Goal: Task Accomplishment & Management: Manage account settings

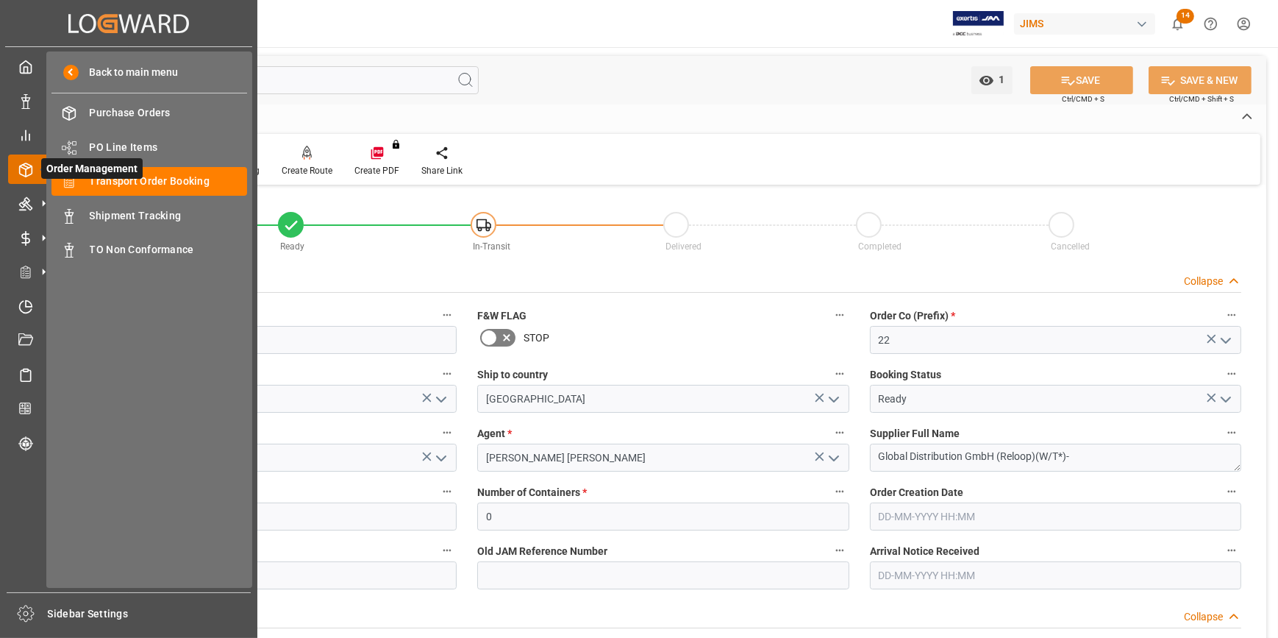
scroll to position [869, 0]
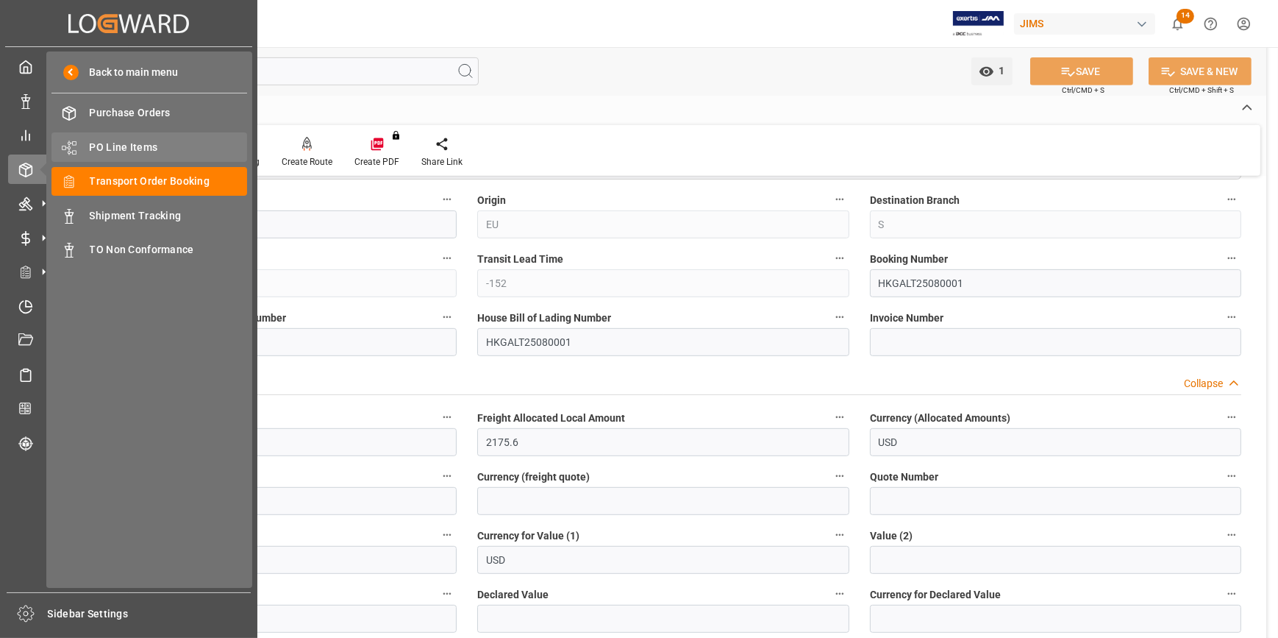
click at [105, 145] on span "PO Line Items" at bounding box center [169, 147] width 158 height 15
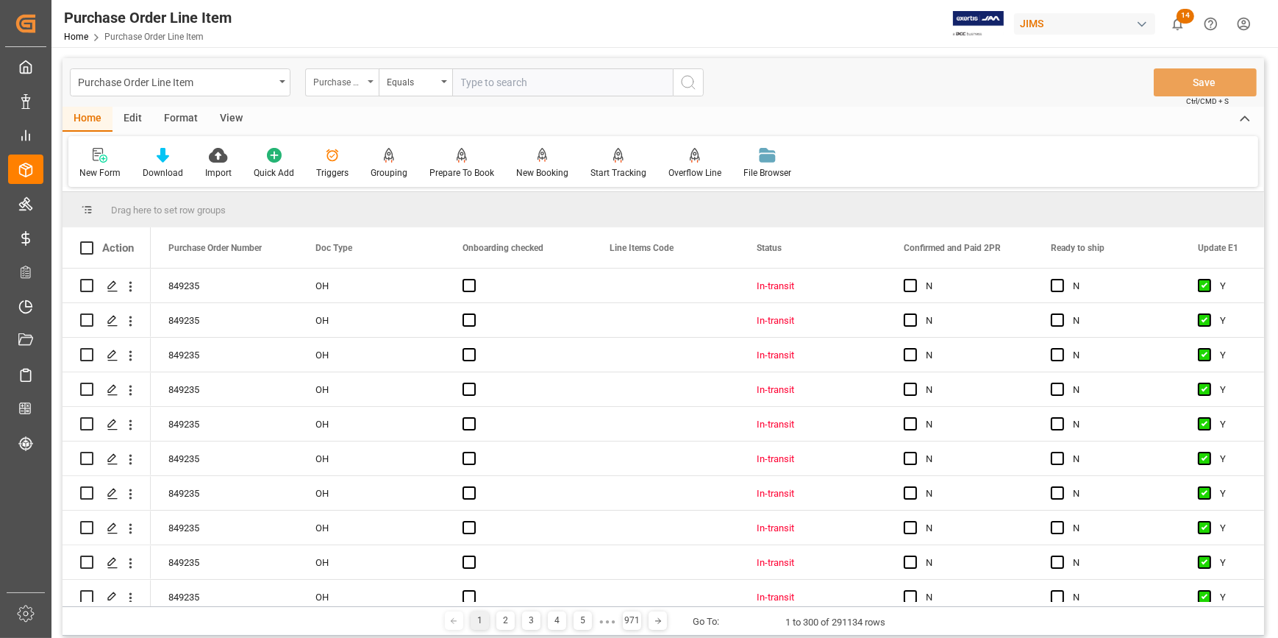
click at [365, 80] on div "Purchase Order Number" at bounding box center [342, 82] width 74 height 28
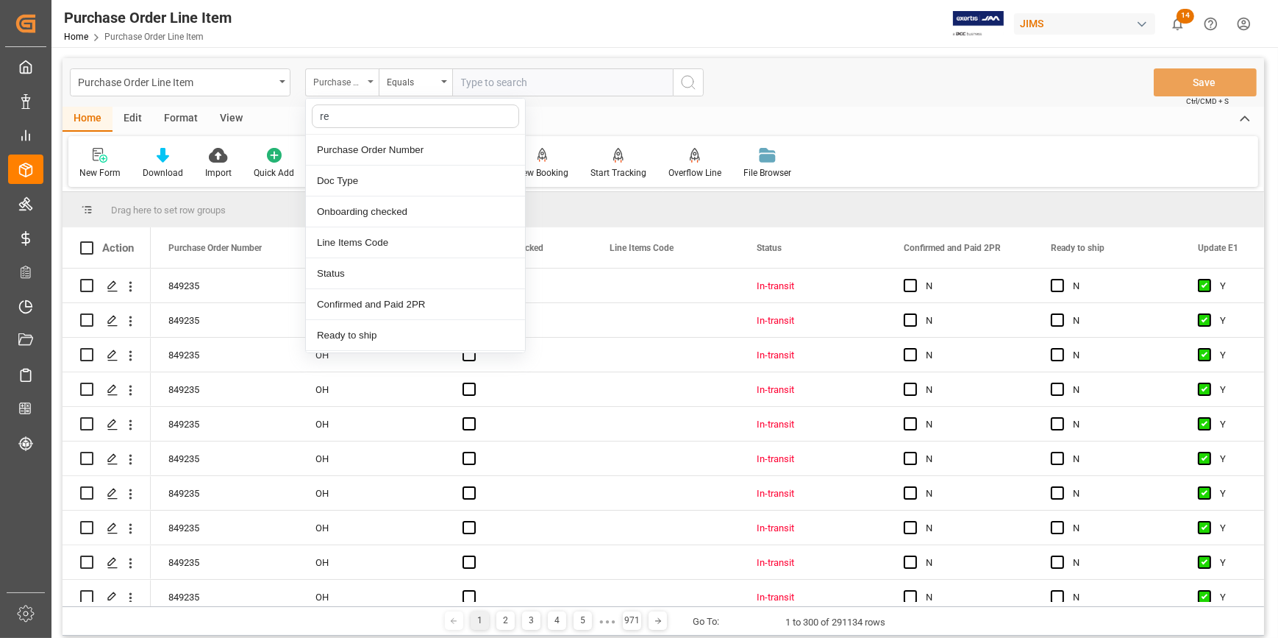
type input "ref"
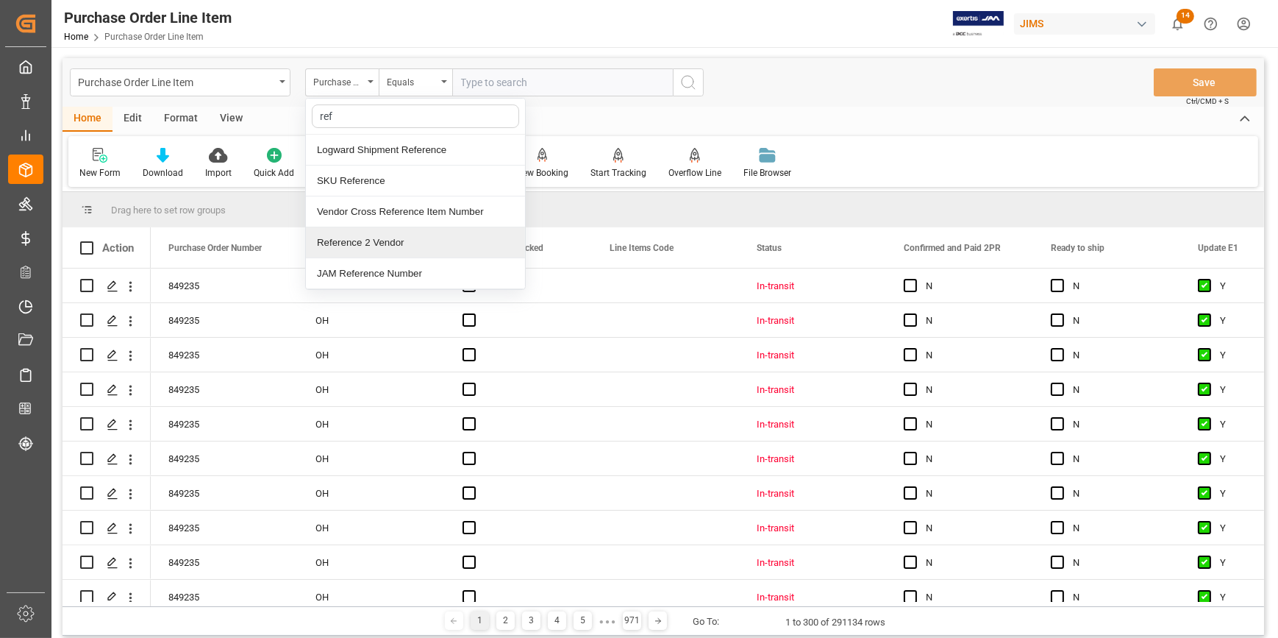
click at [388, 243] on div "Reference 2 Vendor" at bounding box center [415, 242] width 219 height 31
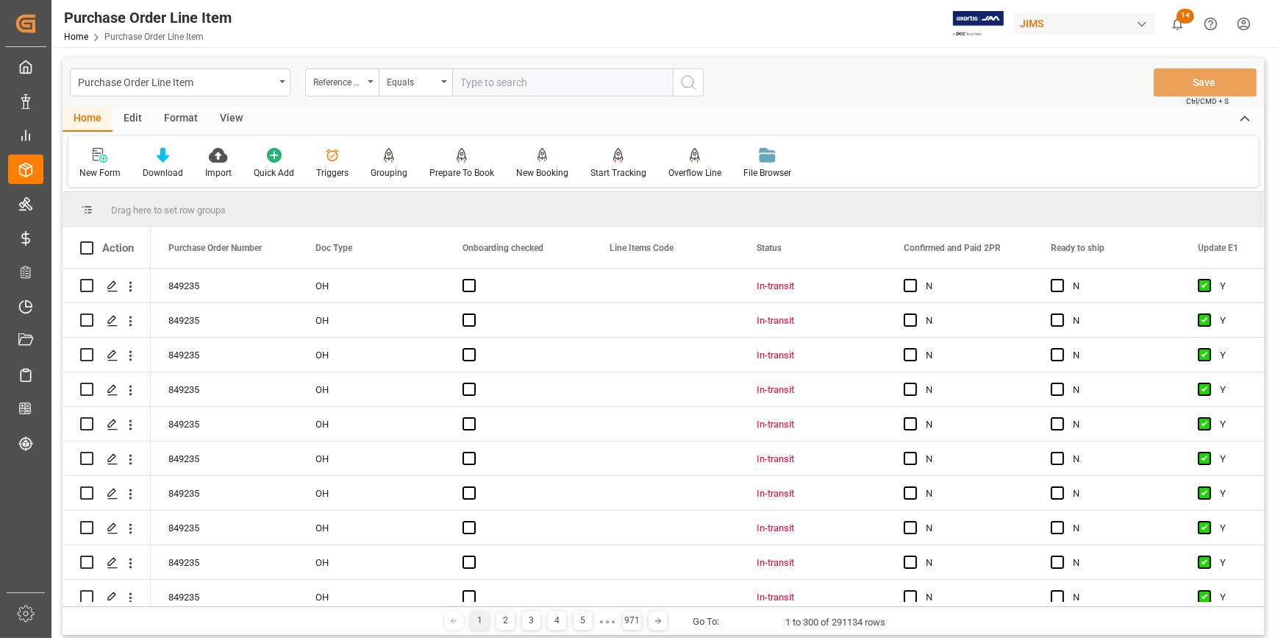
click at [490, 82] on input "text" at bounding box center [562, 82] width 221 height 28
paste input "22-10567-KR"
type input "22-10567-KR"
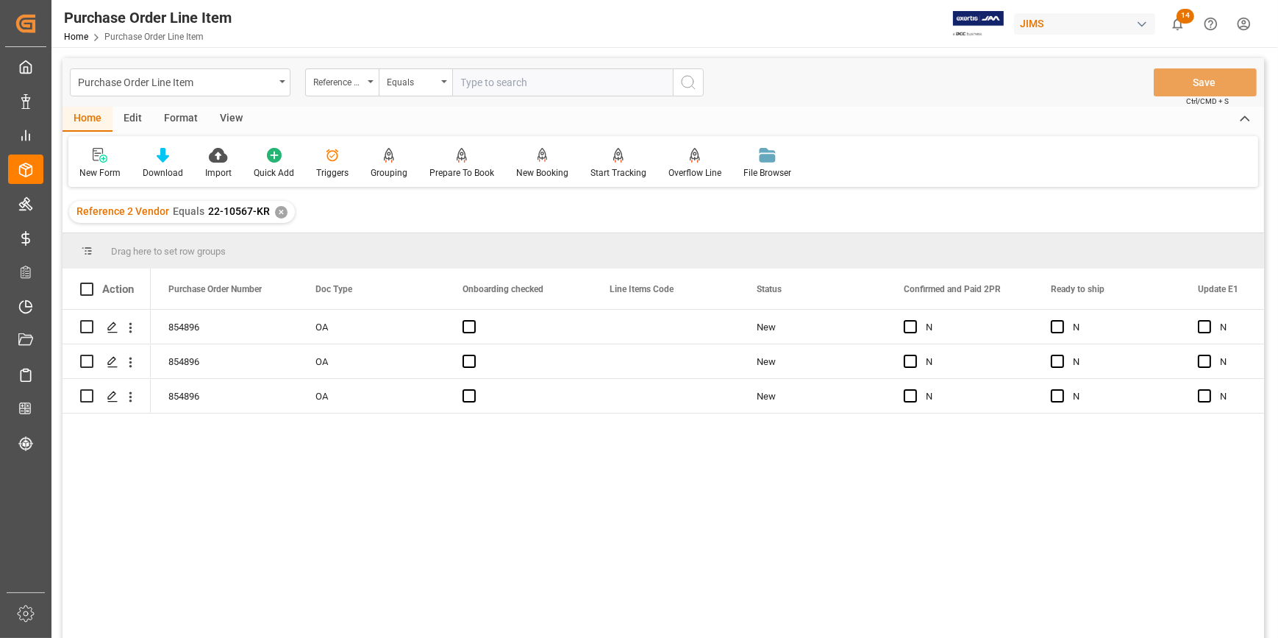
click at [235, 113] on div "View" at bounding box center [231, 119] width 45 height 25
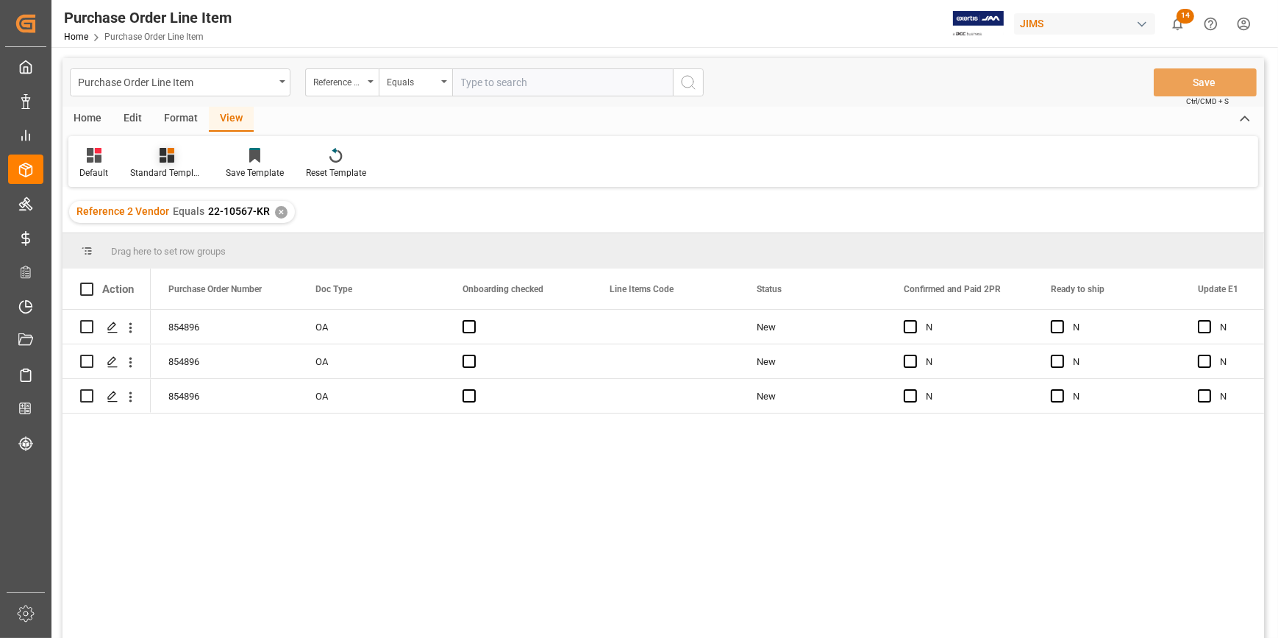
click at [157, 162] on div at bounding box center [167, 154] width 74 height 15
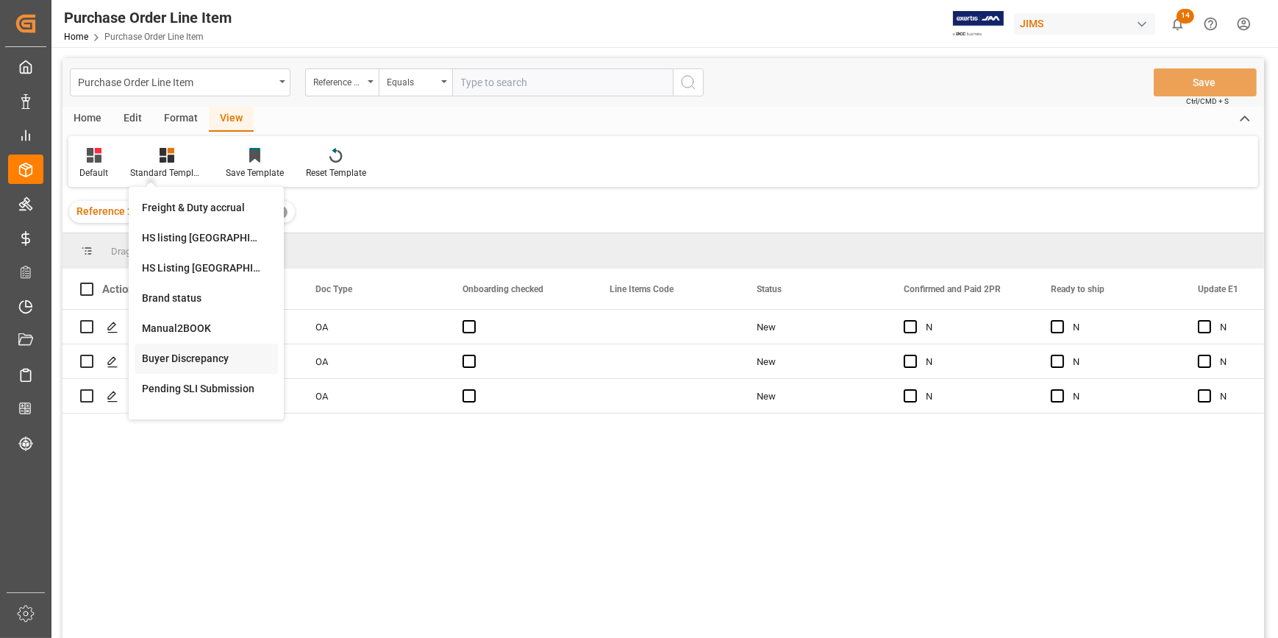
click at [193, 352] on div "Buyer Discrepancy" at bounding box center [206, 358] width 129 height 15
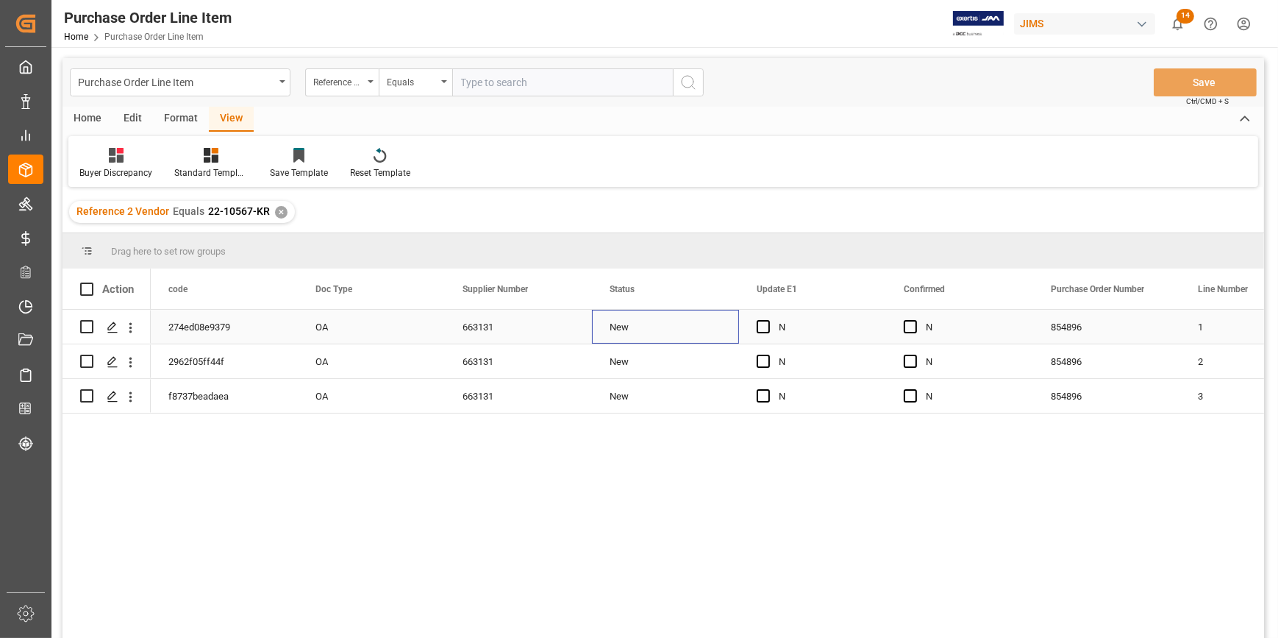
click at [691, 330] on div "New" at bounding box center [666, 327] width 112 height 34
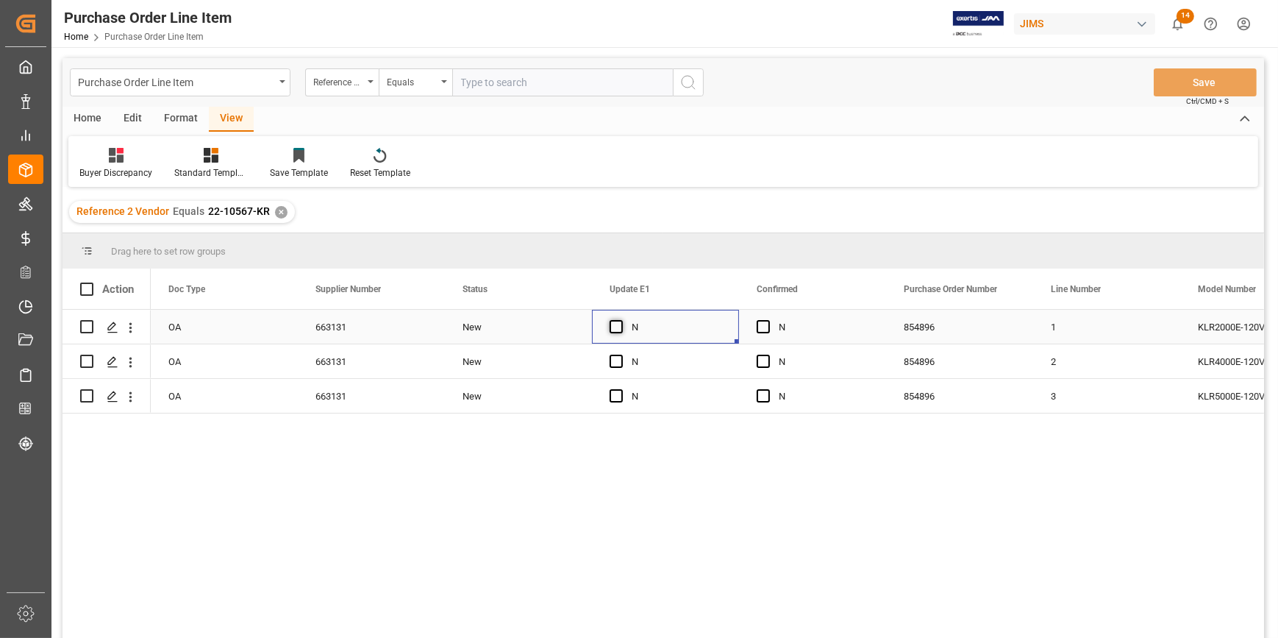
click at [619, 325] on span "Press SPACE to select this row." at bounding box center [616, 326] width 13 height 13
click at [621, 320] on input "Press SPACE to select this row." at bounding box center [621, 320] width 0 height 0
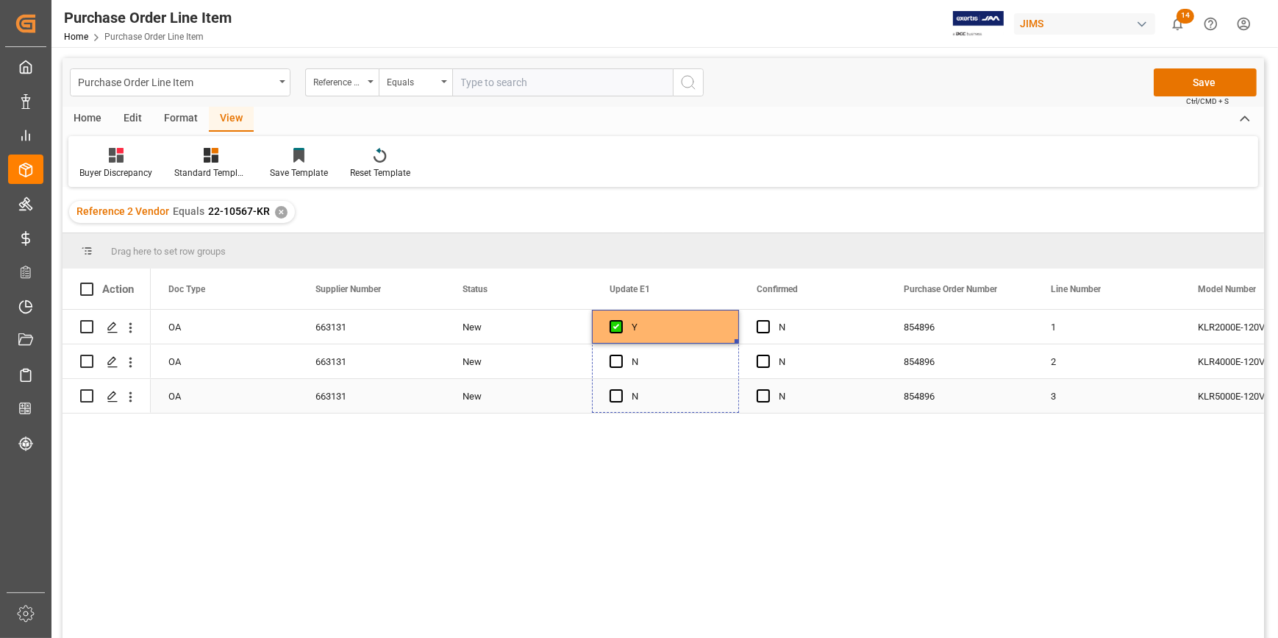
drag, startPoint x: 738, startPoint y: 340, endPoint x: 728, endPoint y: 384, distance: 45.1
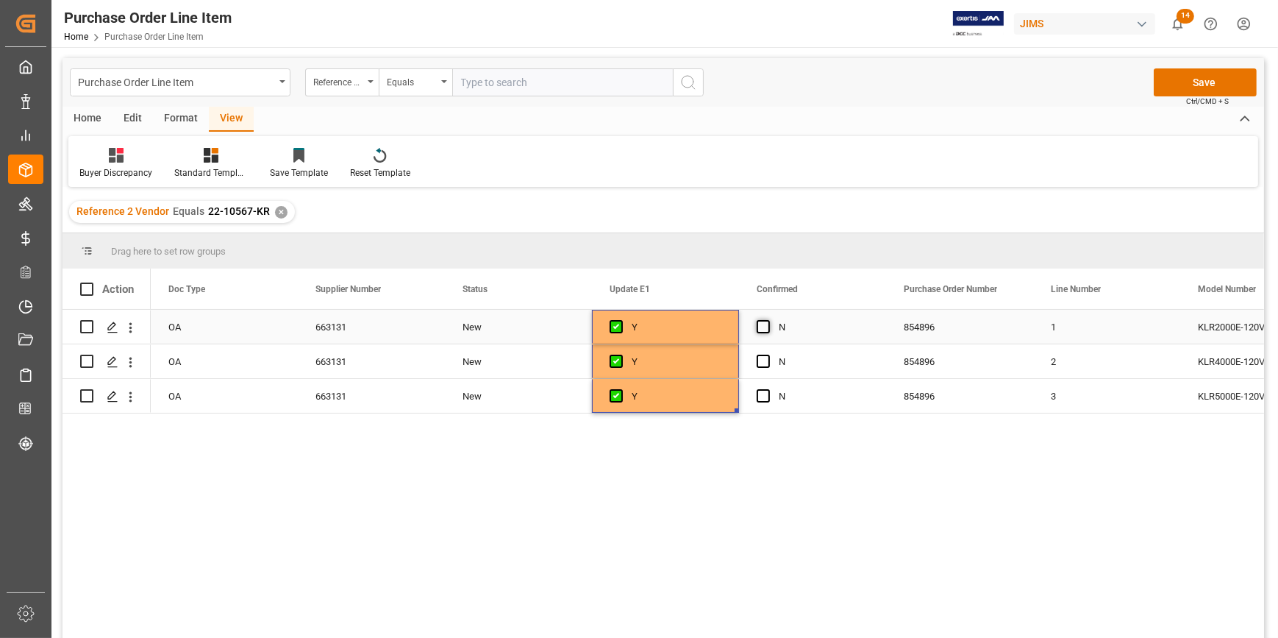
click at [760, 327] on span "Press SPACE to select this row." at bounding box center [763, 326] width 13 height 13
click at [768, 320] on input "Press SPACE to select this row." at bounding box center [768, 320] width 0 height 0
drag, startPoint x: 883, startPoint y: 341, endPoint x: 876, endPoint y: 391, distance: 50.5
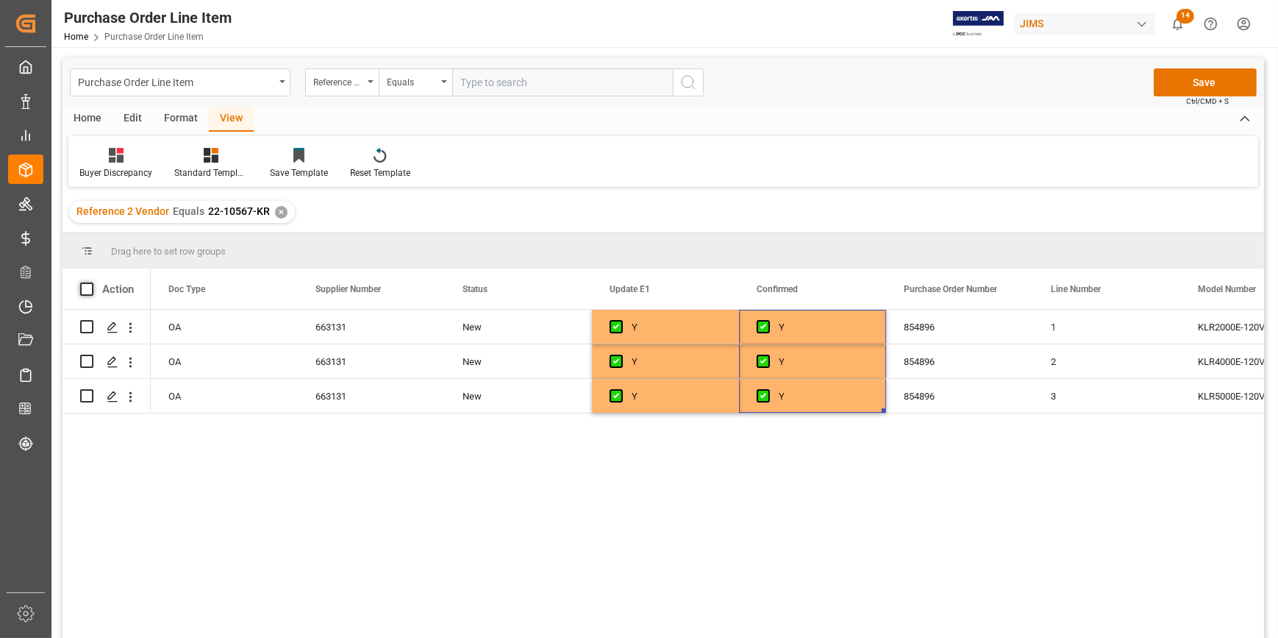
click at [86, 288] on span at bounding box center [86, 288] width 13 height 13
click at [91, 282] on input "checkbox" at bounding box center [91, 282] width 0 height 0
checkbox input "true"
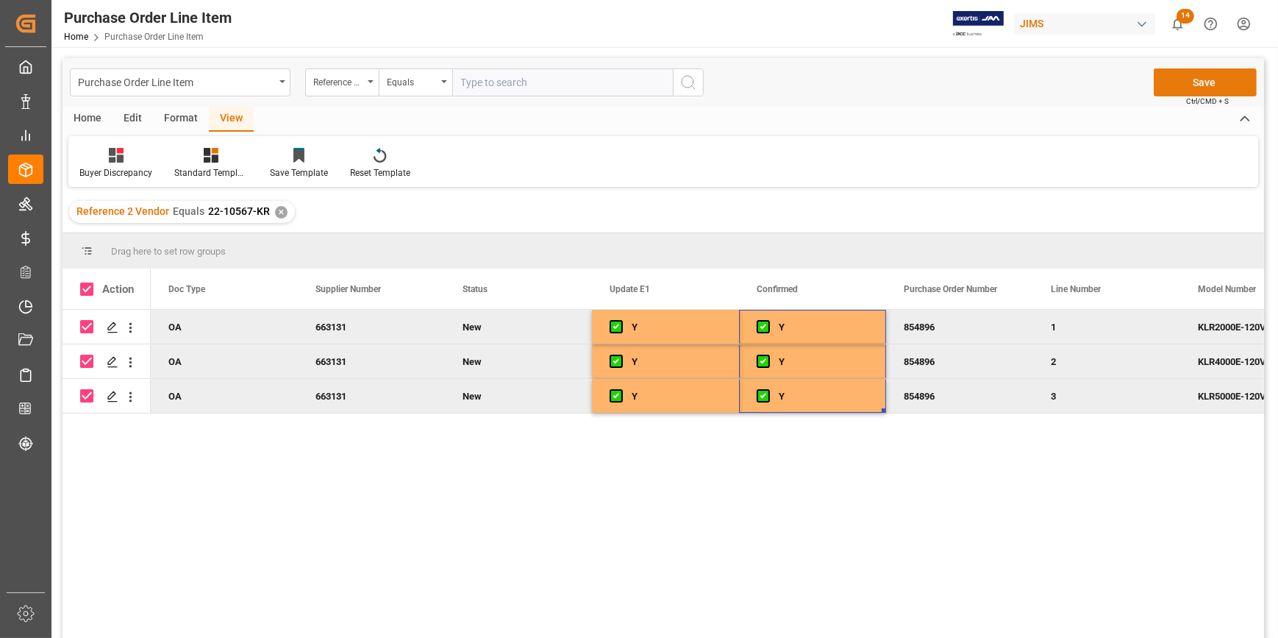
click at [1201, 82] on button "Save" at bounding box center [1205, 82] width 103 height 28
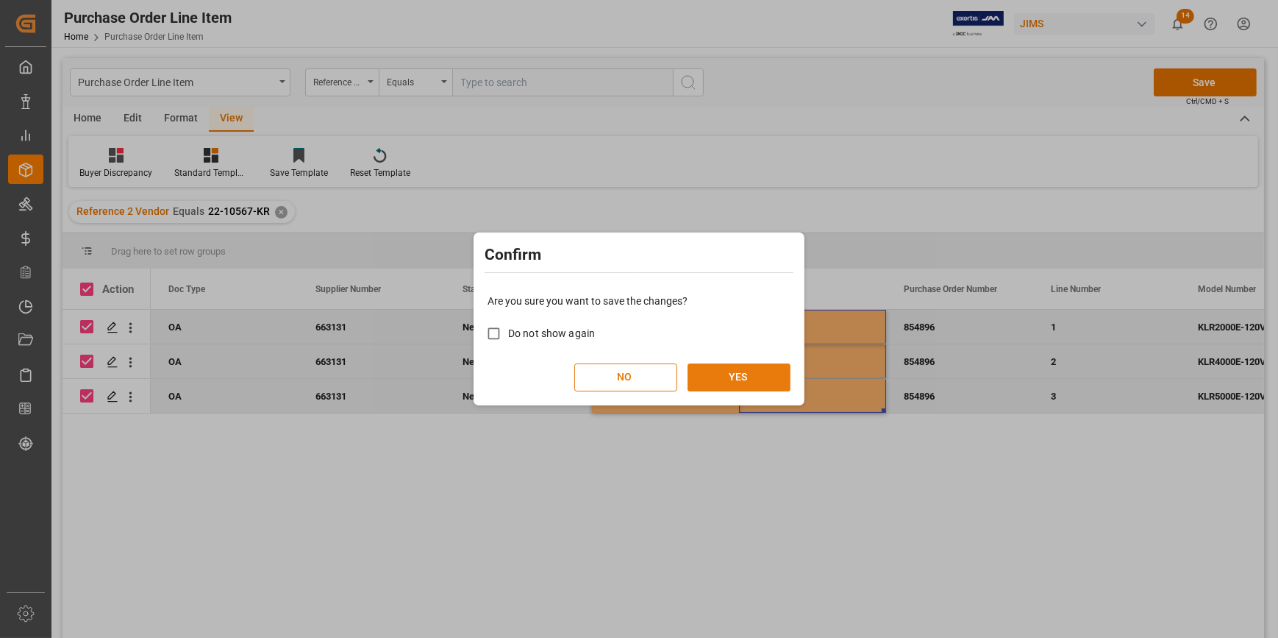
click at [752, 368] on button "YES" at bounding box center [739, 377] width 103 height 28
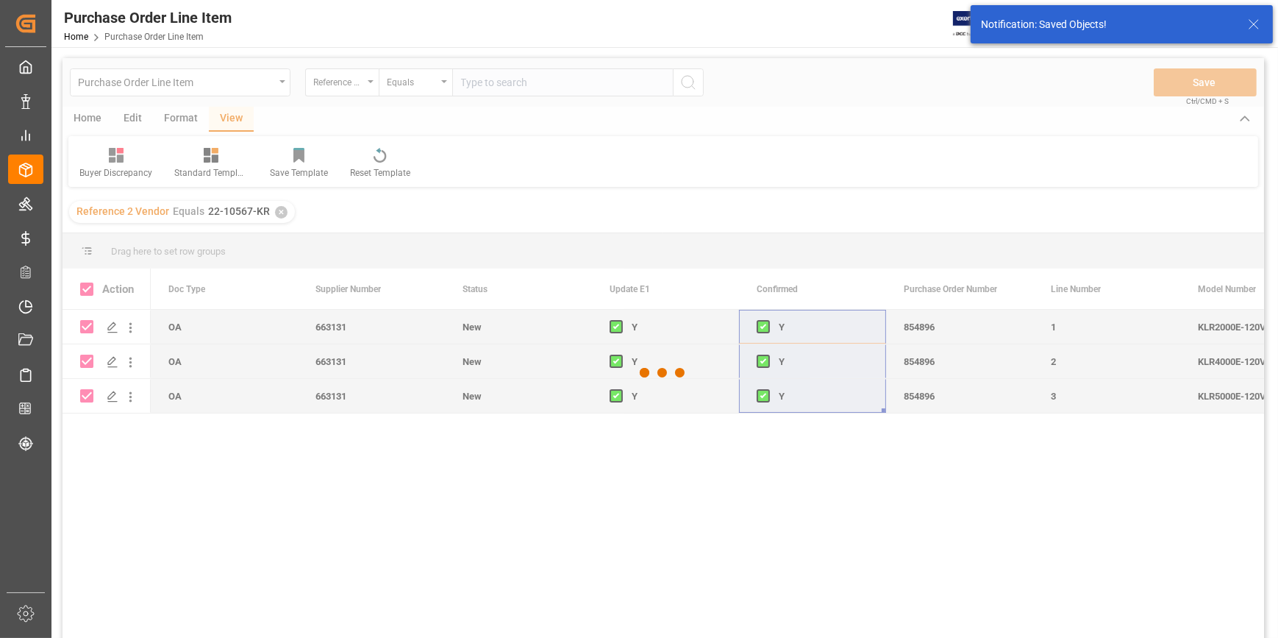
checkbox input "false"
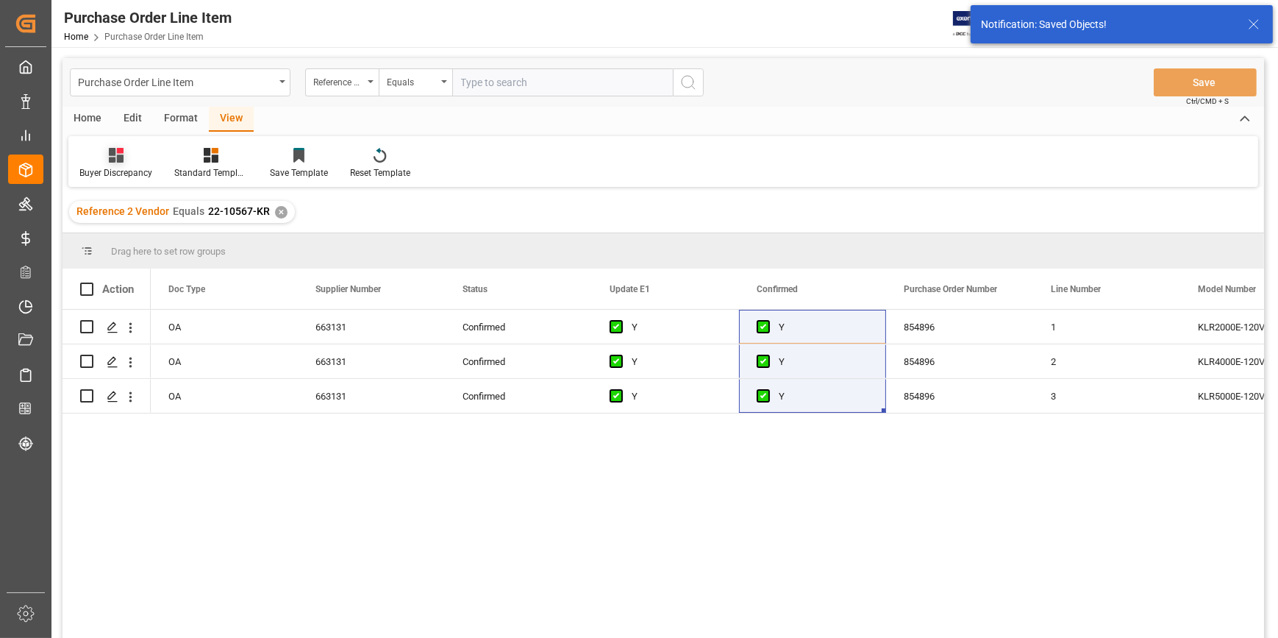
click at [125, 163] on div "Buyer Discrepancy" at bounding box center [115, 163] width 95 height 32
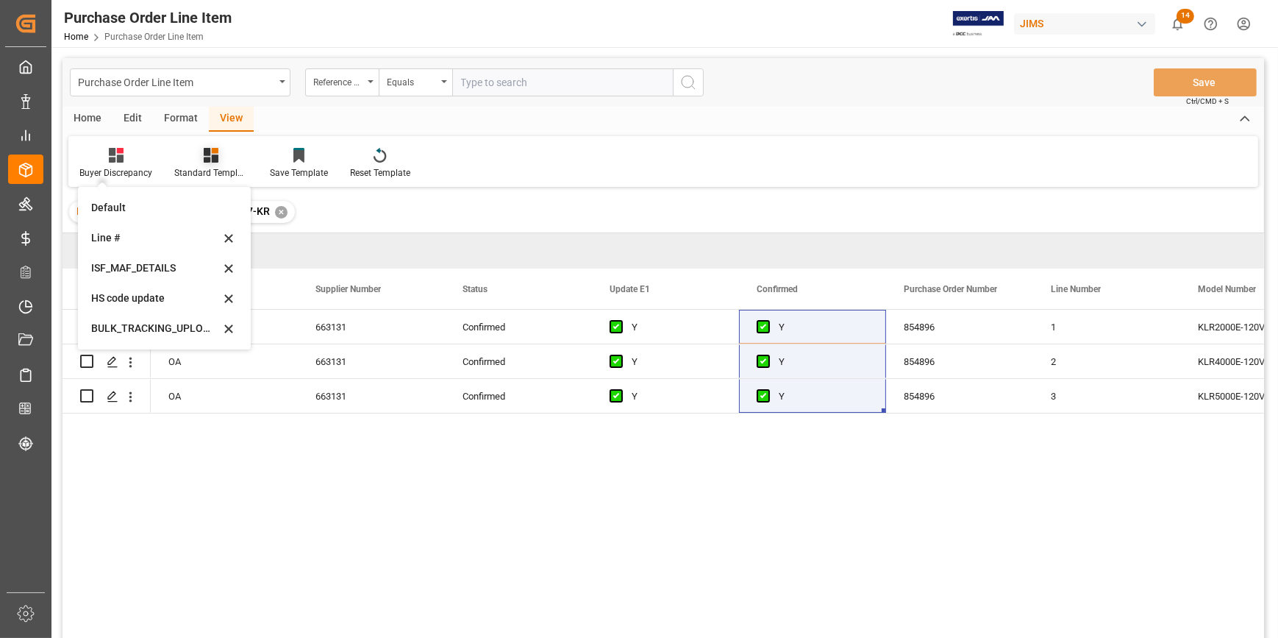
click at [225, 162] on div at bounding box center [211, 154] width 74 height 15
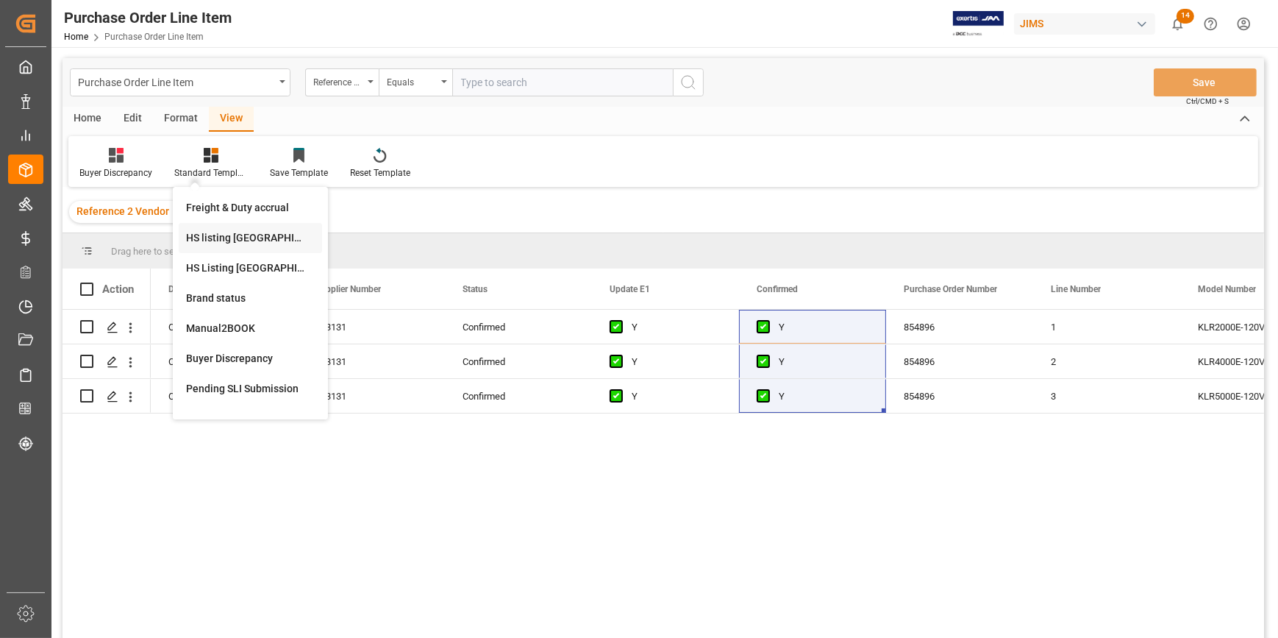
click at [219, 233] on div "HS listing [GEOGRAPHIC_DATA]" at bounding box center [250, 237] width 129 height 15
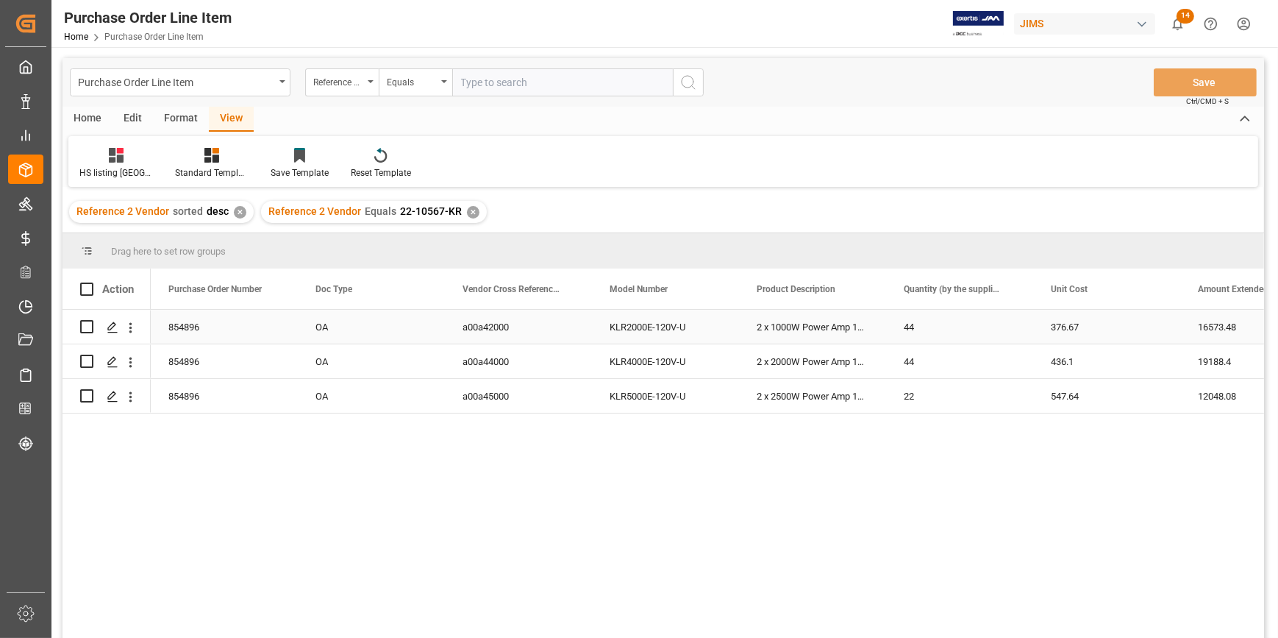
click at [232, 332] on div "854896" at bounding box center [224, 327] width 147 height 34
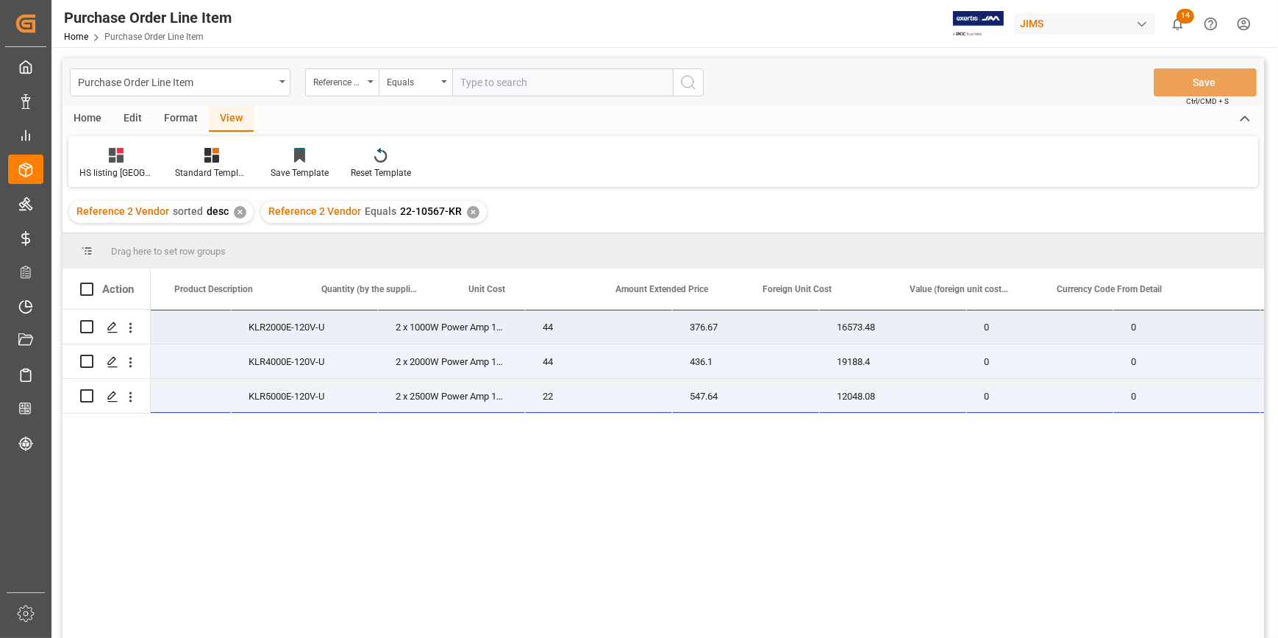
scroll to position [0, 729]
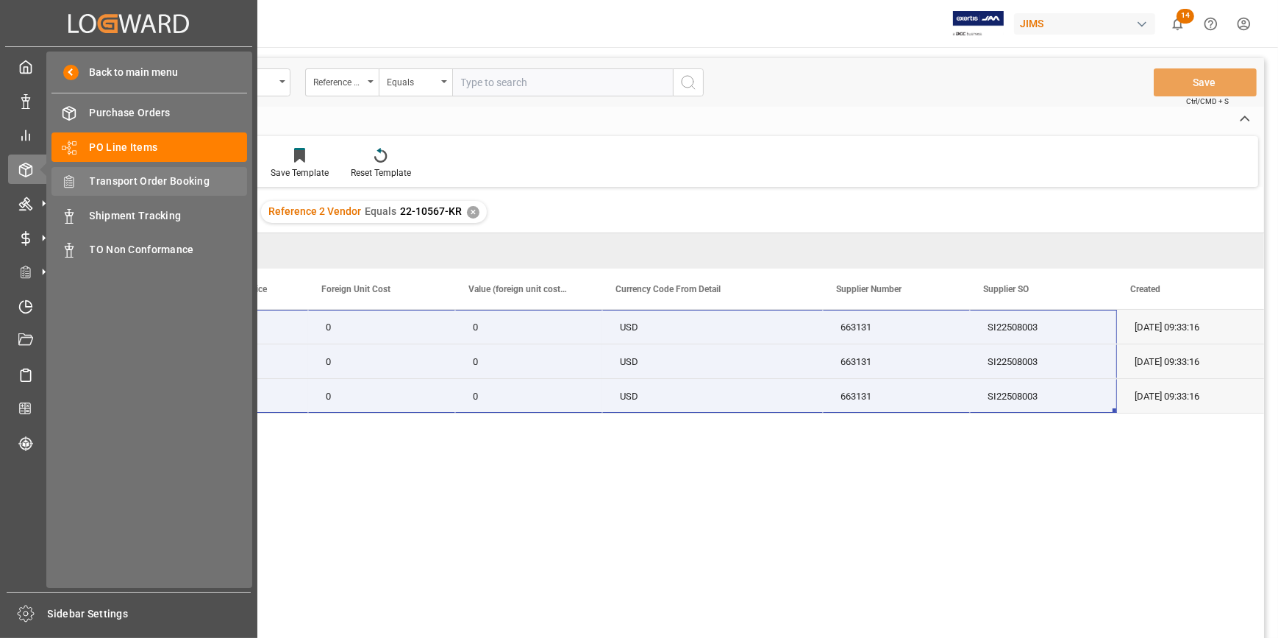
click at [135, 183] on span "Transport Order Booking" at bounding box center [169, 181] width 158 height 15
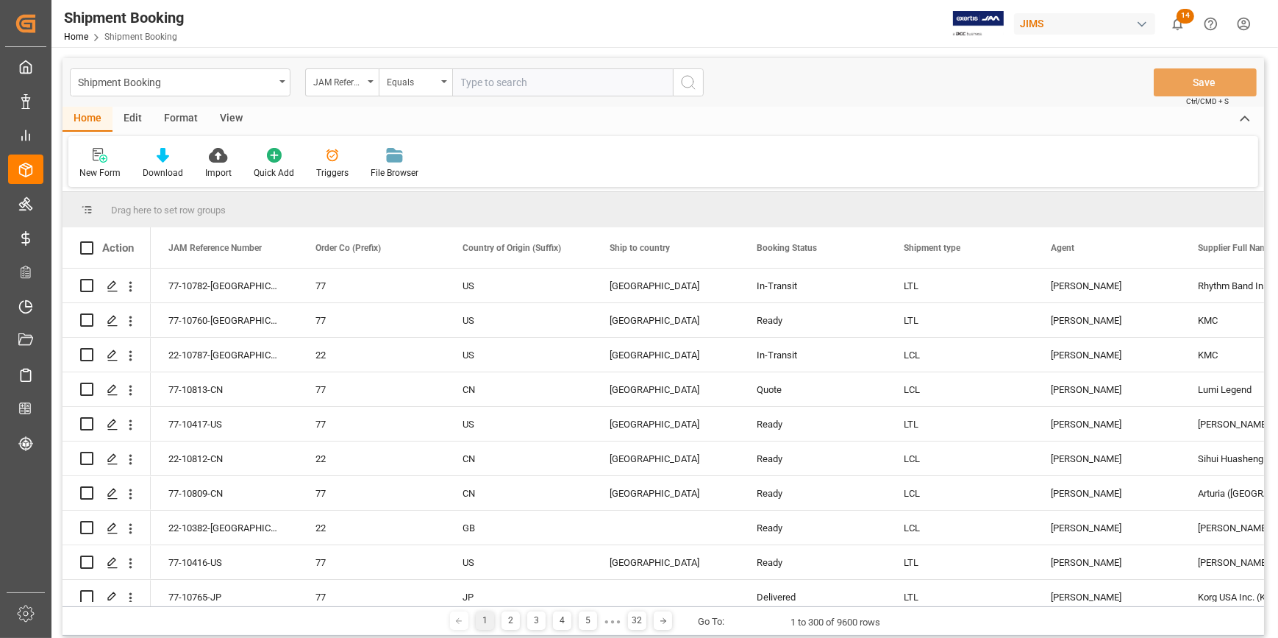
click at [502, 87] on input "text" at bounding box center [562, 82] width 221 height 28
paste input "22-10567-KR"
type input "22-10567-KR"
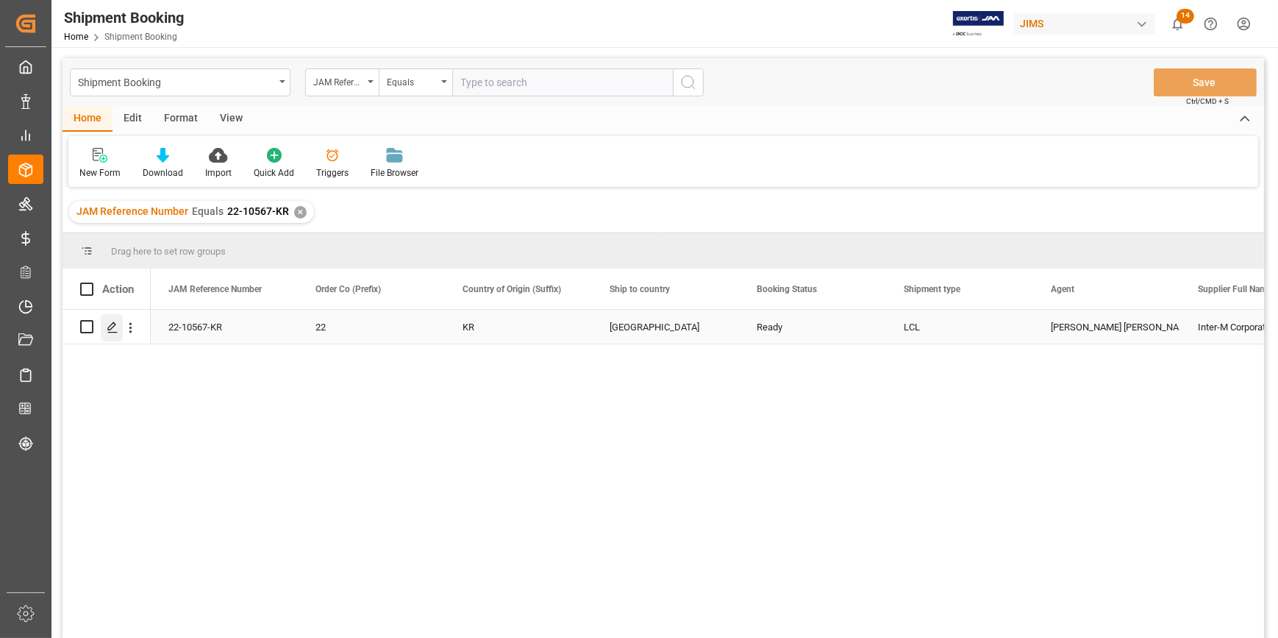
click at [115, 328] on icon "Press SPACE to select this row." at bounding box center [113, 327] width 12 height 12
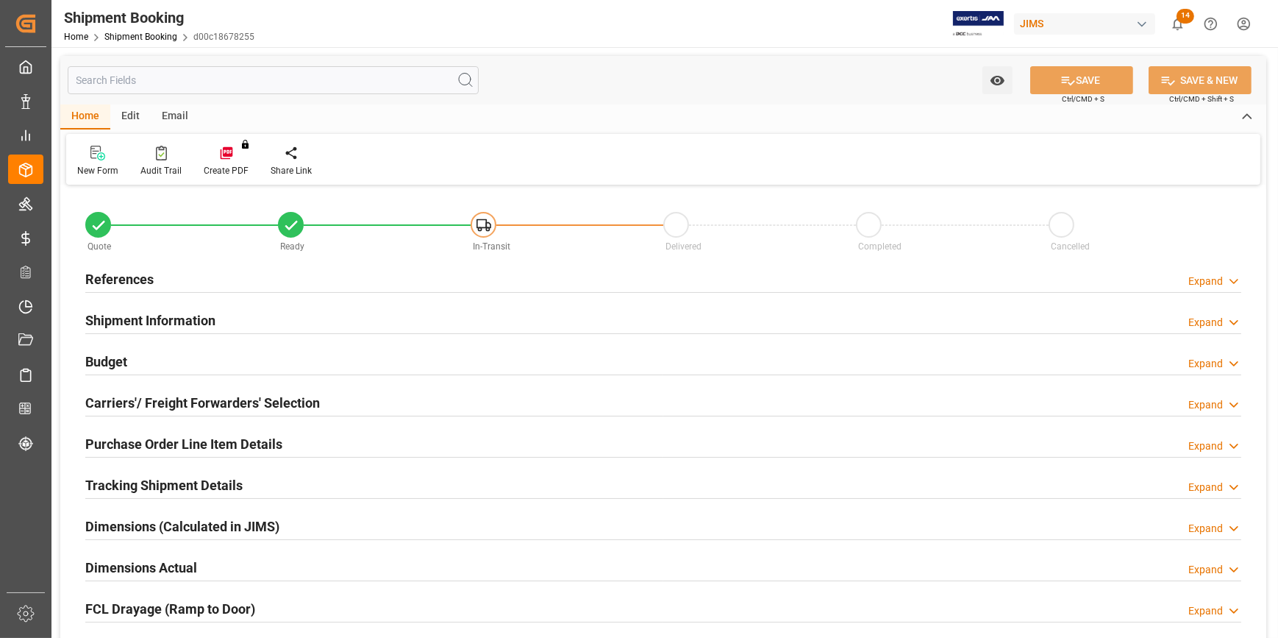
type input "0"
type input "34"
click at [258, 286] on div "References Expand" at bounding box center [663, 278] width 1156 height 28
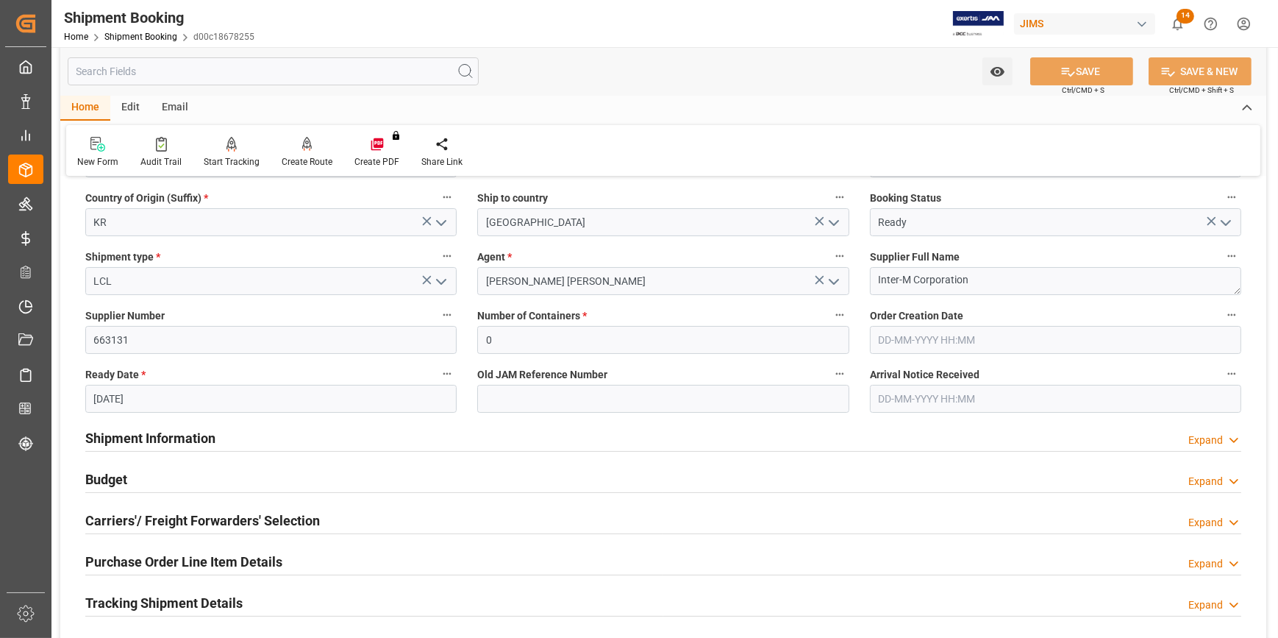
scroll to position [200, 0]
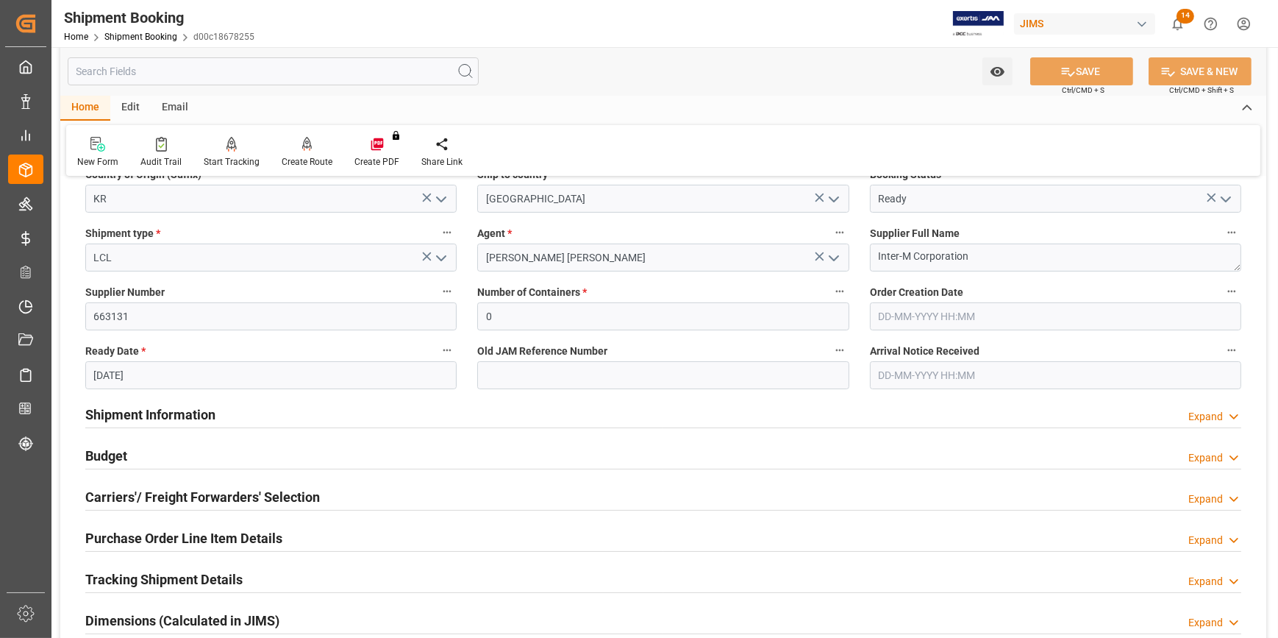
click at [294, 410] on div "Shipment Information Expand" at bounding box center [663, 413] width 1156 height 28
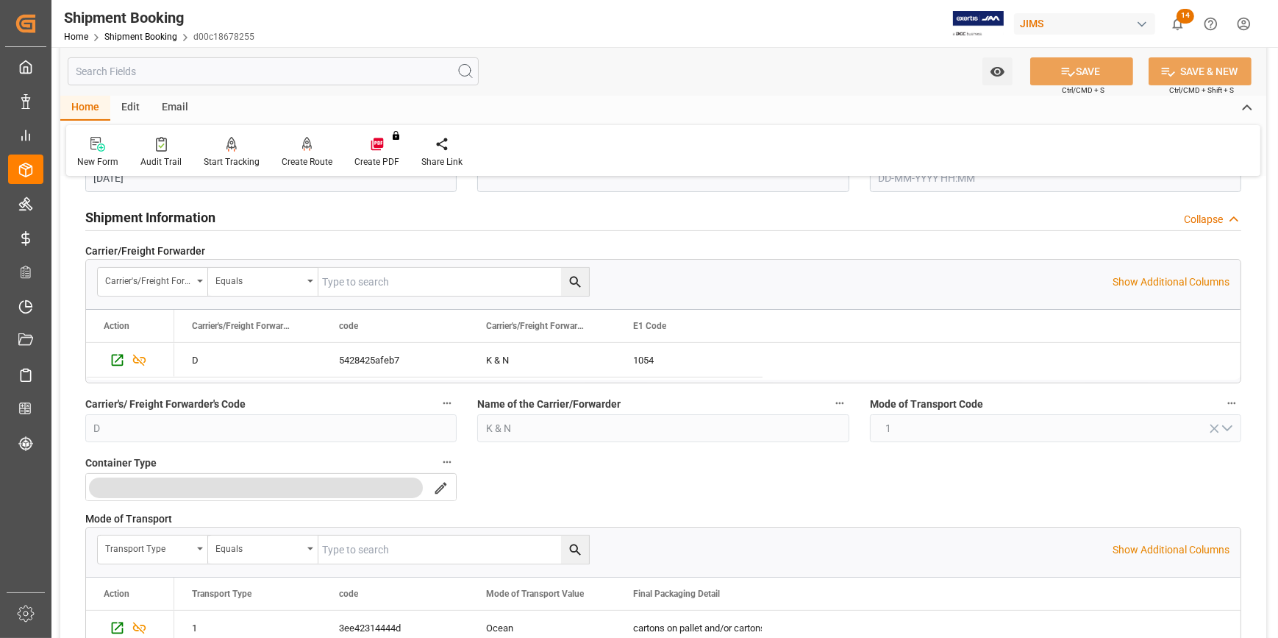
scroll to position [334, 0]
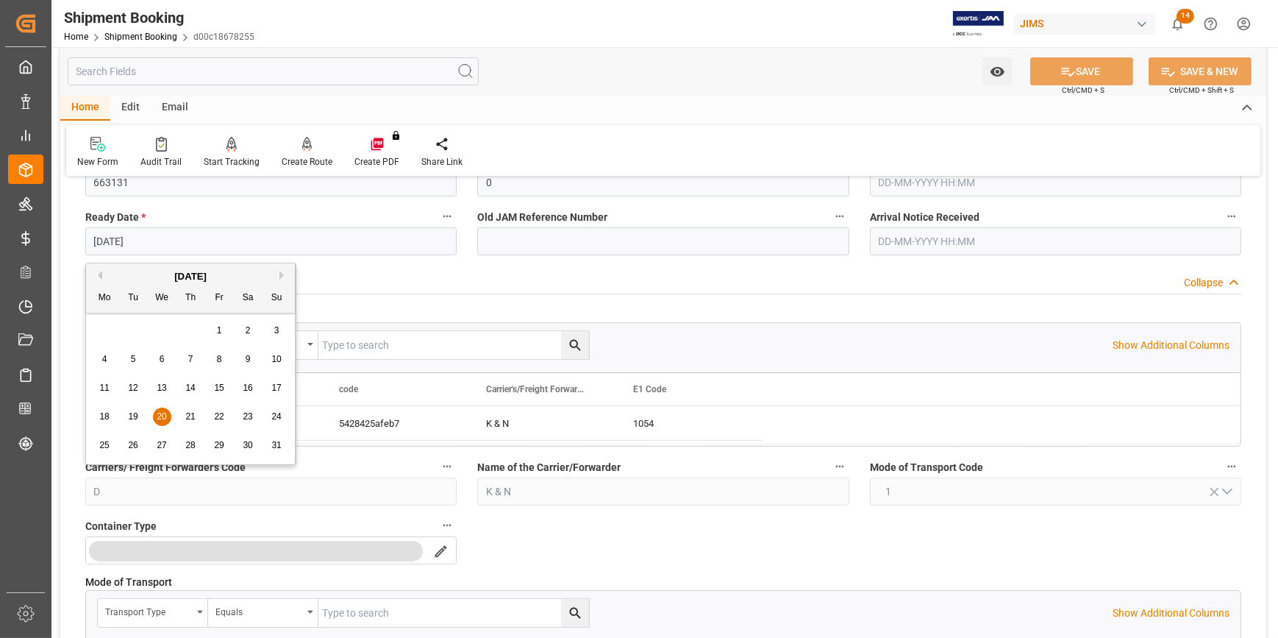
click at [163, 229] on input "20-08-2025" at bounding box center [270, 241] width 371 height 28
click at [132, 422] on div "19" at bounding box center [133, 417] width 18 height 18
type input "[DATE]"
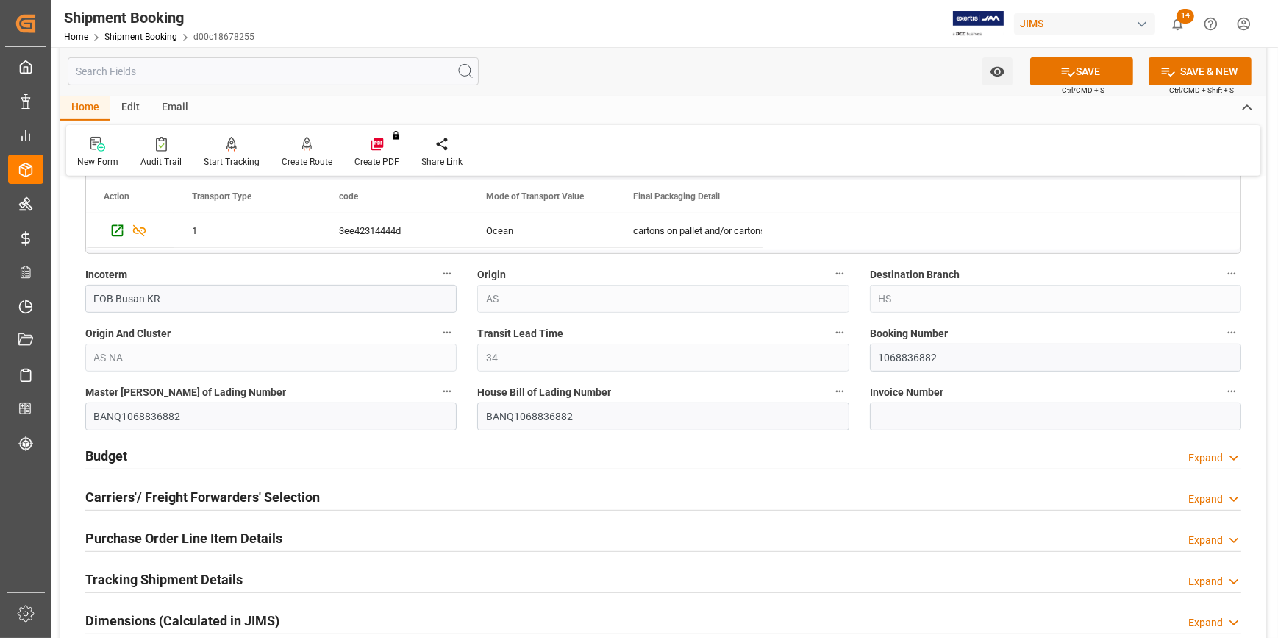
scroll to position [869, 0]
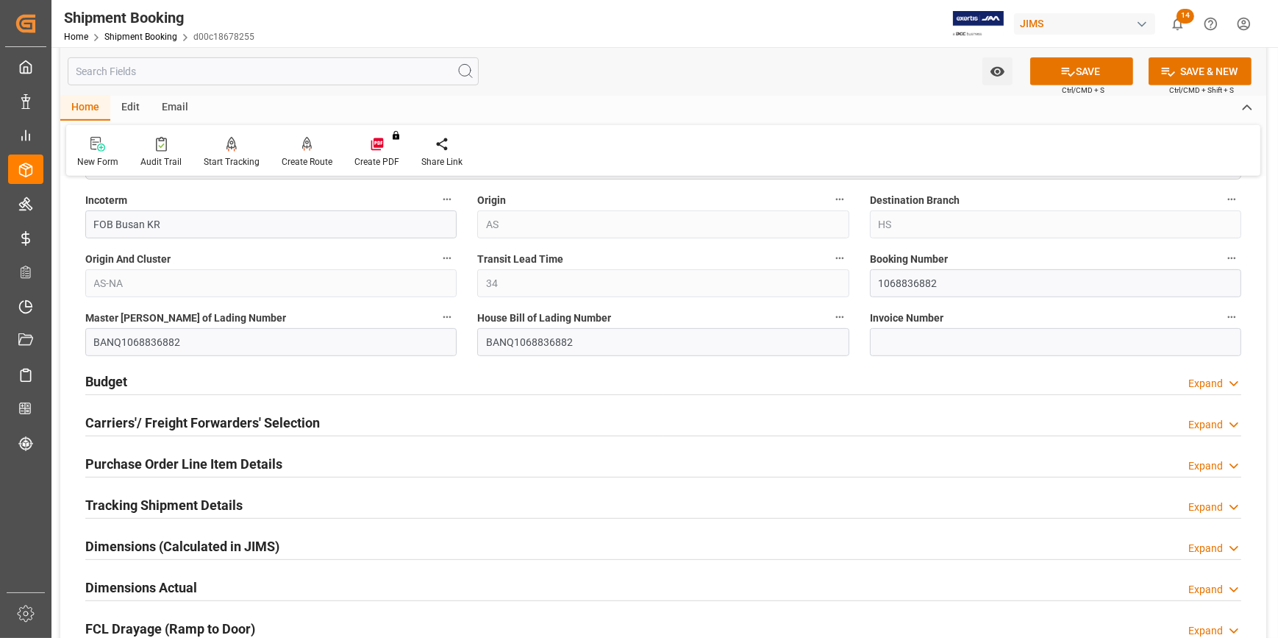
click at [354, 388] on div "Budget Expand" at bounding box center [663, 380] width 1156 height 28
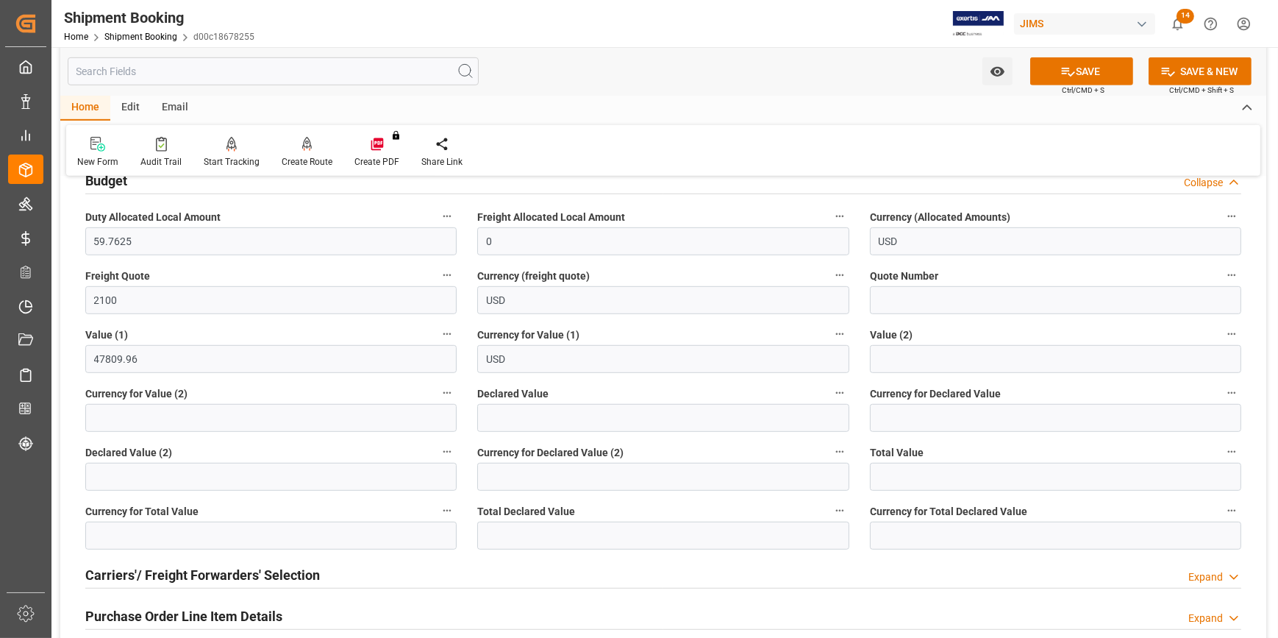
scroll to position [1270, 0]
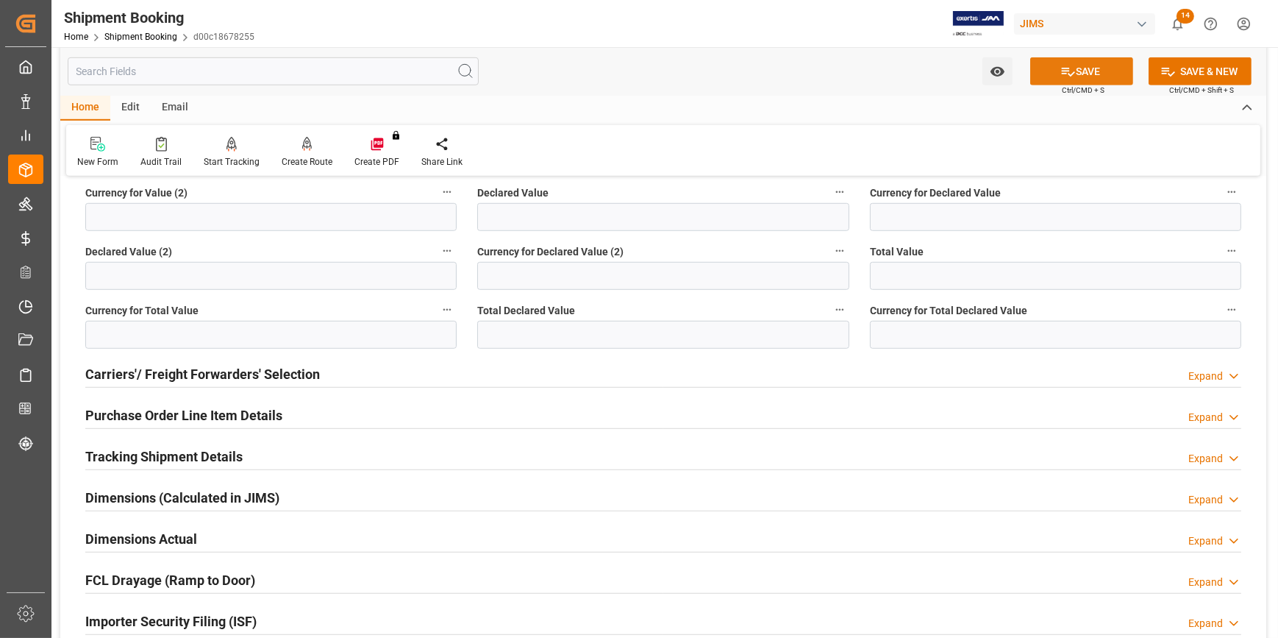
click at [1094, 62] on button "SAVE" at bounding box center [1081, 71] width 103 height 28
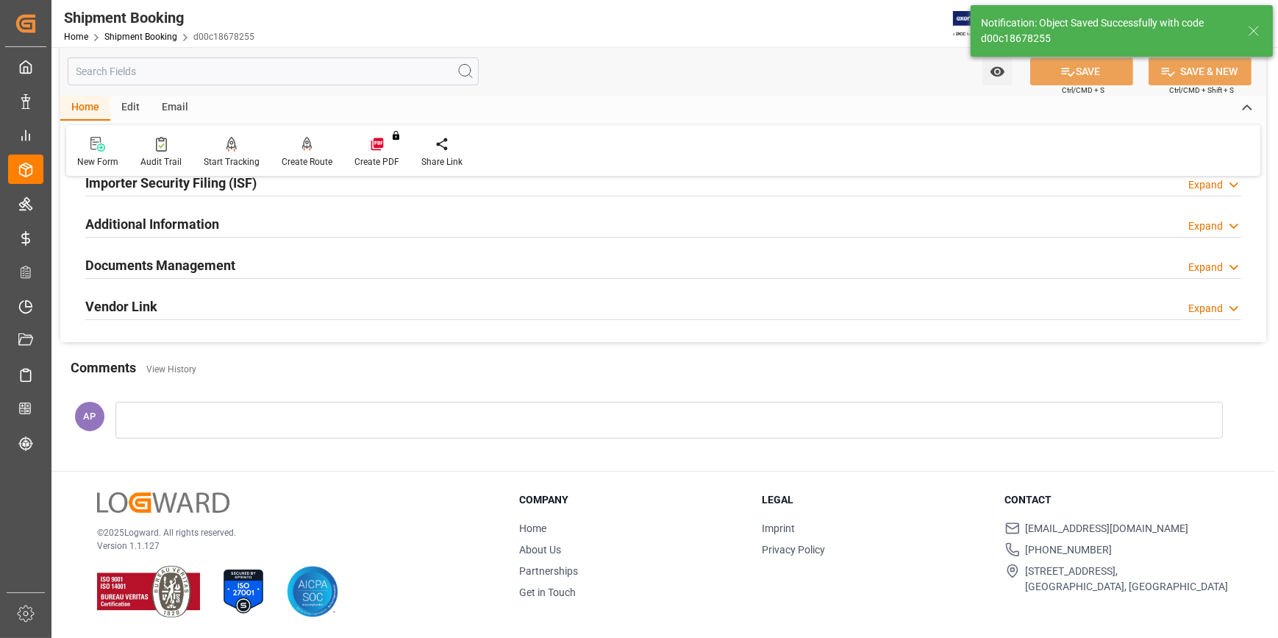
scroll to position [29, 0]
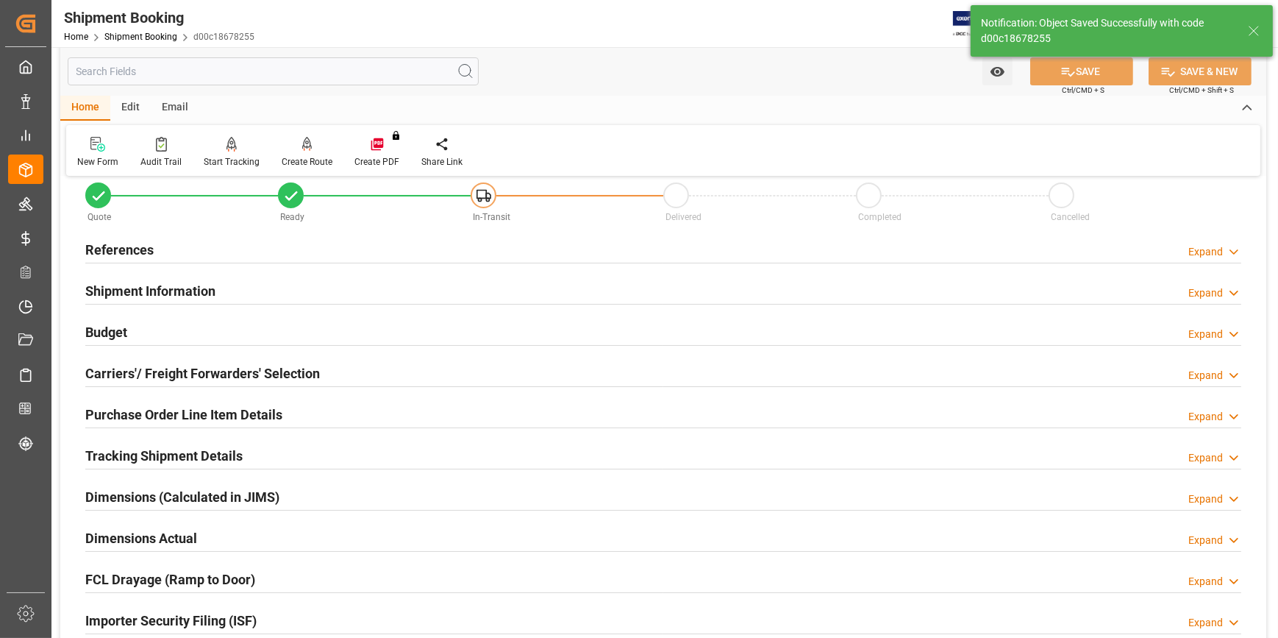
click at [301, 463] on div "Tracking Shipment Details Expand" at bounding box center [663, 455] width 1156 height 28
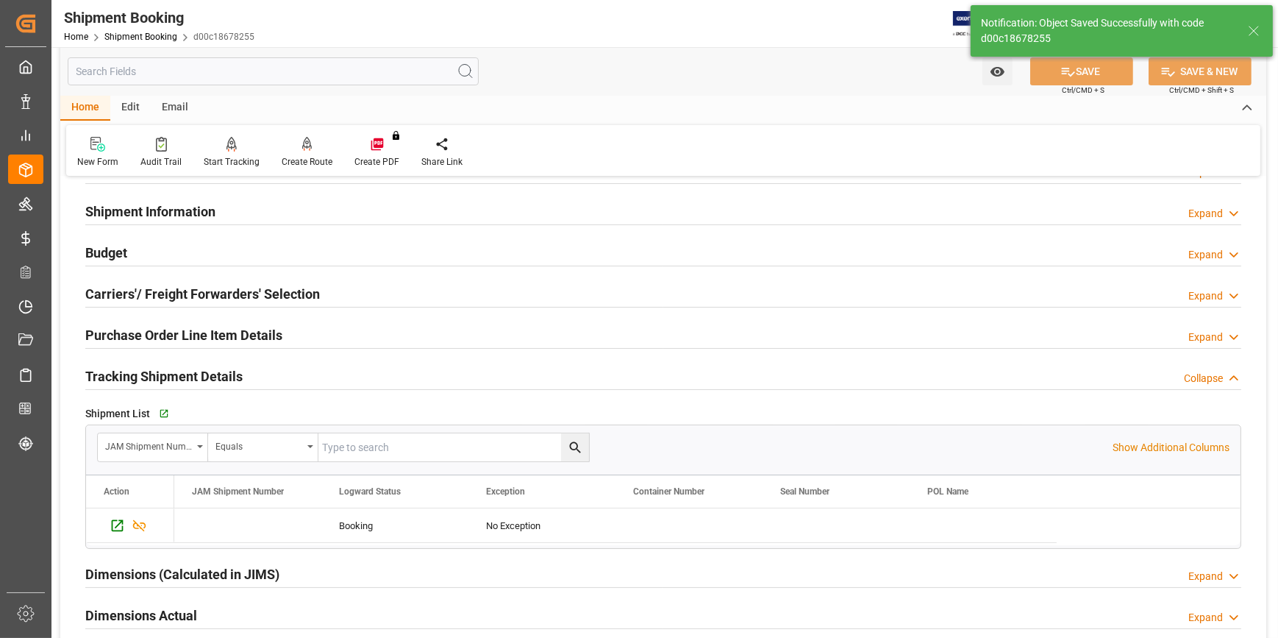
scroll to position [230, 0]
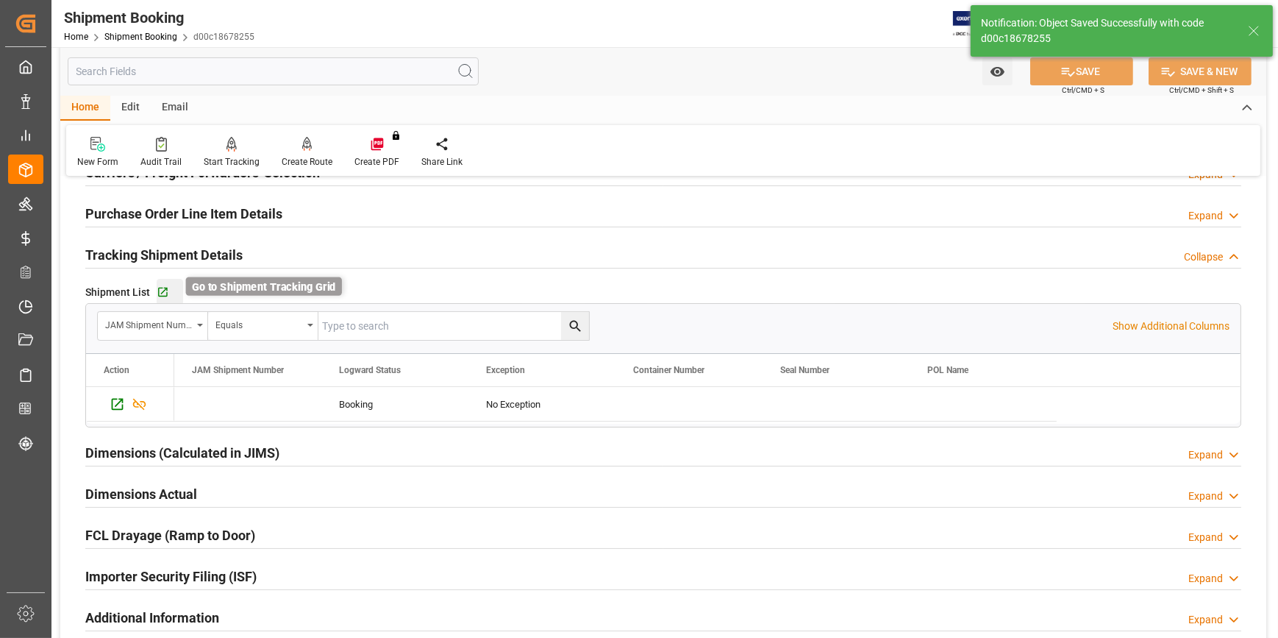
click at [165, 294] on icon "button" at bounding box center [163, 293] width 10 height 10
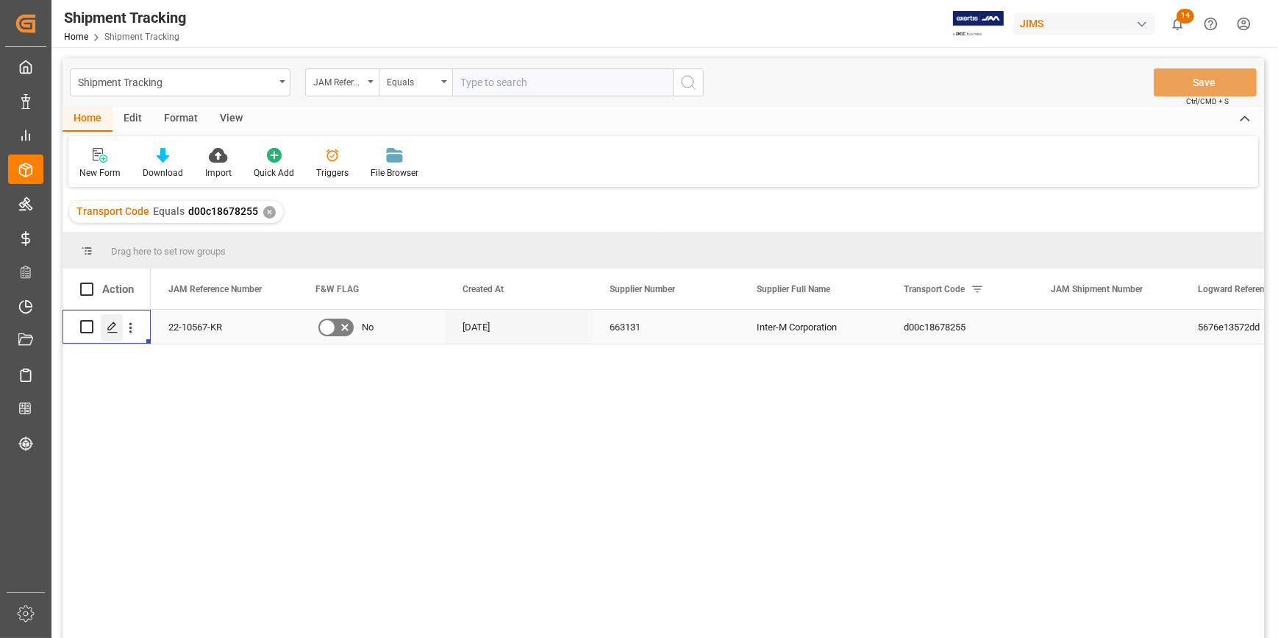
click at [113, 328] on icon "Press SPACE to select this row." at bounding box center [113, 327] width 12 height 12
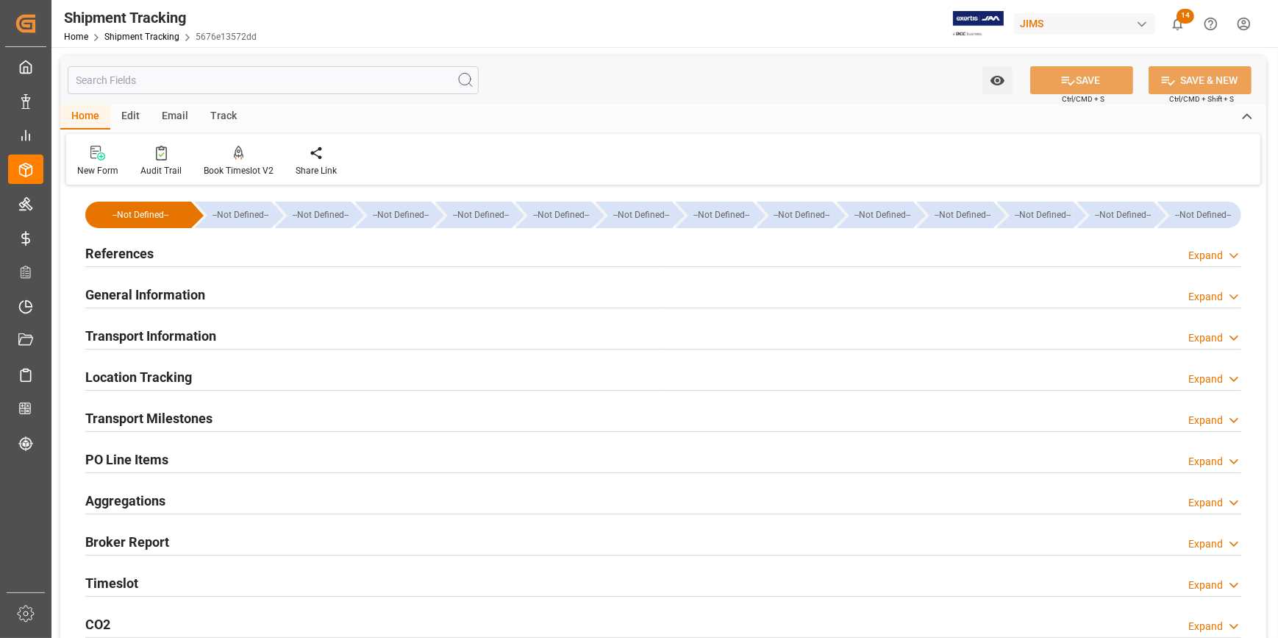
type input "[DATE]"
click at [257, 254] on div "References Expand" at bounding box center [663, 252] width 1156 height 28
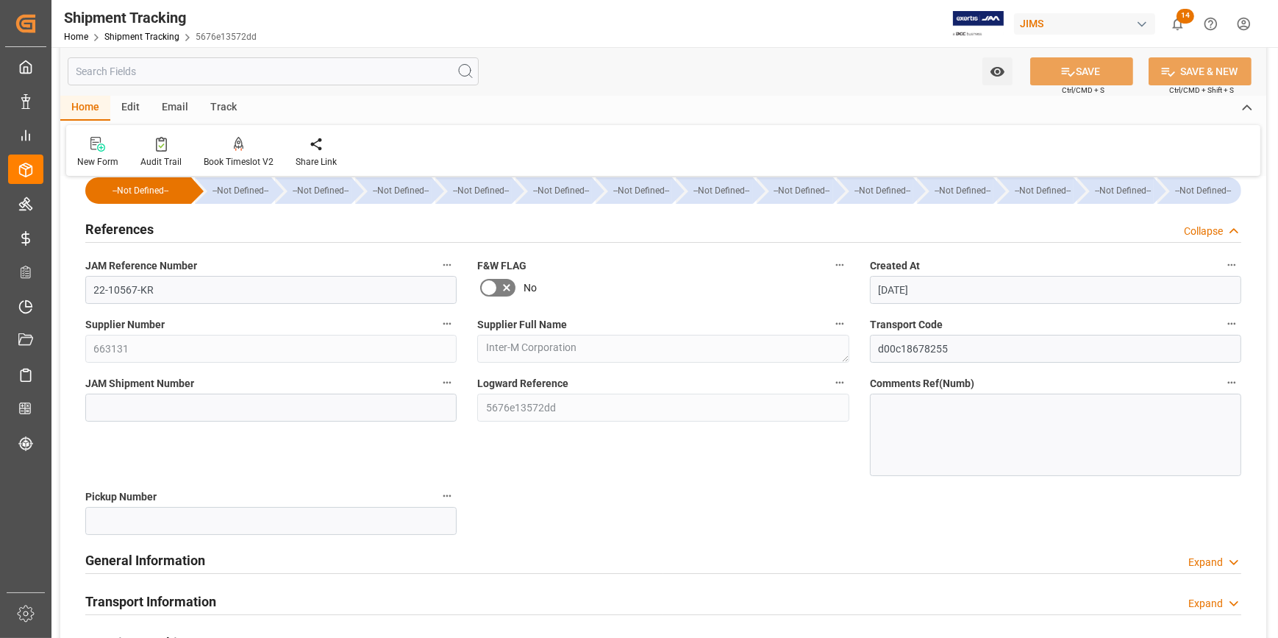
scroll to position [66, 0]
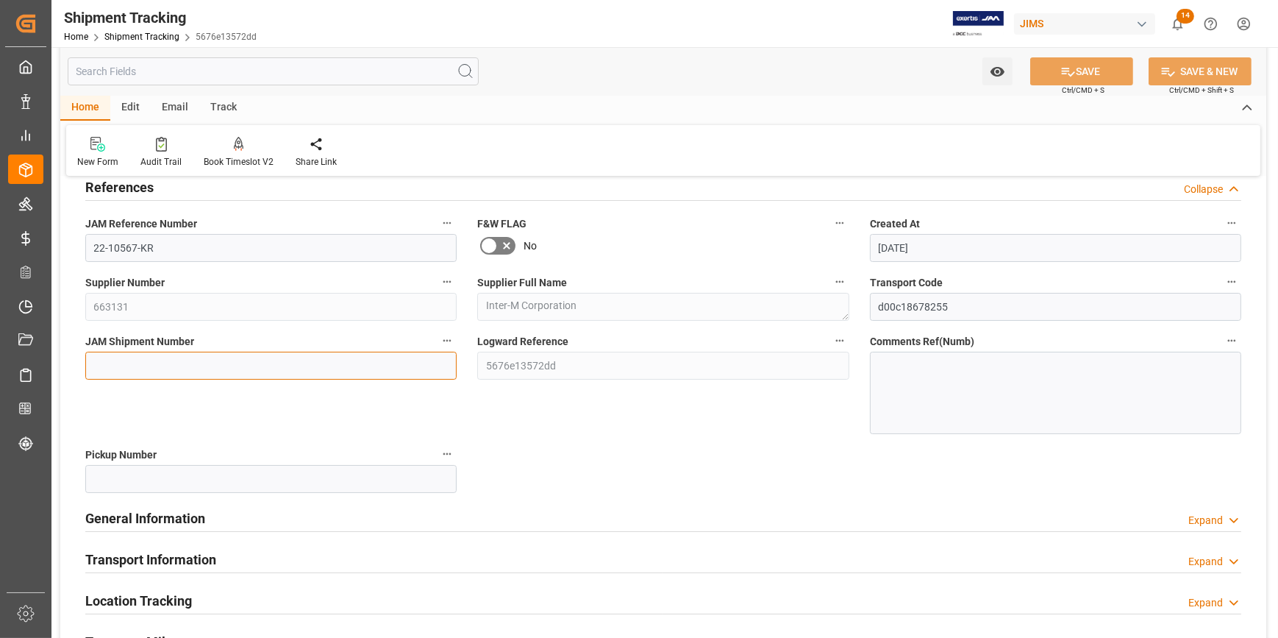
click at [143, 356] on input at bounding box center [270, 366] width 371 height 28
paste input "72752"
type input "72752"
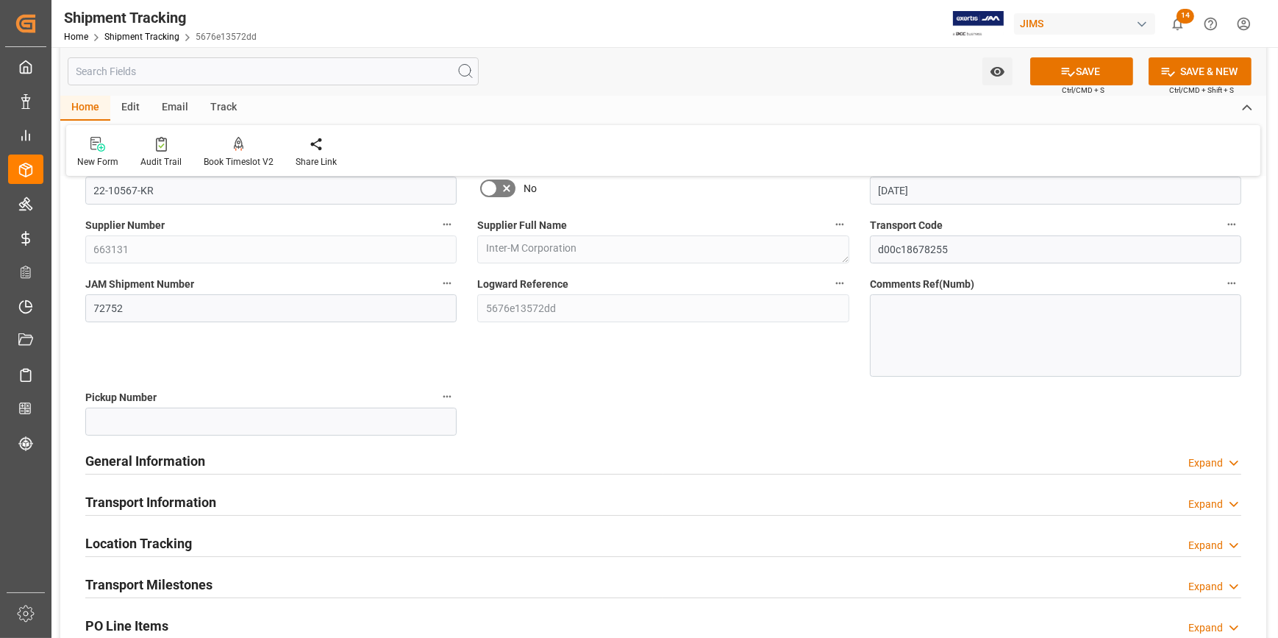
scroll to position [200, 0]
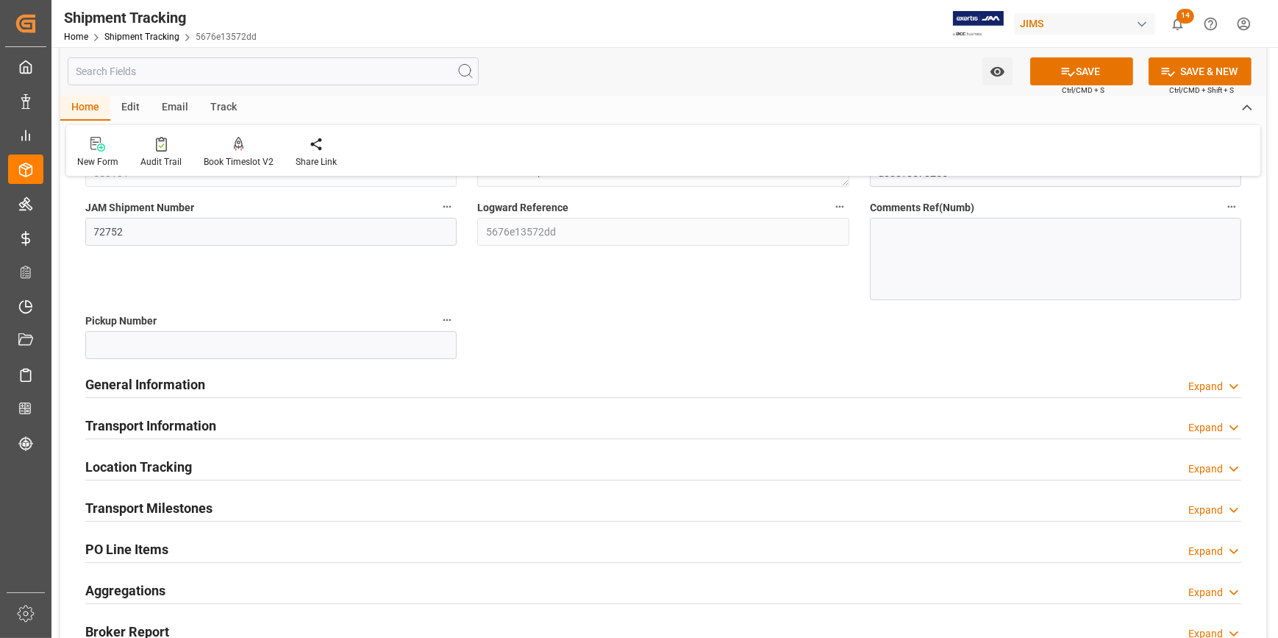
drag, startPoint x: 257, startPoint y: 385, endPoint x: 297, endPoint y: 399, distance: 42.8
click at [257, 385] on div "General Information Expand" at bounding box center [663, 383] width 1156 height 28
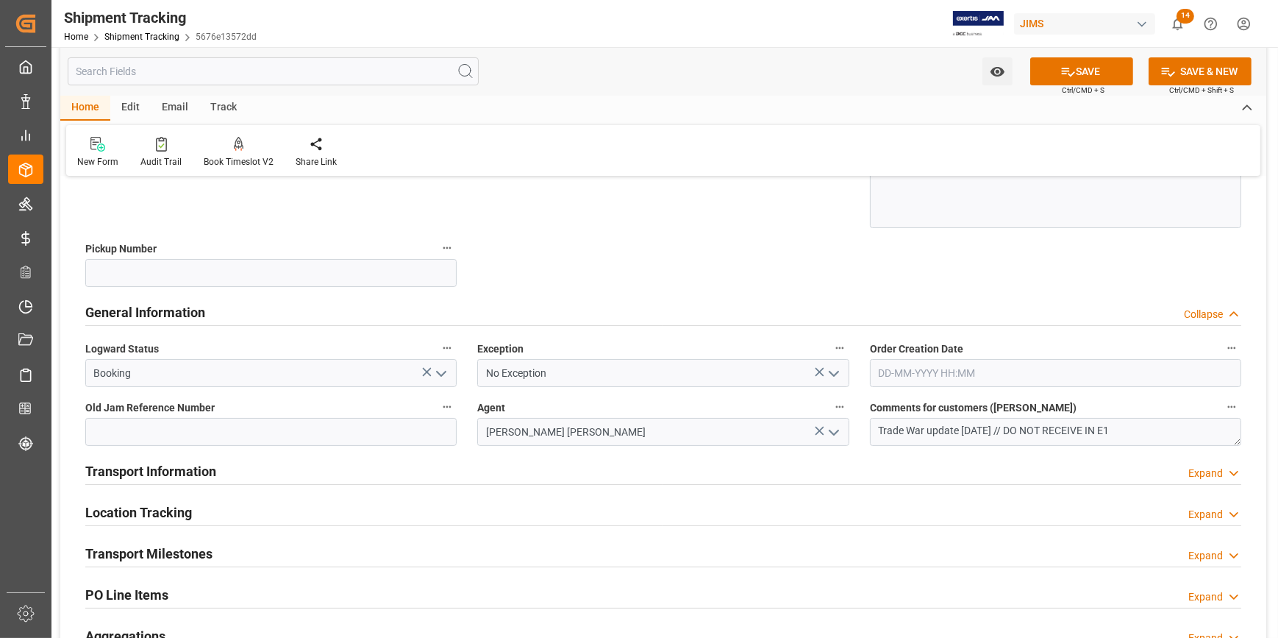
scroll to position [401, 0]
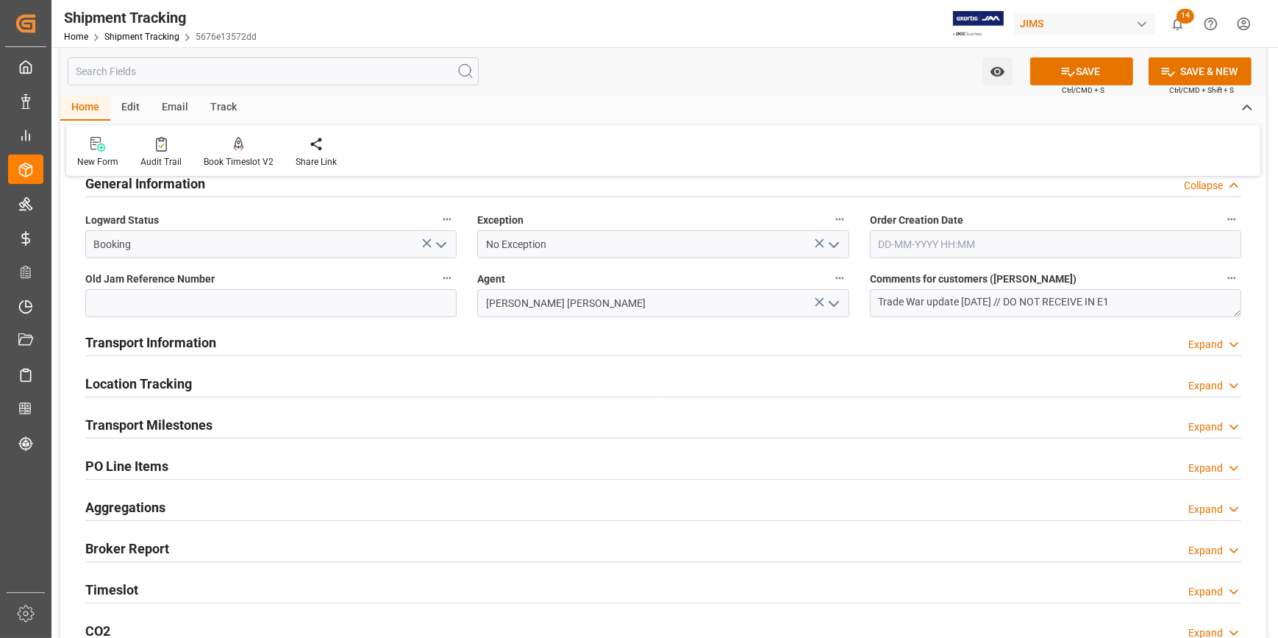
click at [549, 349] on div "Transport Information Expand" at bounding box center [663, 341] width 1156 height 28
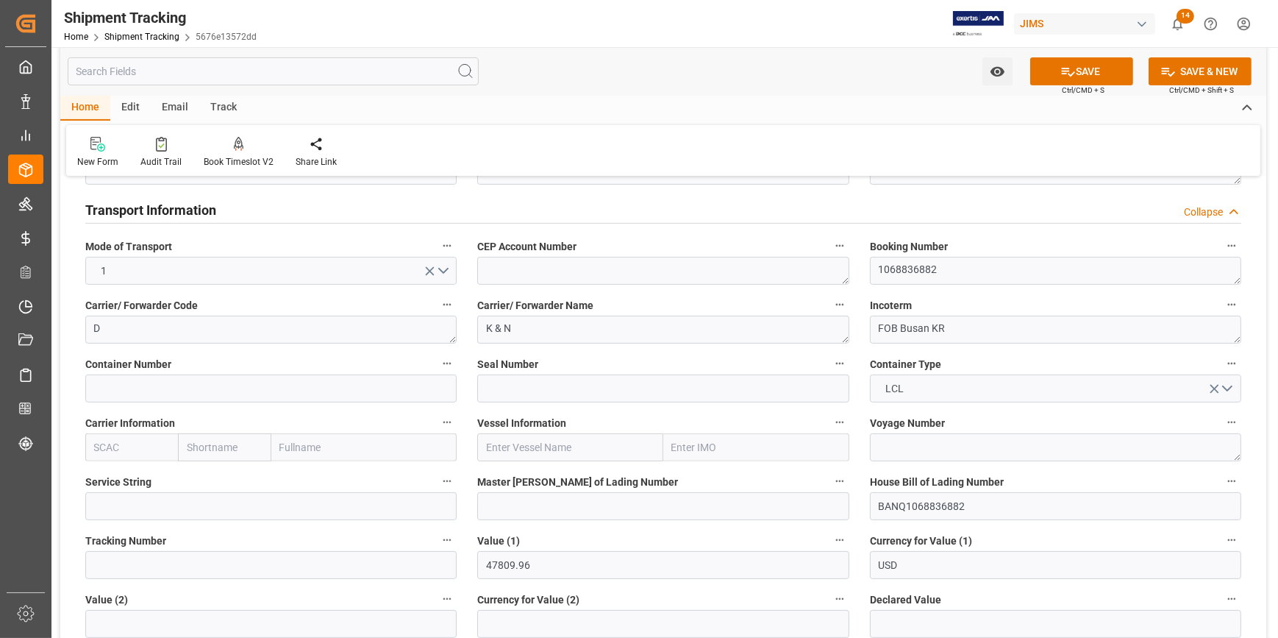
scroll to position [535, 0]
click at [215, 385] on input at bounding box center [270, 387] width 371 height 28
paste input "KOCU4425653"
type input "KOCU4425653"
click at [499, 384] on input at bounding box center [662, 387] width 371 height 28
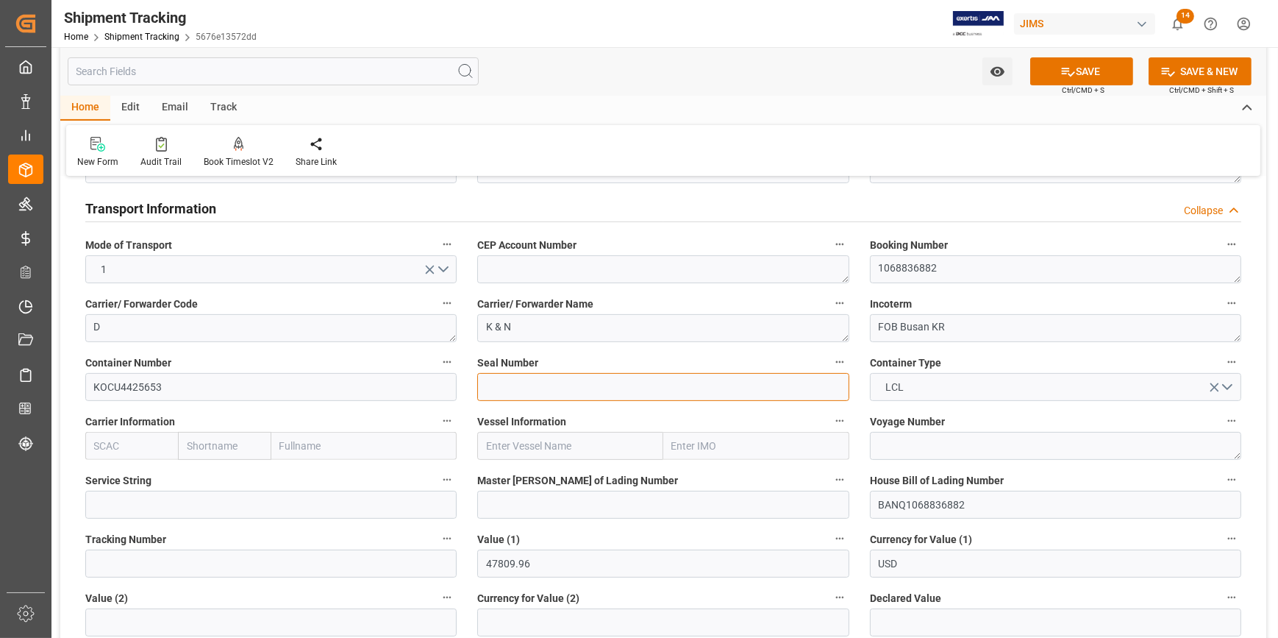
paste input "24H0540815"
type input "24H0540815"
click at [107, 442] on input "text" at bounding box center [131, 446] width 93 height 28
drag, startPoint x: 128, startPoint y: 450, endPoint x: 65, endPoint y: 450, distance: 62.5
click at [65, 450] on div "--Not Defined-- --Not Defined-- --Not Defined-- --Not Defined-- --Not Defined--…" at bounding box center [663, 408] width 1206 height 1508
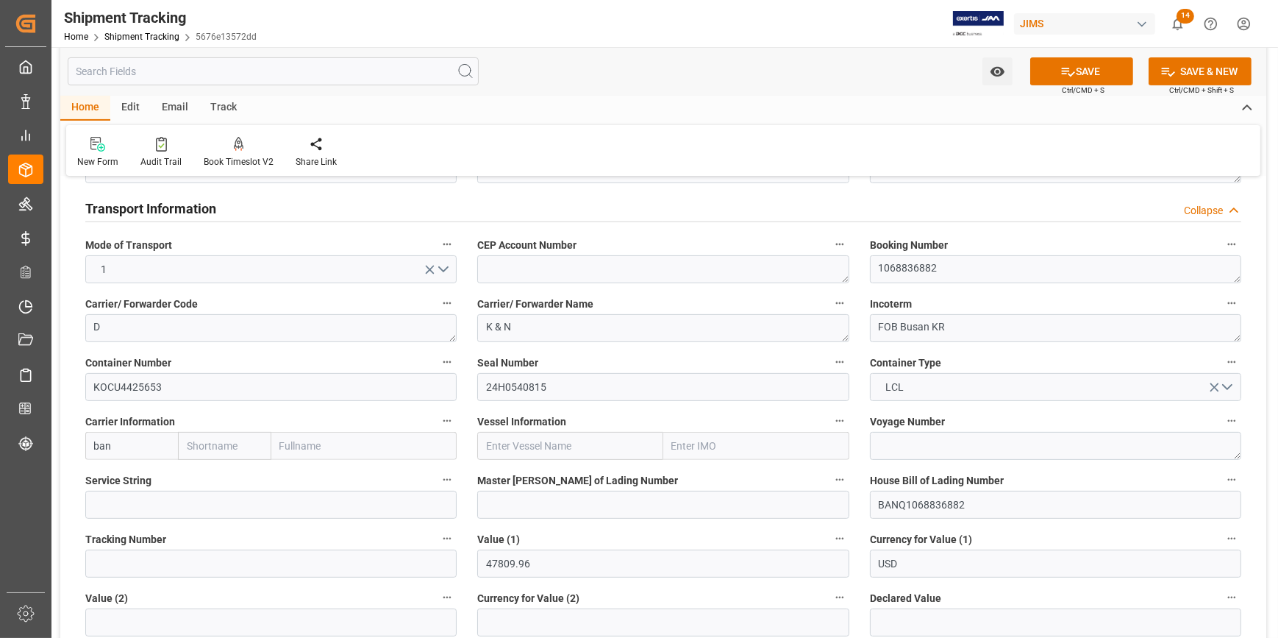
paste input "HDMU"
type input "HDMU"
click at [115, 470] on div "HDMU" at bounding box center [109, 478] width 47 height 33
type input "Hyundai"
type input "Hyundai Merchant Marine Co.Ltd."
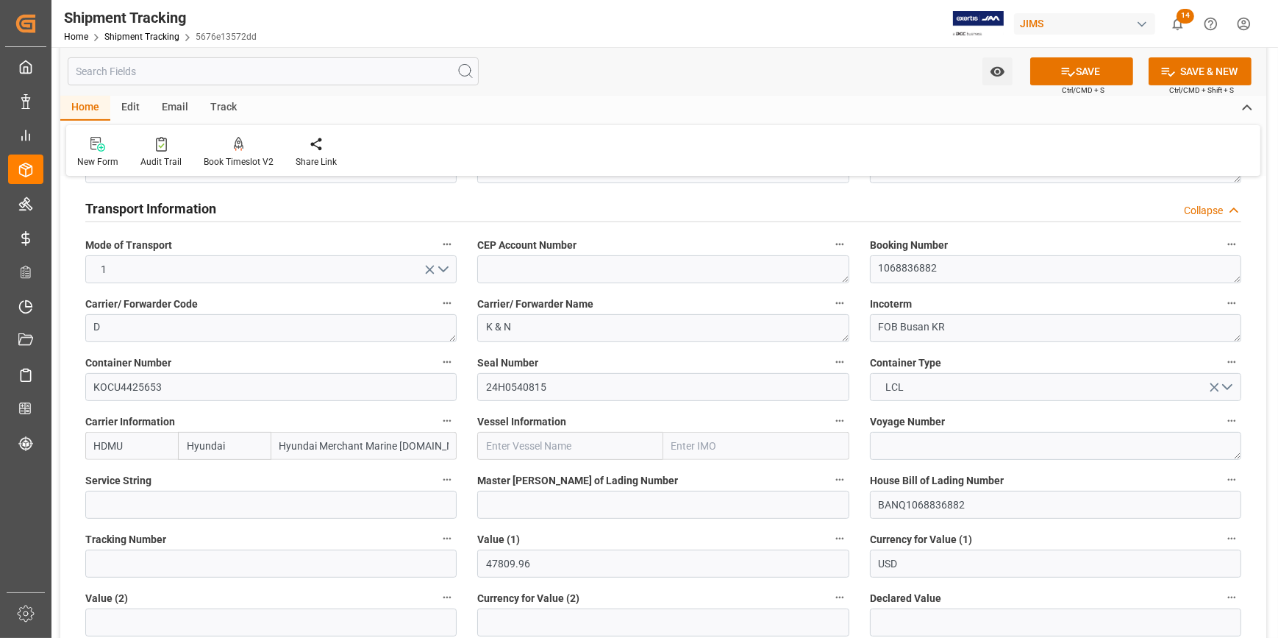
type input "HDMU"
click at [520, 440] on input "text" at bounding box center [570, 446] width 186 height 28
paste input "HMM EMERALD"
type input "HMM EMERALD"
click at [894, 447] on textarea at bounding box center [1055, 446] width 371 height 28
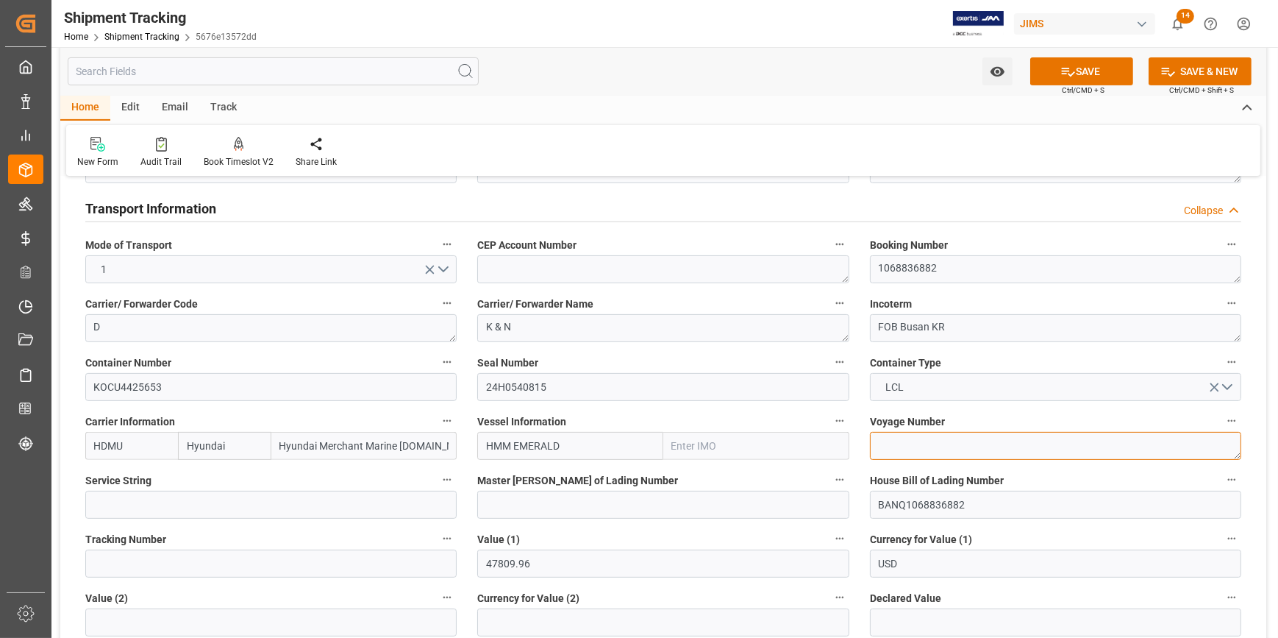
paste textarea "0009E"
type textarea "0009E"
click at [916, 502] on input "BANQ1068836882" at bounding box center [1055, 505] width 371 height 28
click at [528, 494] on input at bounding box center [662, 505] width 371 height 28
paste input "PUSM59651500"
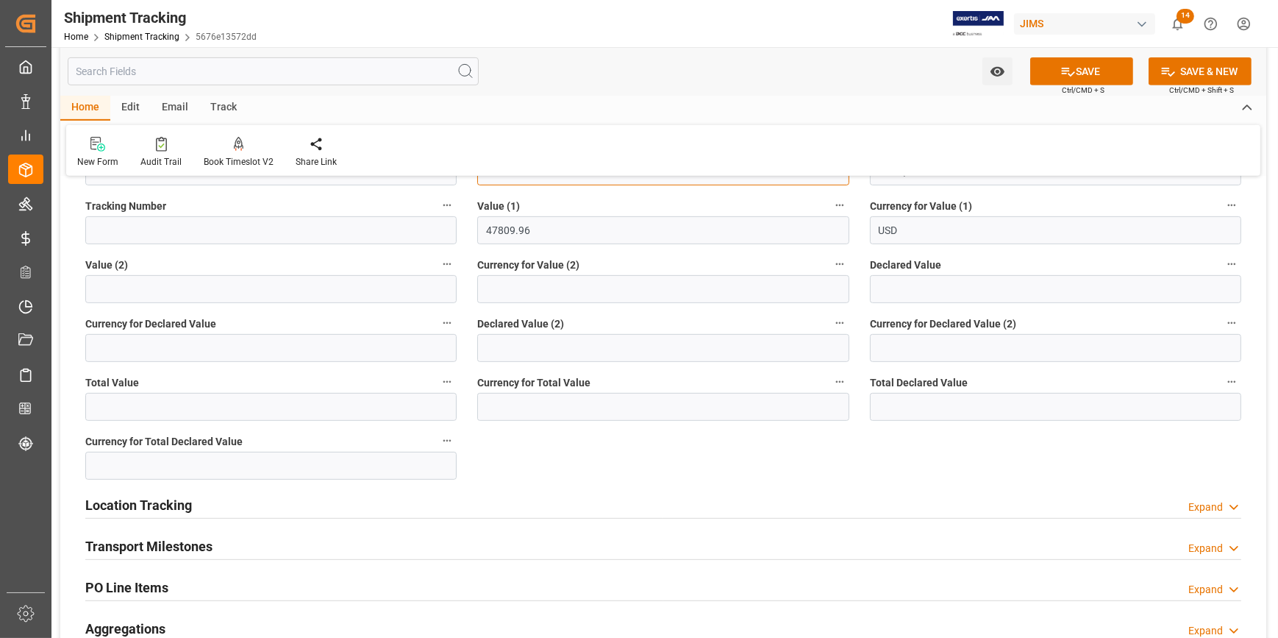
scroll to position [869, 0]
type input "PUSM59651500"
click at [257, 541] on div "Transport Milestones Expand" at bounding box center [663, 544] width 1156 height 28
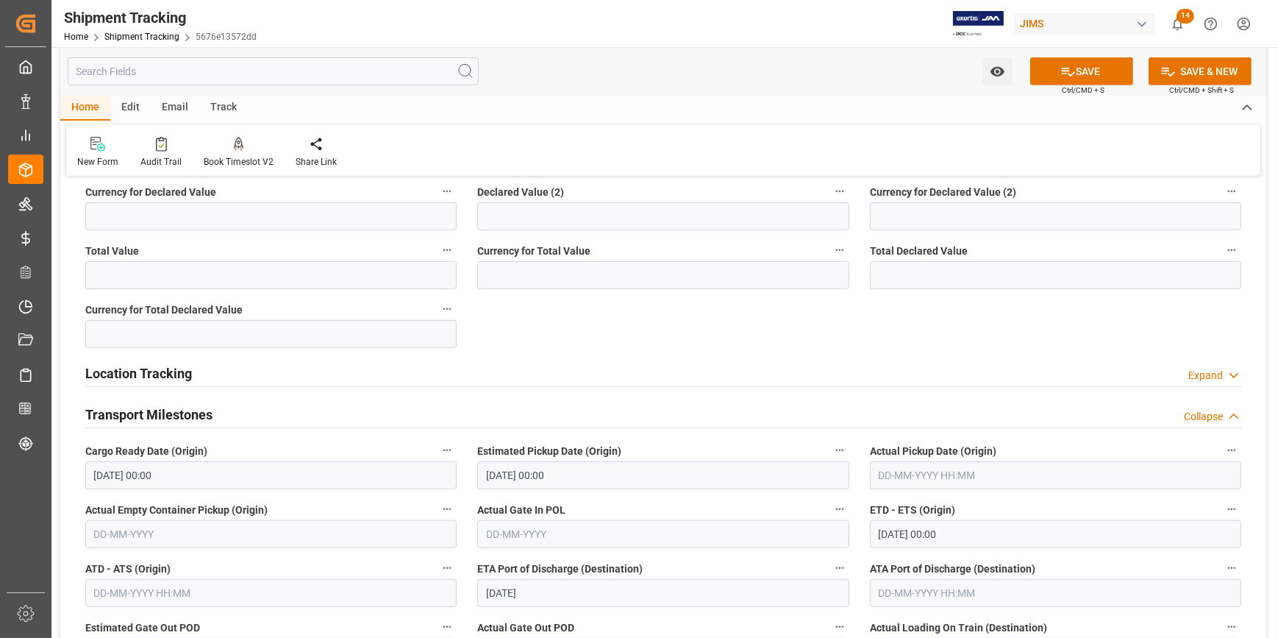
scroll to position [1002, 0]
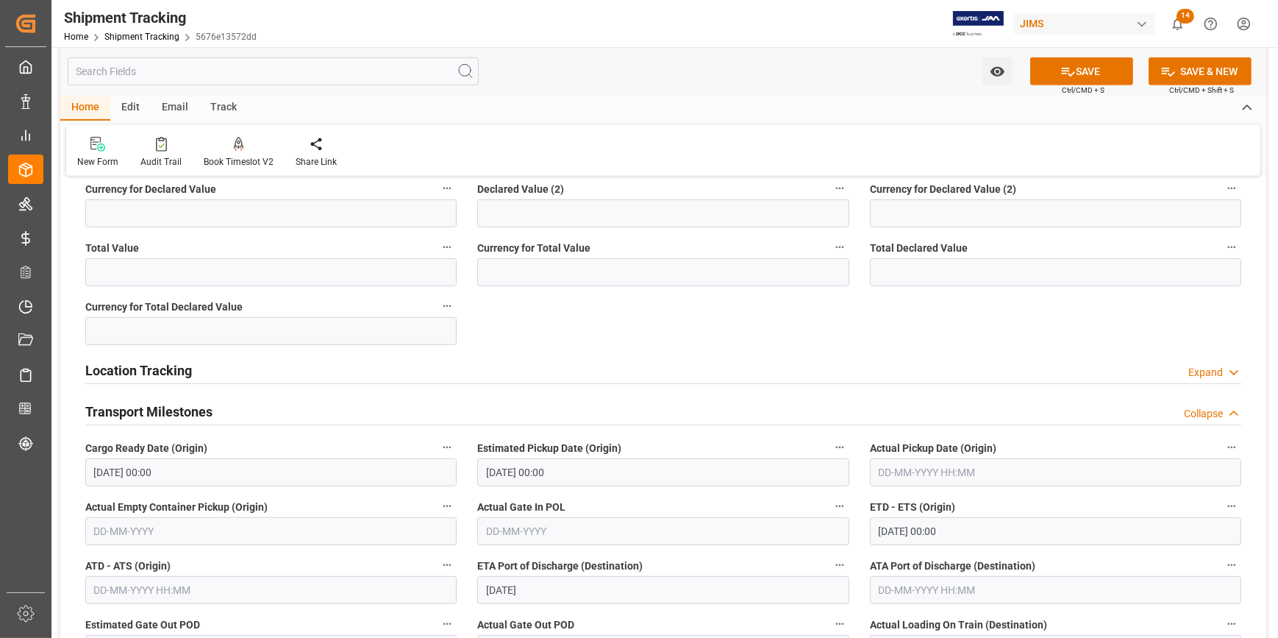
click at [912, 473] on input "text" at bounding box center [1055, 472] width 371 height 28
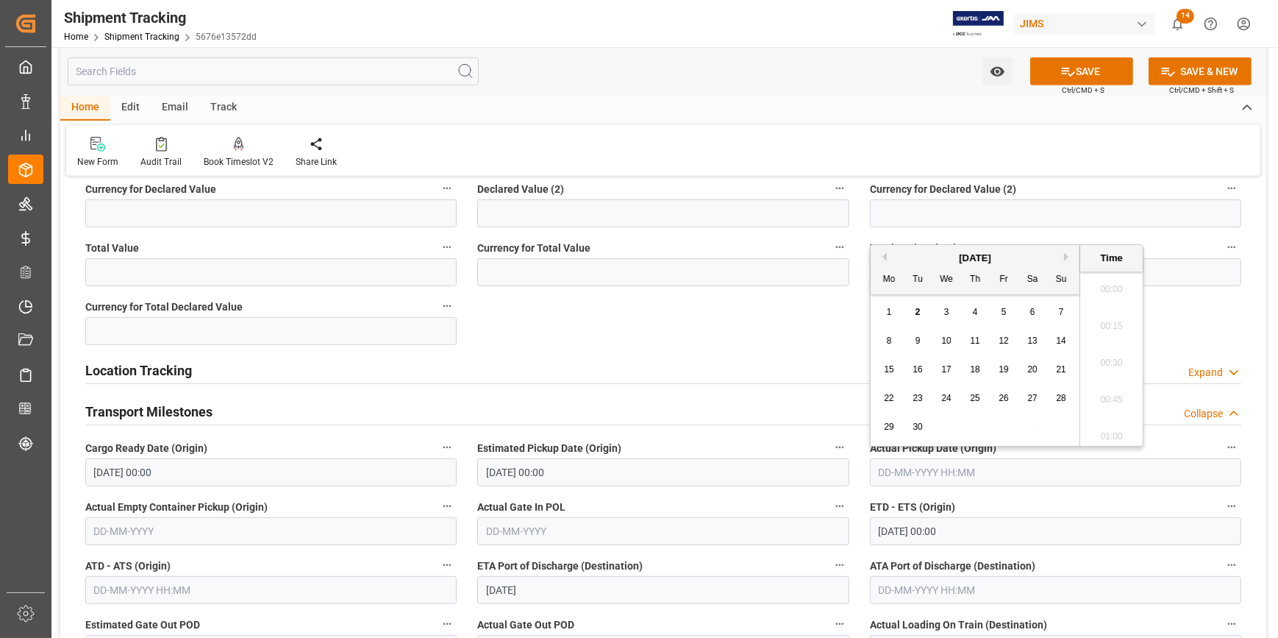
scroll to position [1438, 0]
click at [880, 253] on button "Previous Month" at bounding box center [882, 256] width 9 height 9
click at [920, 396] on span "19" at bounding box center [918, 398] width 10 height 10
type input "19-08-2025 00:00"
click at [642, 507] on label "Actual Gate In POL" at bounding box center [662, 506] width 371 height 21
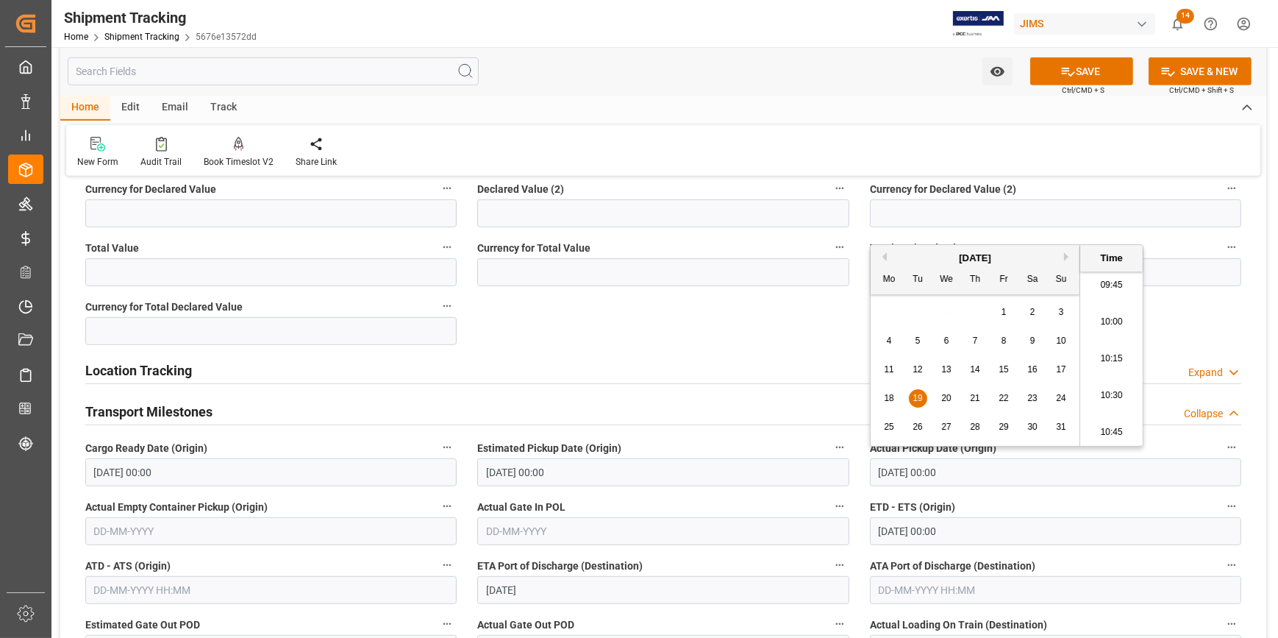
click at [830, 507] on button "Actual Gate In POL" at bounding box center [839, 505] width 19 height 19
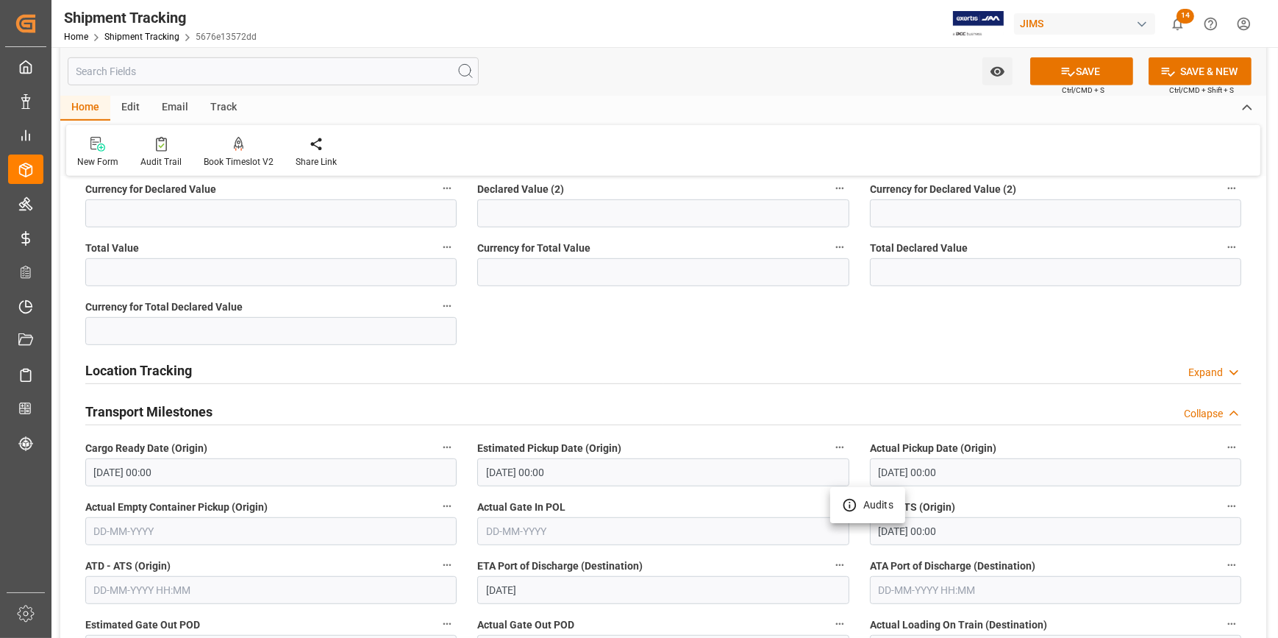
click at [647, 488] on div at bounding box center [639, 319] width 1278 height 638
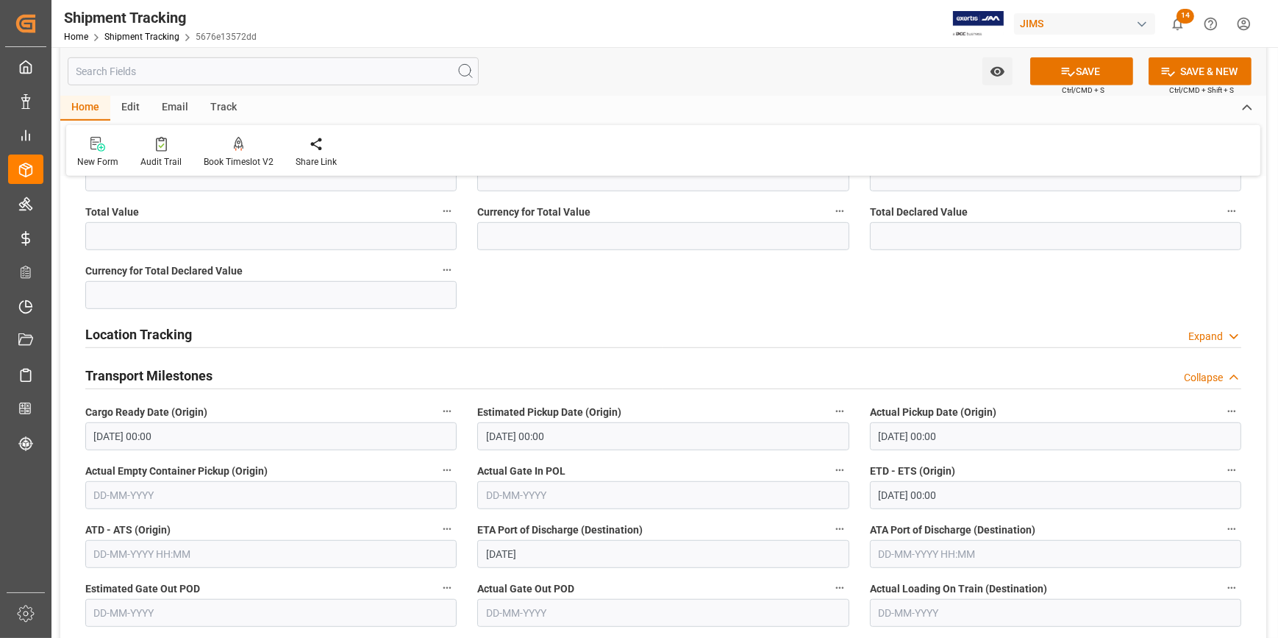
scroll to position [1069, 0]
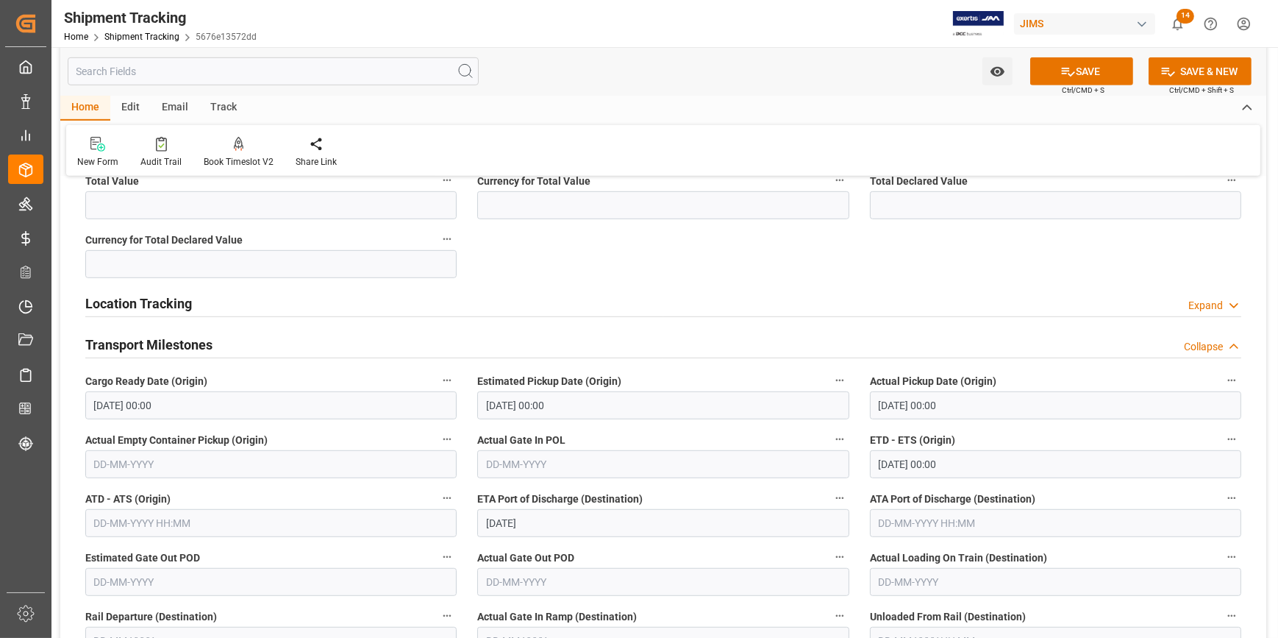
click at [140, 521] on input "text" at bounding box center [270, 523] width 371 height 28
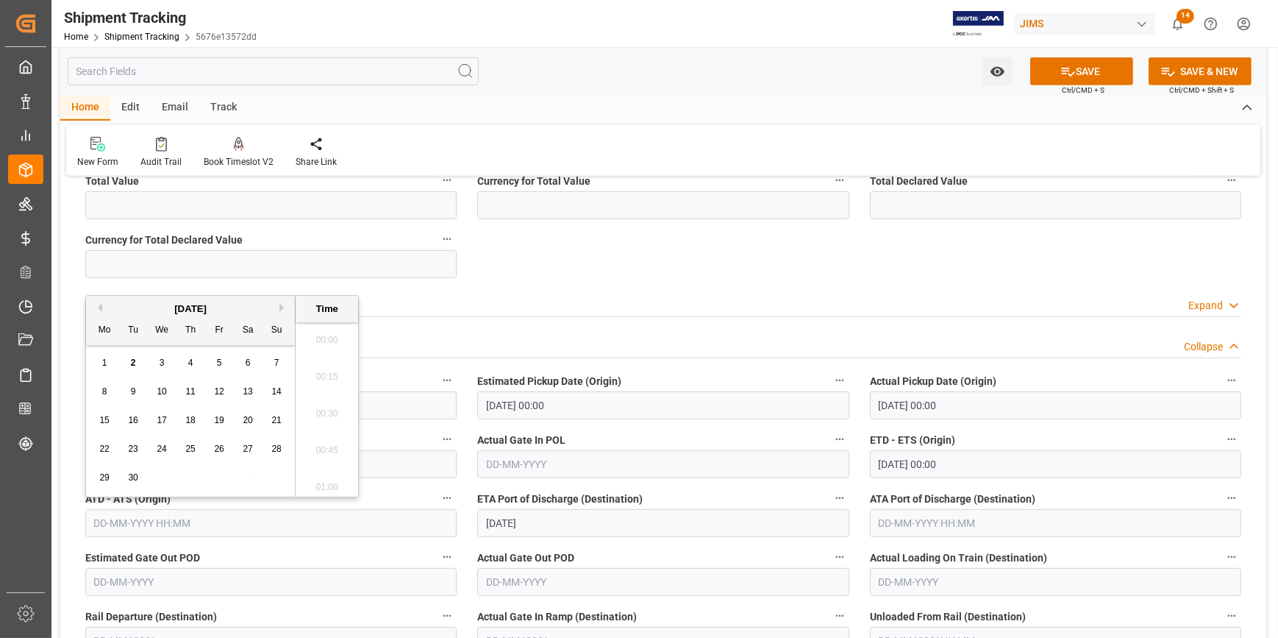
scroll to position [1438, 0]
click at [101, 307] on div "September 2025" at bounding box center [190, 309] width 209 height 15
click at [101, 306] on button "Previous Month" at bounding box center [97, 307] width 9 height 9
click at [191, 479] on span "28" at bounding box center [190, 477] width 10 height 10
type input "28-08-2025 00:00"
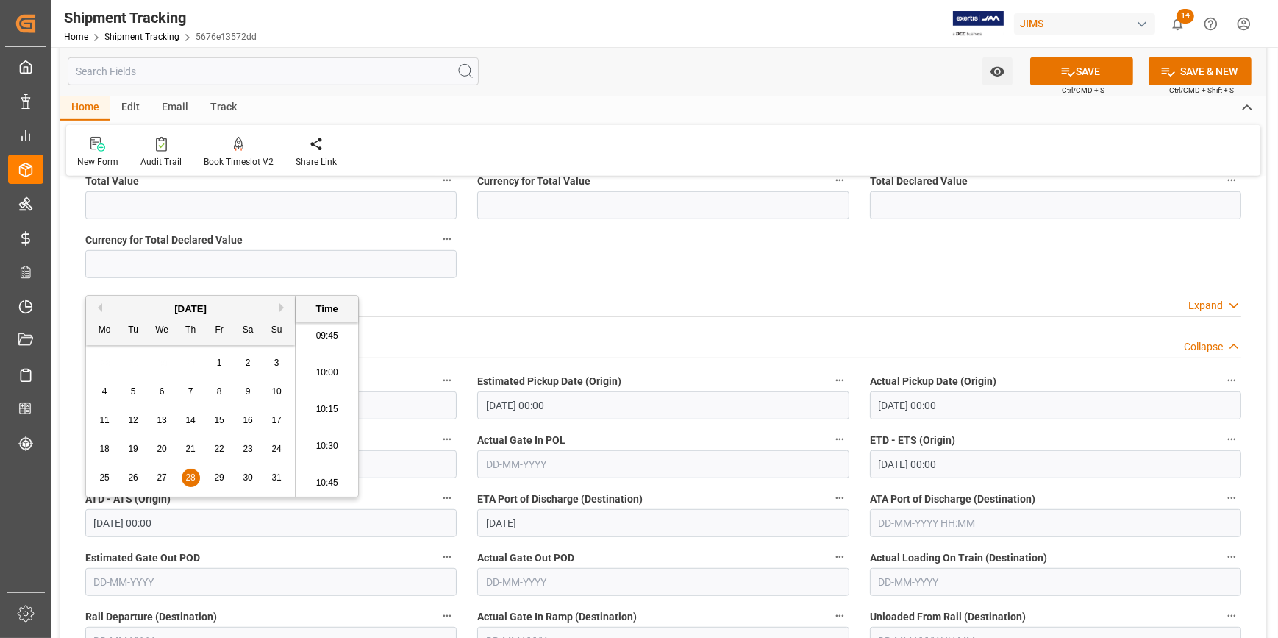
click at [398, 485] on div "ATD - ATS (Origin) 28-08-2025 00:00" at bounding box center [271, 512] width 392 height 59
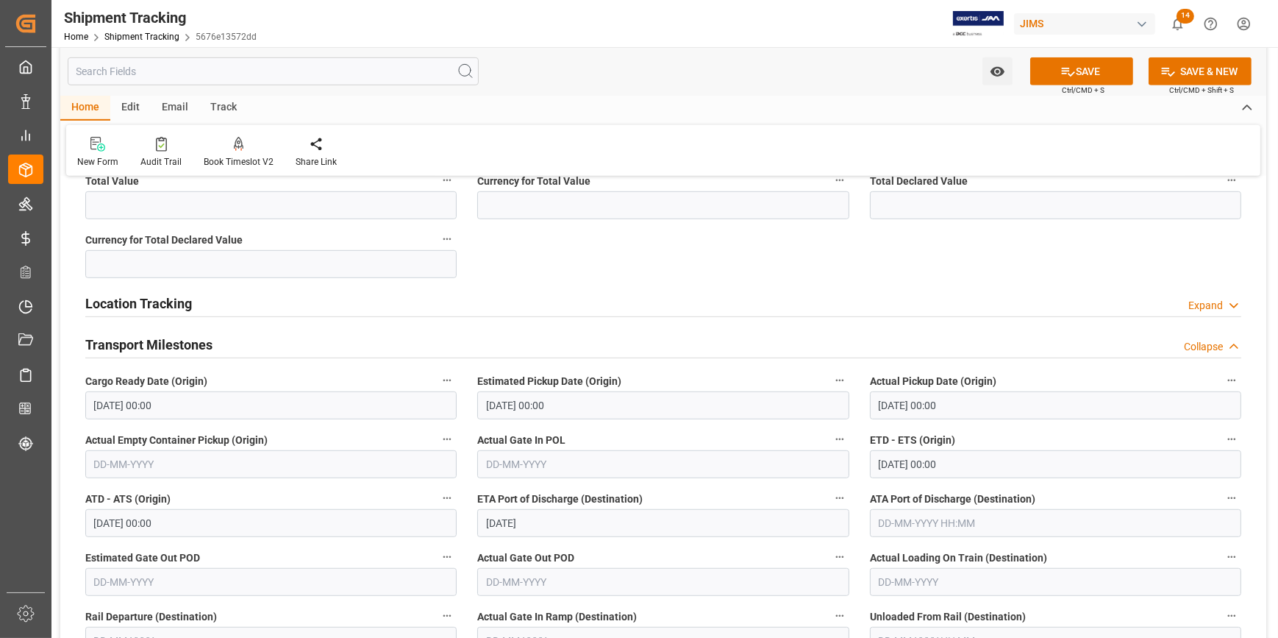
click at [652, 504] on label "ETA Port of Discharge (Destination)" at bounding box center [662, 498] width 371 height 21
click at [830, 504] on button "ETA Port of Discharge (Destination)" at bounding box center [839, 497] width 19 height 19
click at [687, 544] on div at bounding box center [639, 319] width 1278 height 638
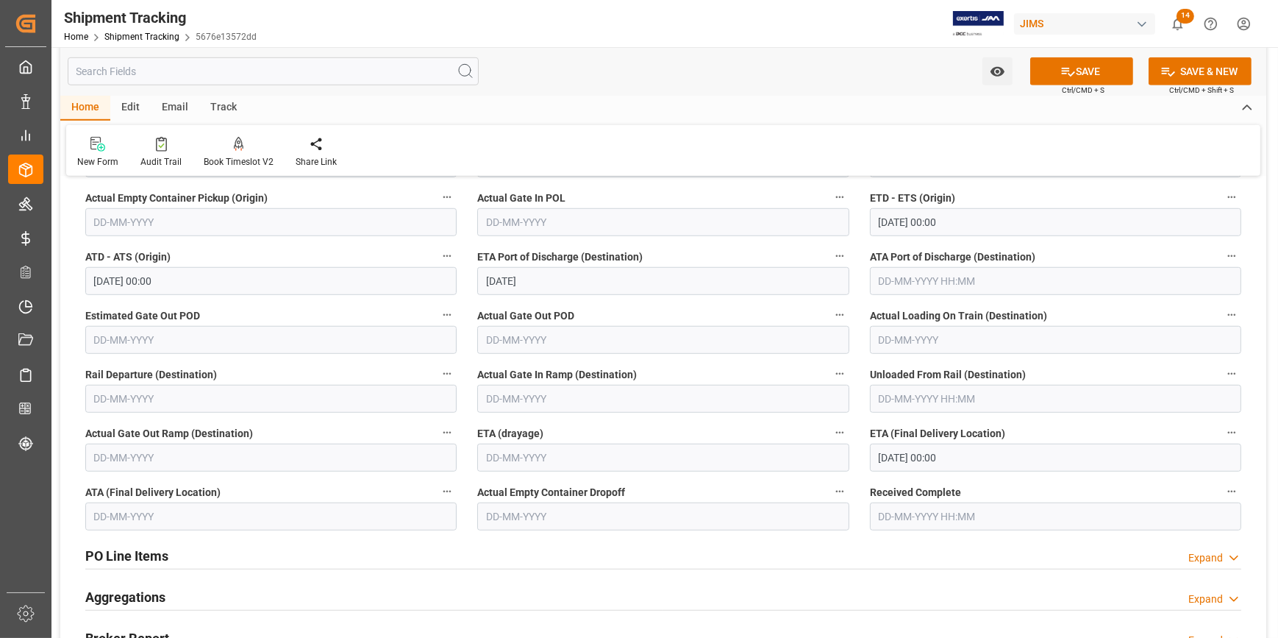
scroll to position [1337, 0]
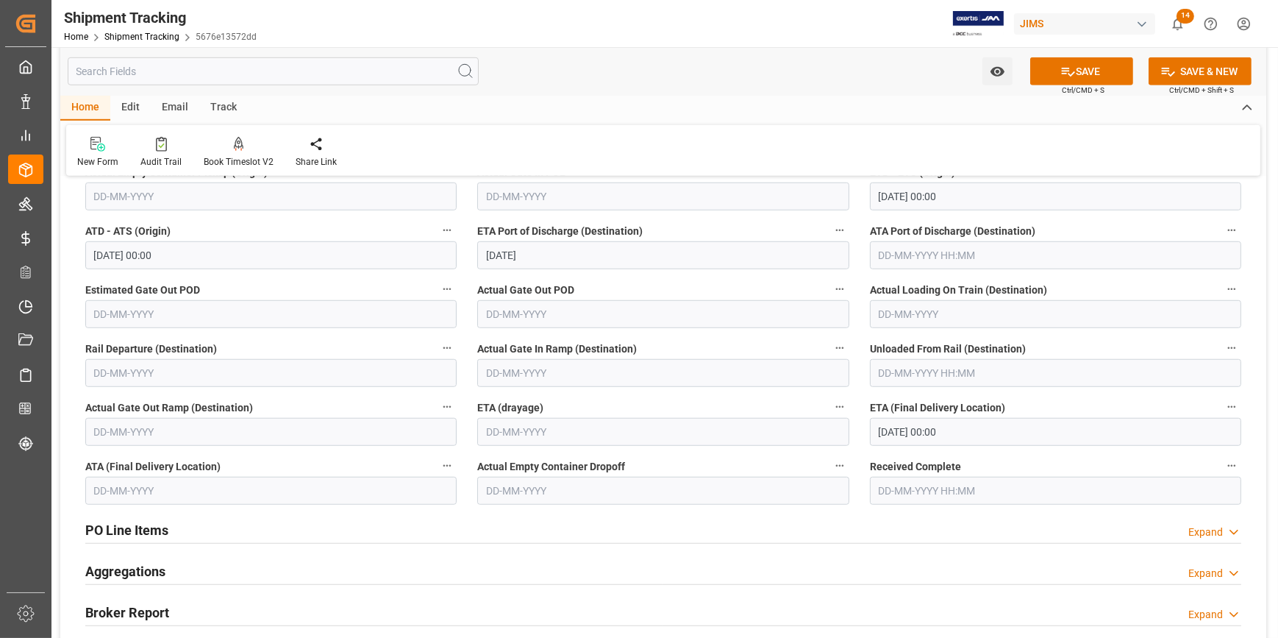
click at [905, 434] on input "06-10-2025 00:00" at bounding box center [1055, 432] width 371 height 28
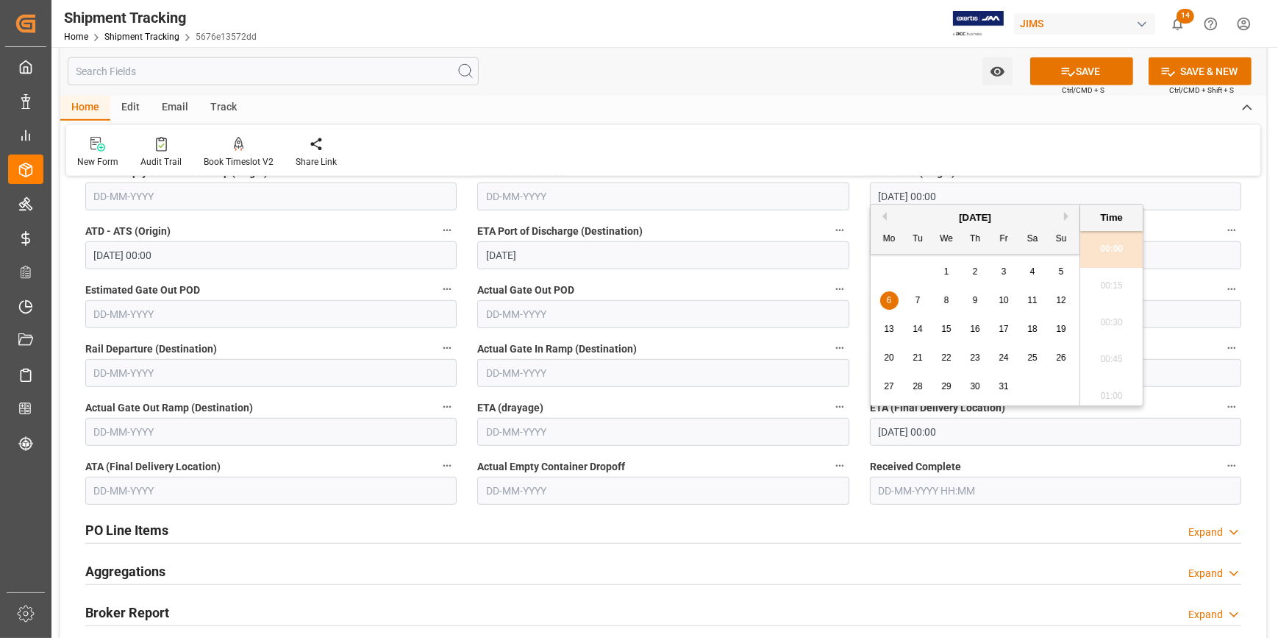
click at [945, 272] on span "1" at bounding box center [946, 271] width 5 height 10
type input "01-10-2025 00:00"
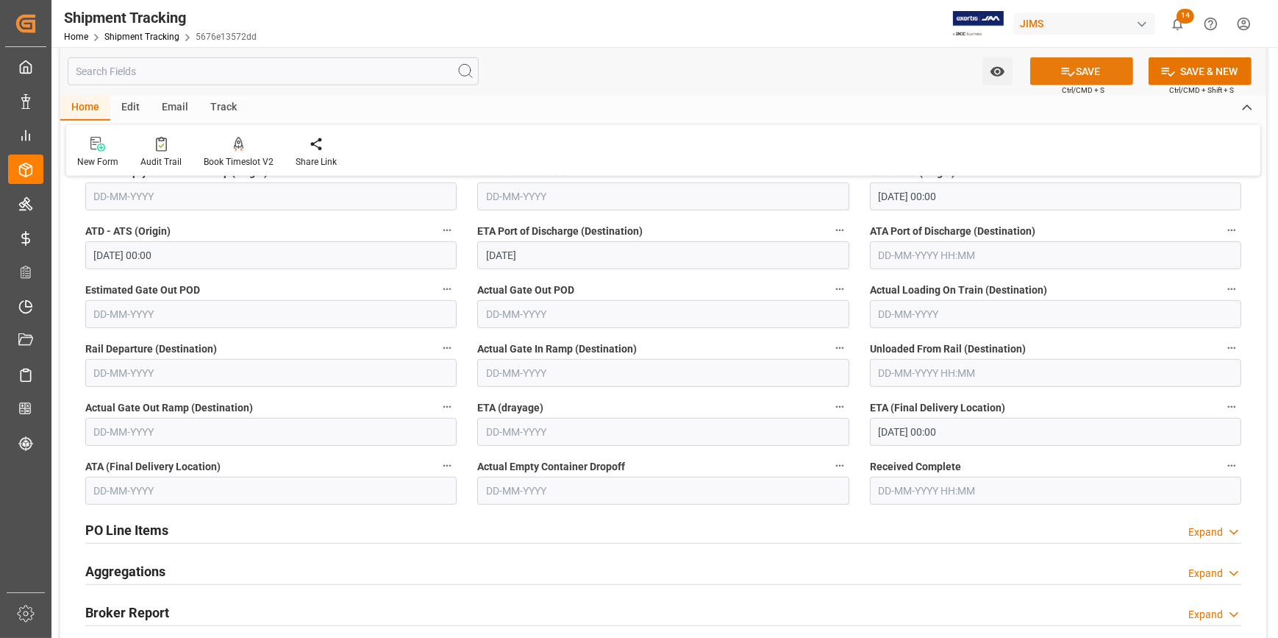
click at [1088, 80] on button "SAVE" at bounding box center [1081, 71] width 103 height 28
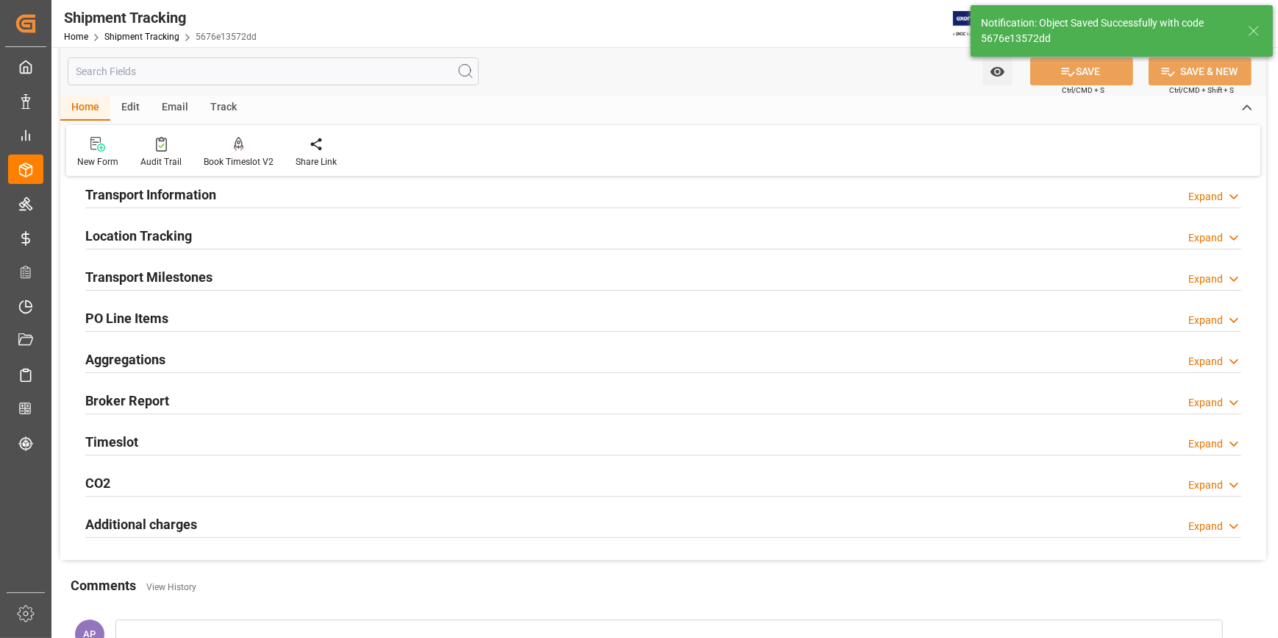
scroll to position [140, 0]
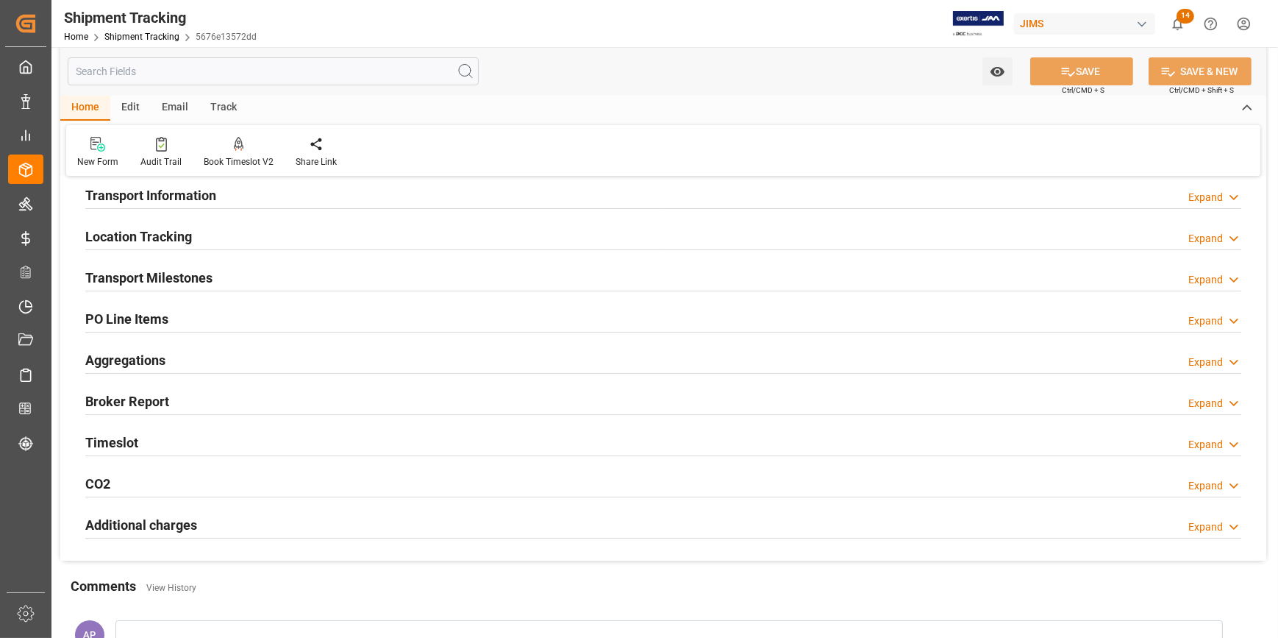
click at [249, 354] on div "Aggregations Expand" at bounding box center [663, 359] width 1156 height 28
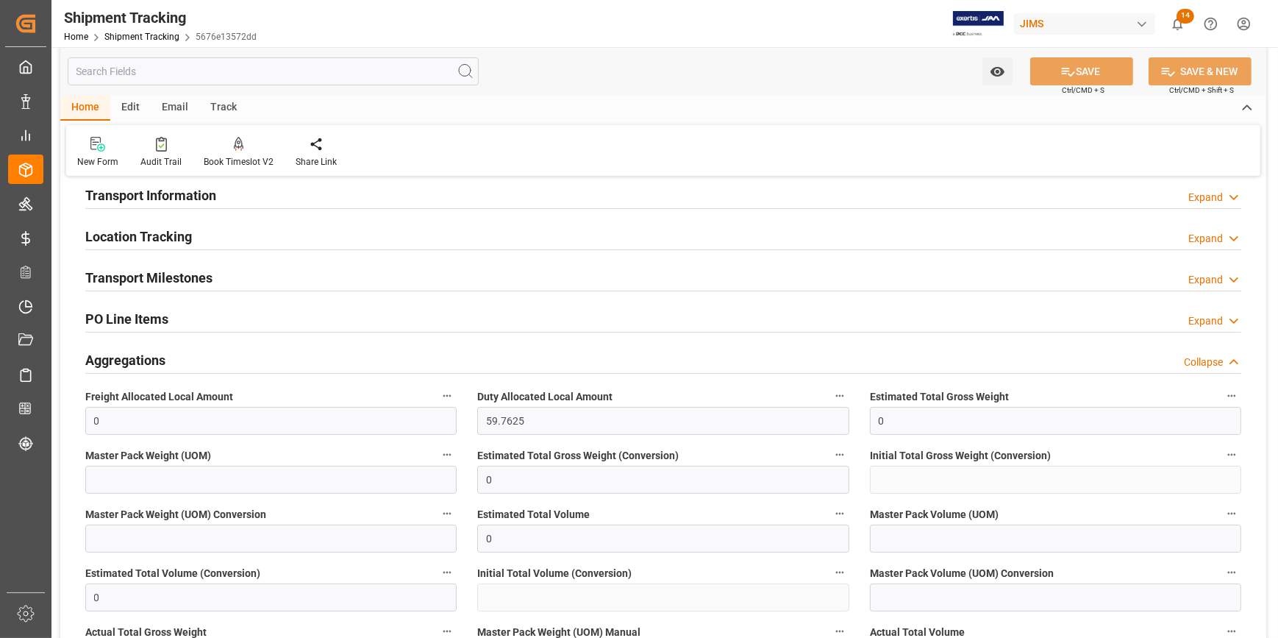
click at [249, 354] on div "Aggregations Collapse" at bounding box center [663, 359] width 1156 height 28
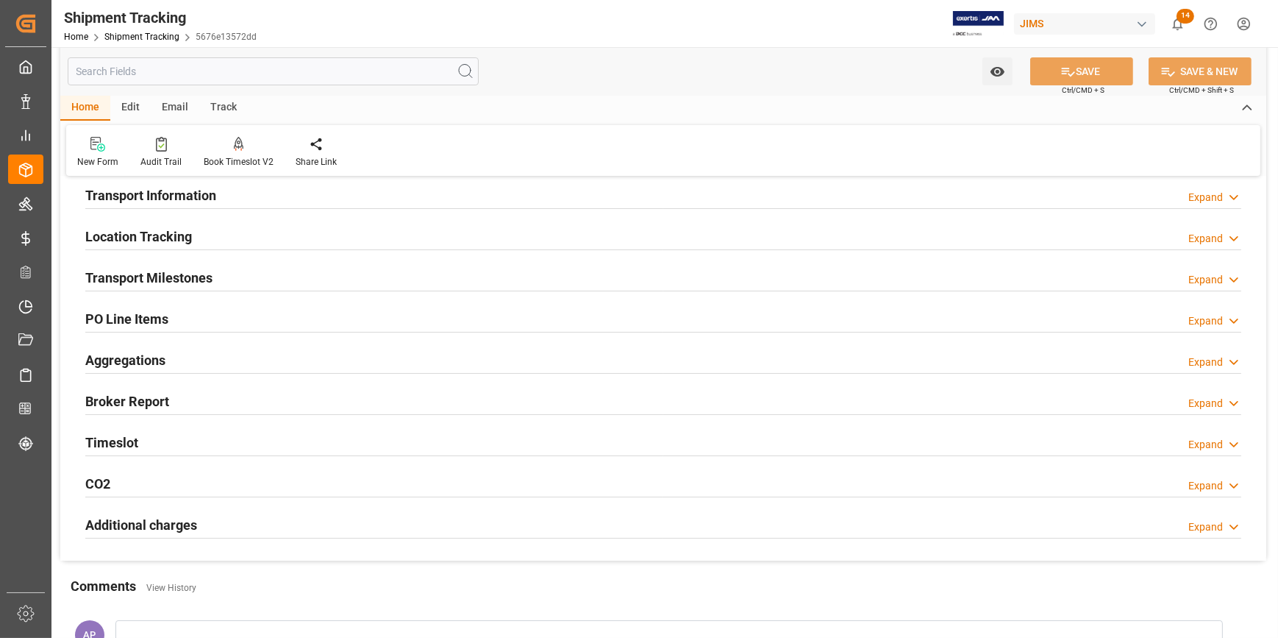
click at [225, 274] on div "Transport Milestones Expand" at bounding box center [663, 277] width 1156 height 28
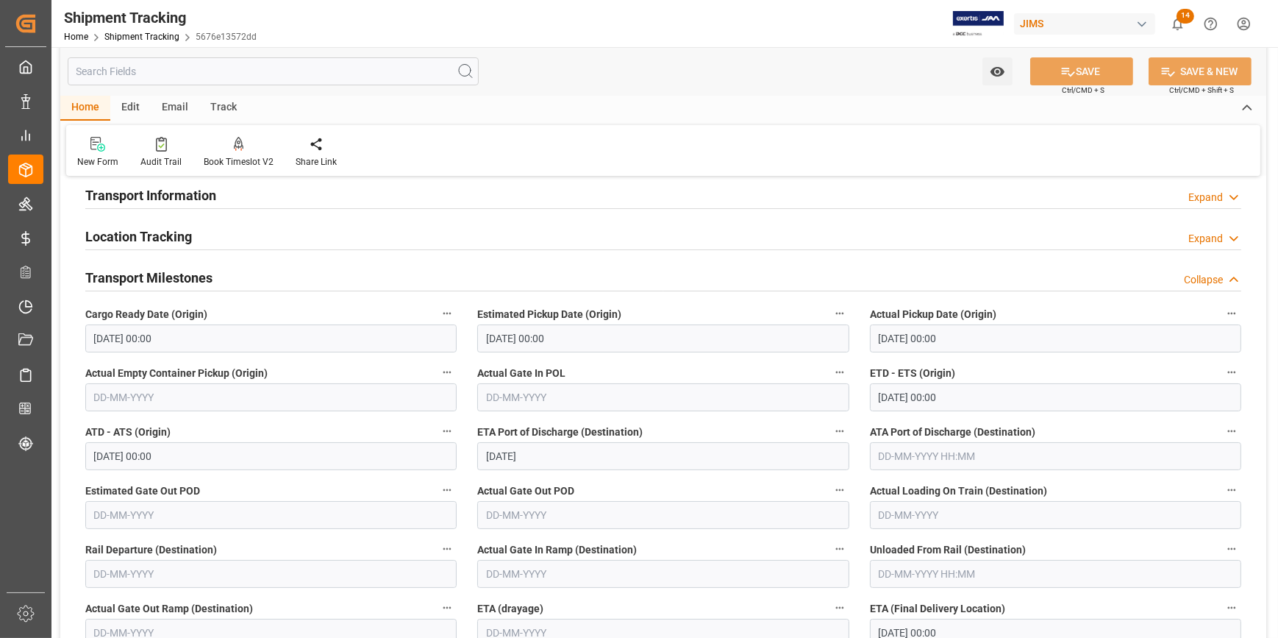
click at [245, 270] on div "Transport Milestones Collapse" at bounding box center [663, 277] width 1156 height 28
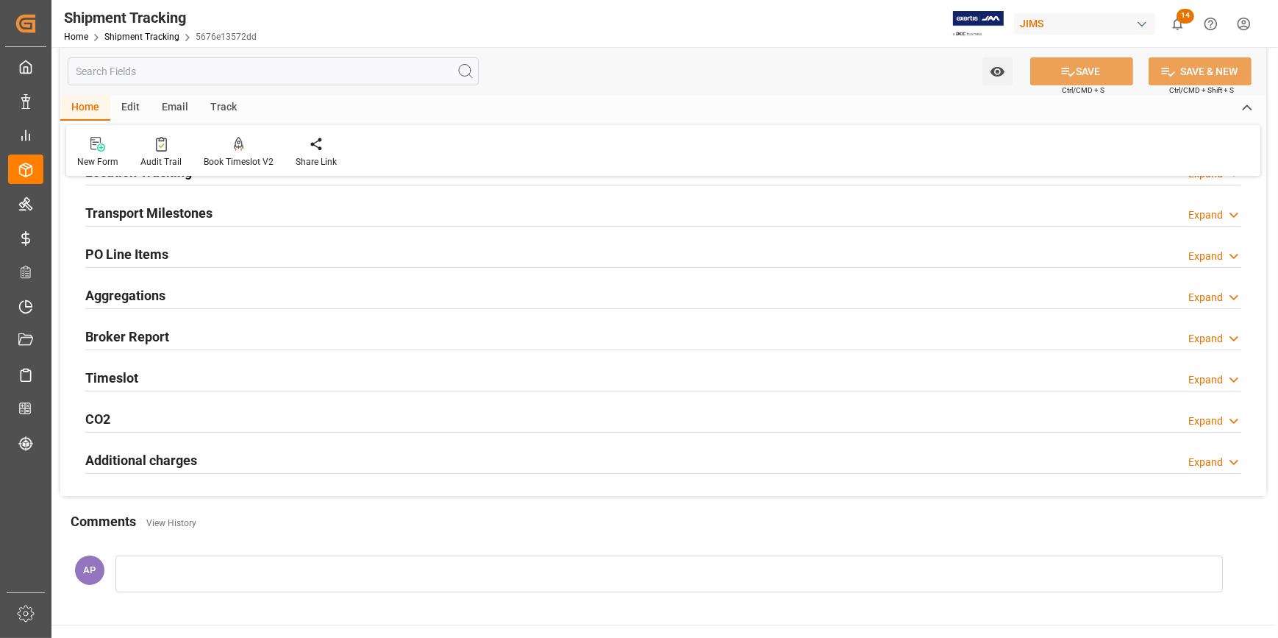
scroll to position [74, 0]
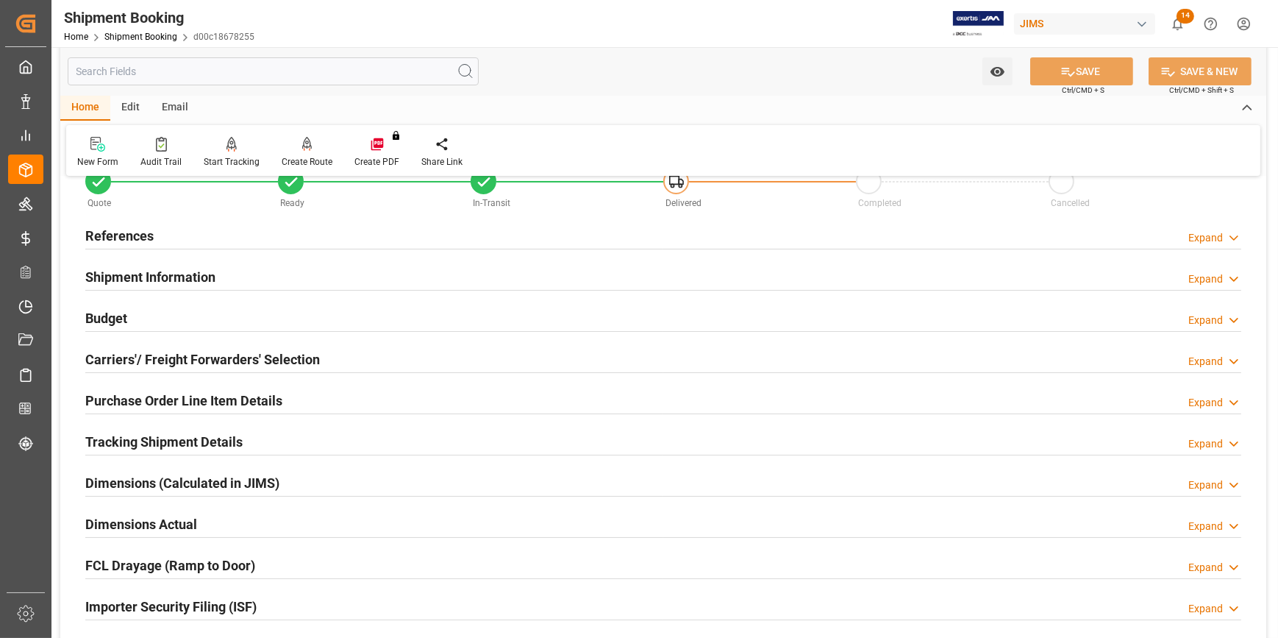
scroll to position [66, 0]
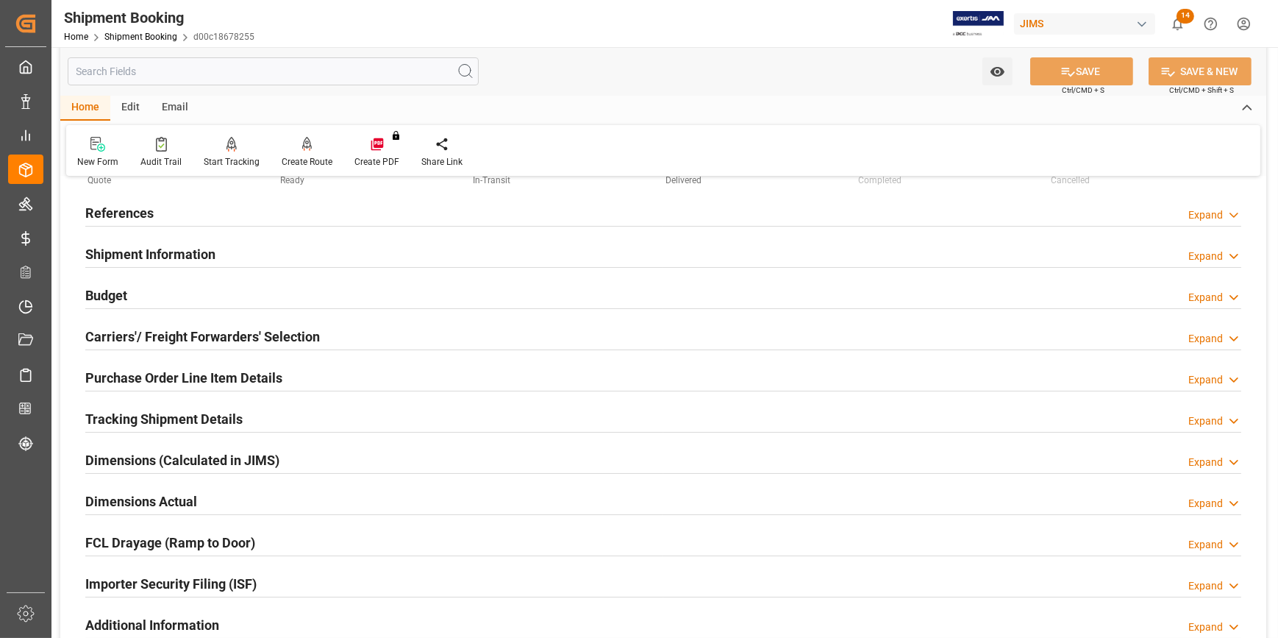
click at [302, 420] on div "Tracking Shipment Details Expand" at bounding box center [663, 418] width 1156 height 28
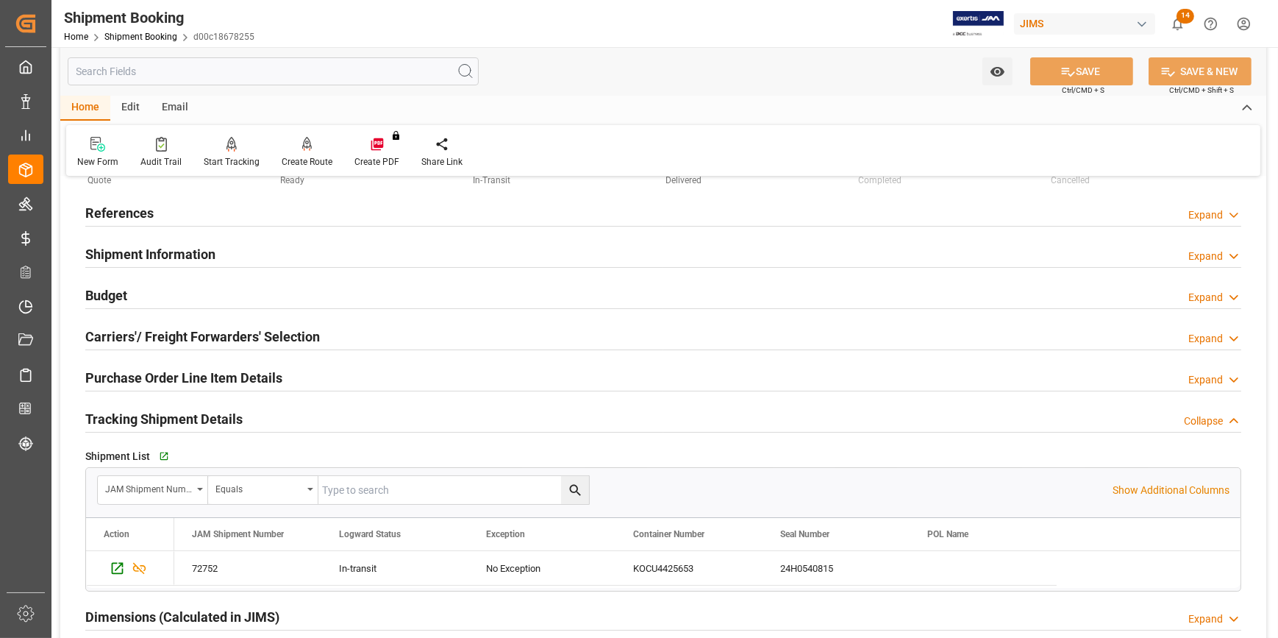
click at [302, 420] on div "Tracking Shipment Details Collapse" at bounding box center [663, 418] width 1156 height 28
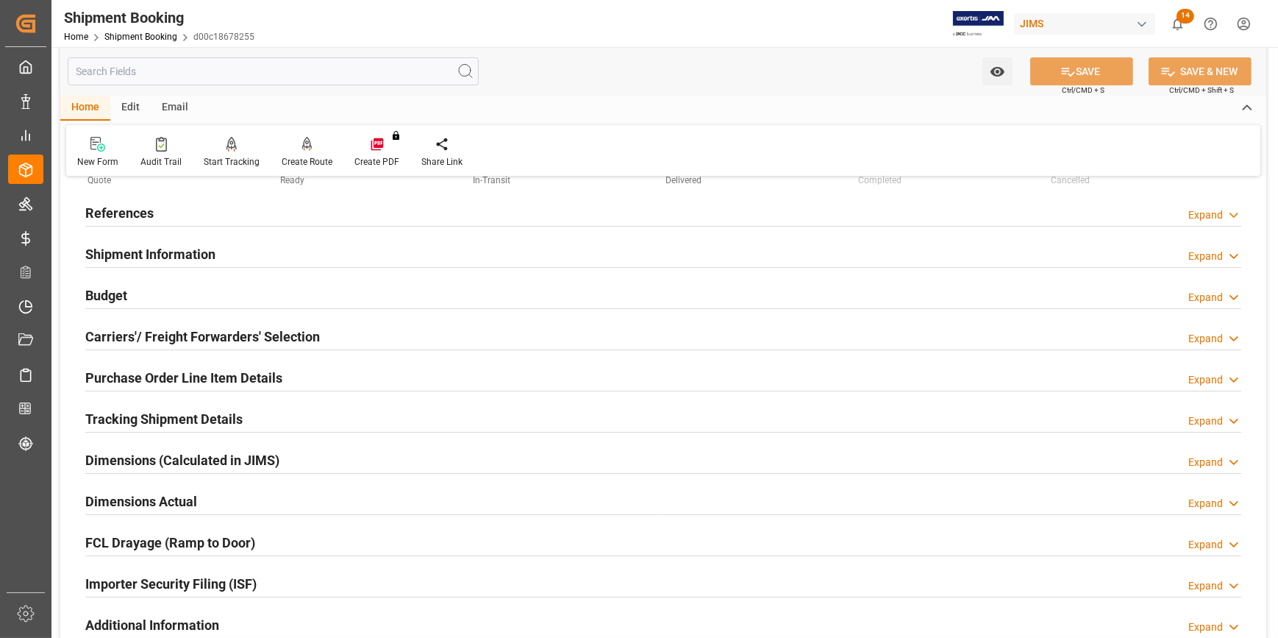
click at [269, 497] on div "Dimensions Actual Expand" at bounding box center [663, 500] width 1156 height 28
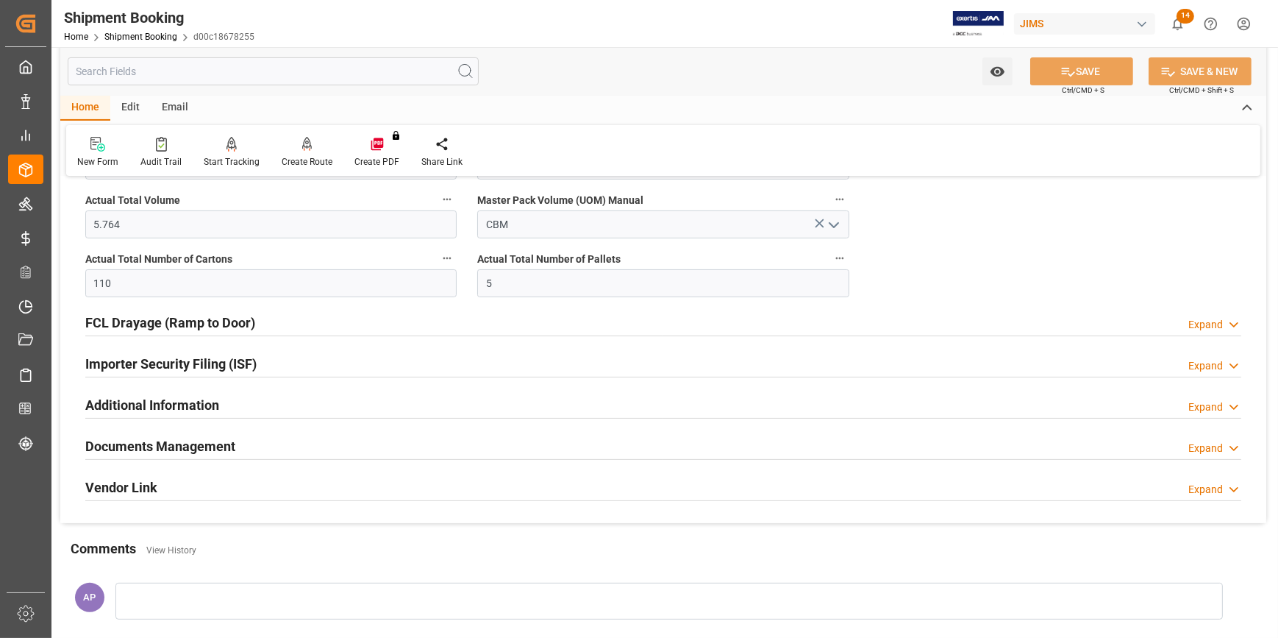
scroll to position [468, 0]
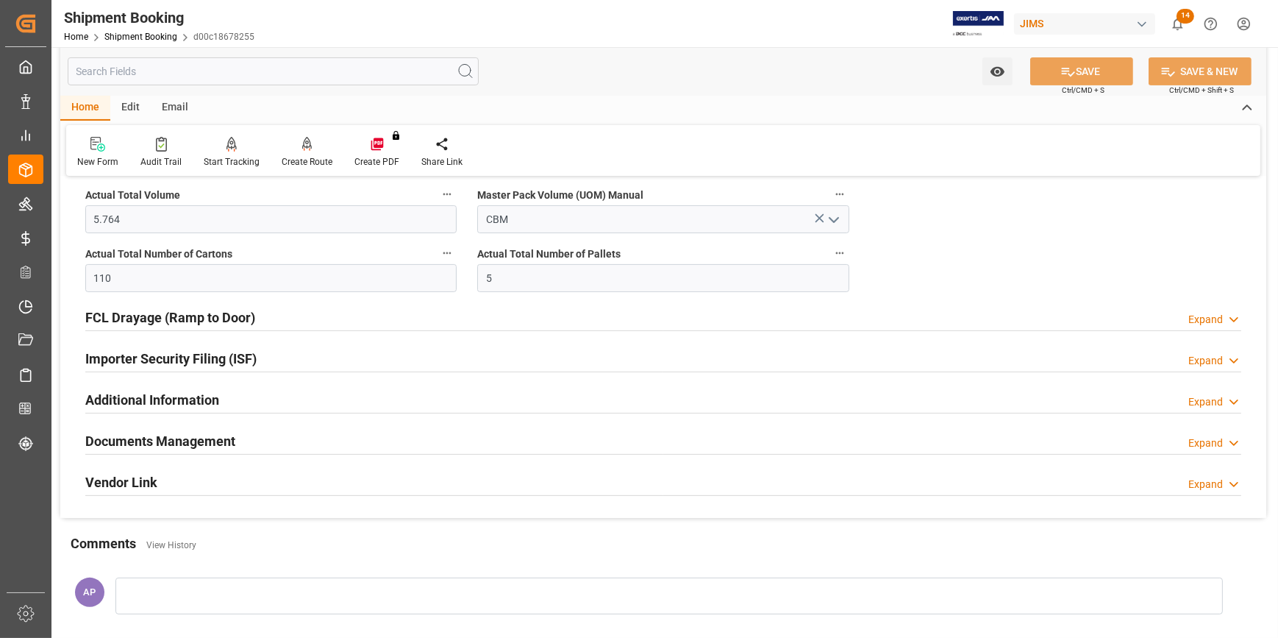
click at [278, 435] on div "Documents Management Expand" at bounding box center [663, 440] width 1156 height 28
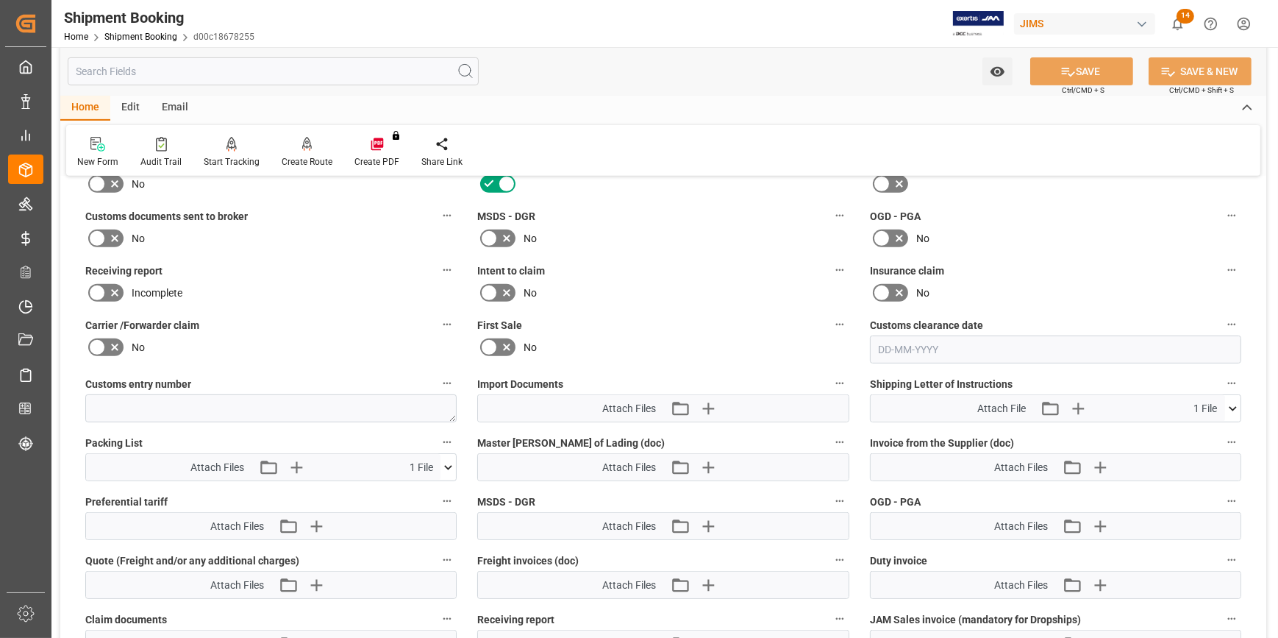
scroll to position [802, 0]
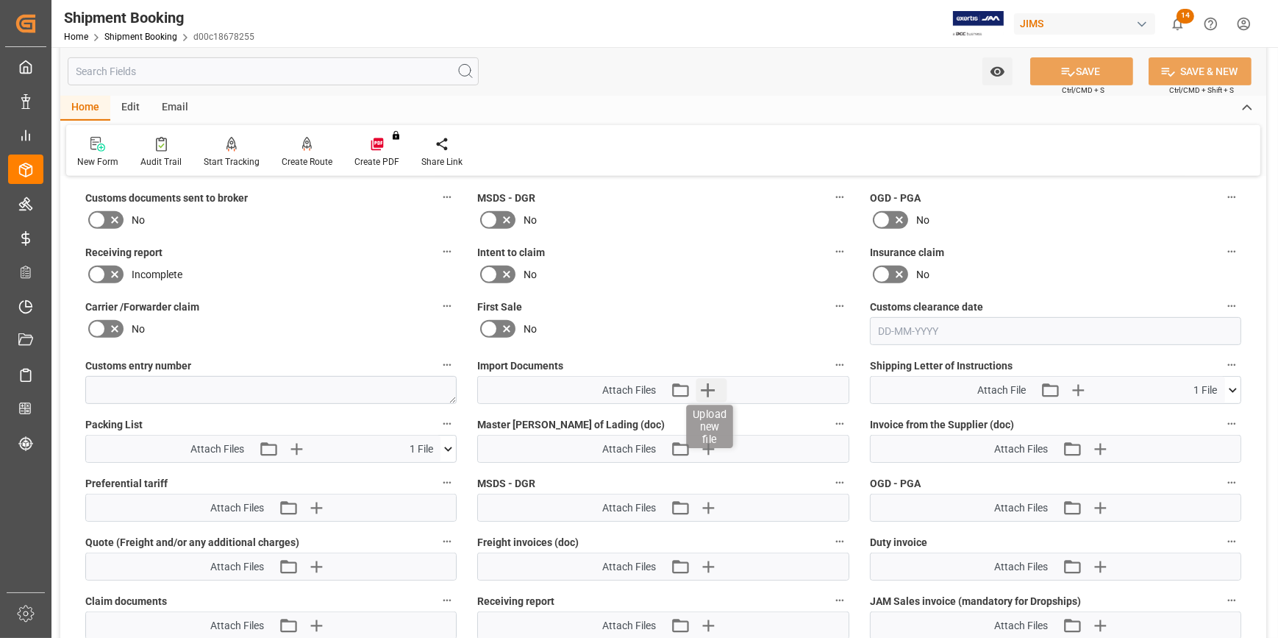
click at [711, 387] on icon "button" at bounding box center [708, 390] width 14 height 14
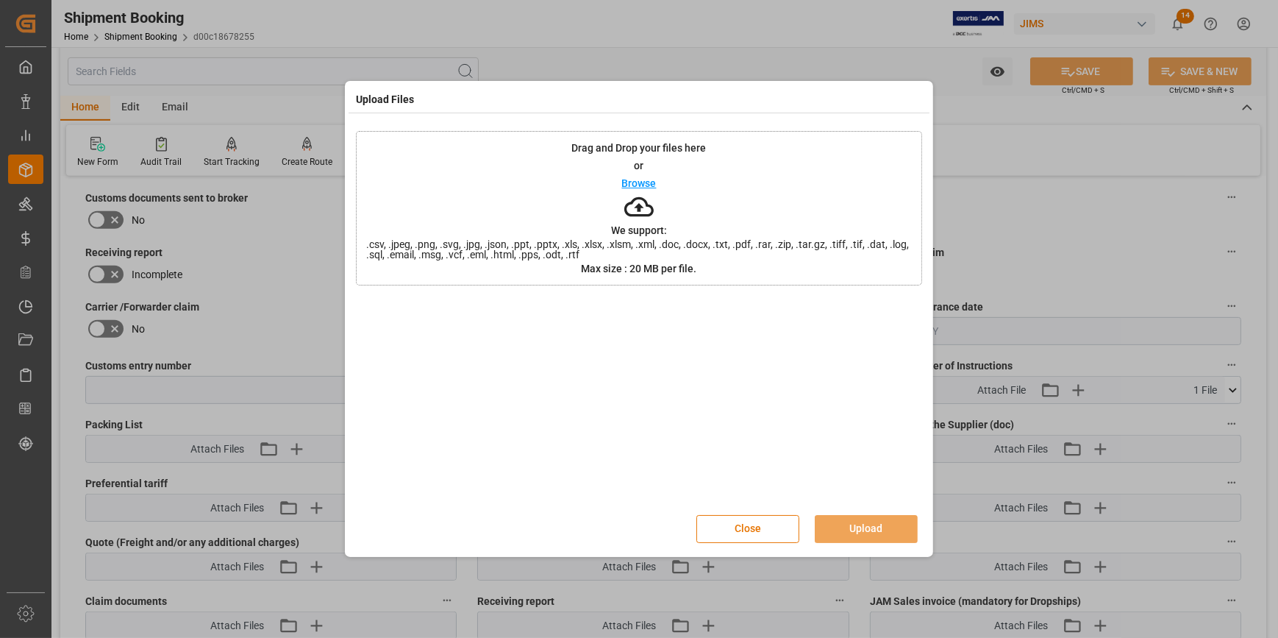
click at [644, 182] on p "Browse" at bounding box center [639, 183] width 35 height 10
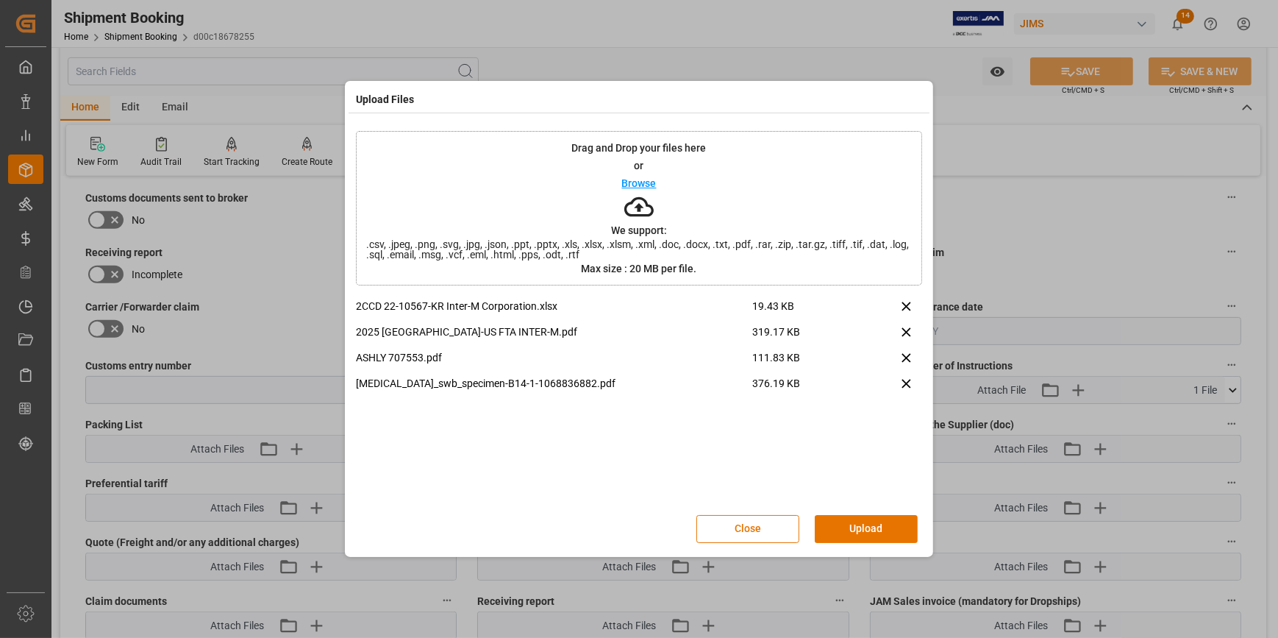
click at [888, 527] on button "Upload" at bounding box center [866, 529] width 103 height 28
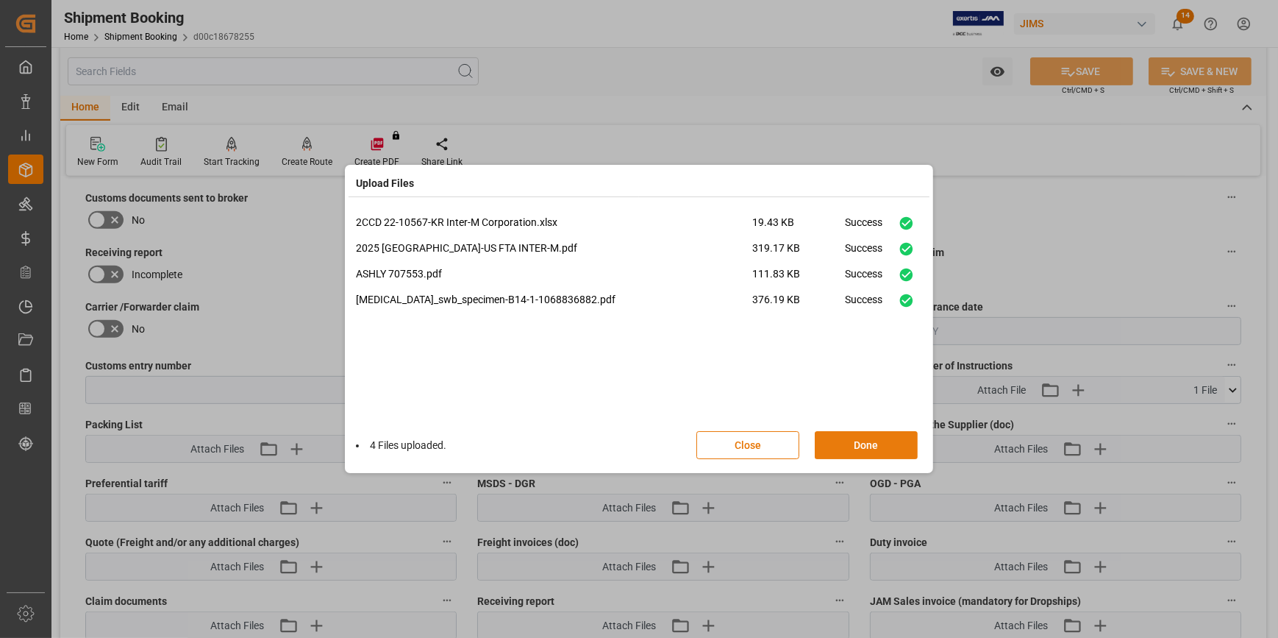
click at [873, 441] on button "Done" at bounding box center [866, 445] width 103 height 28
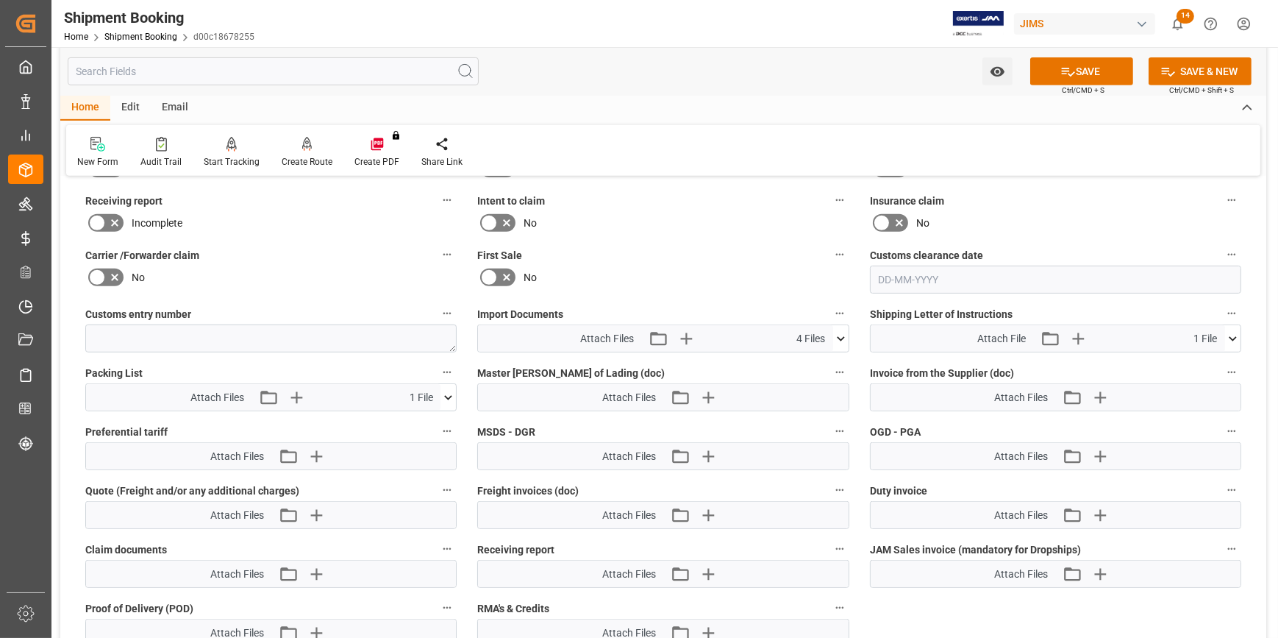
scroll to position [935, 0]
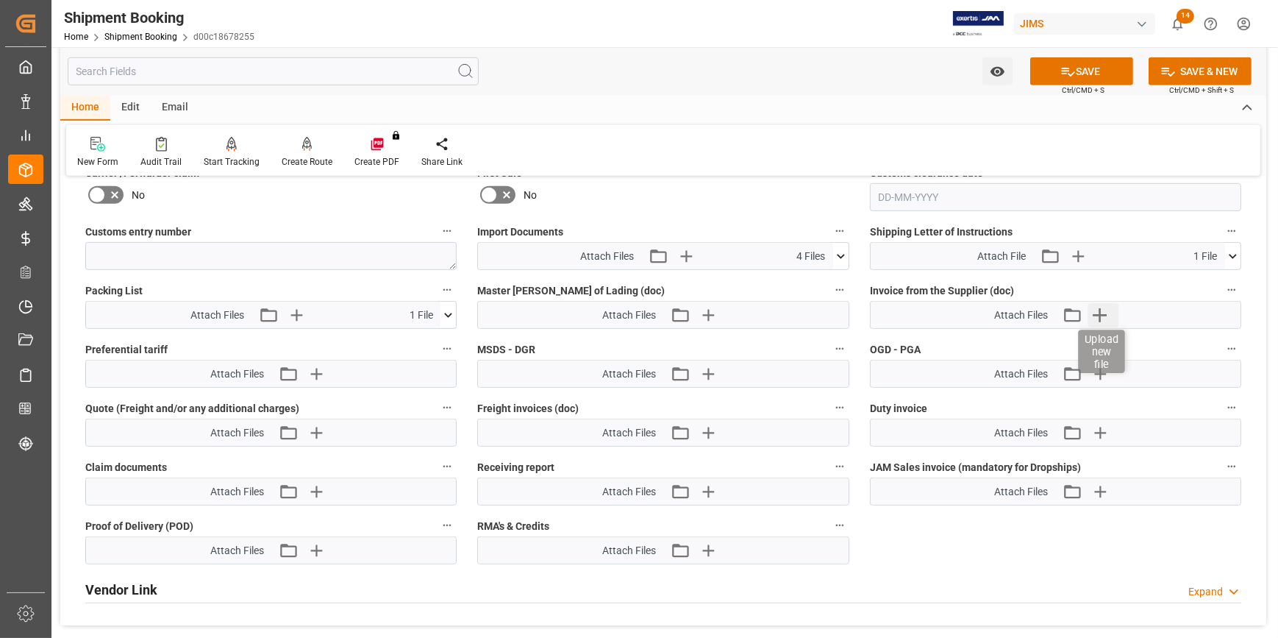
click at [1098, 309] on icon "button" at bounding box center [1100, 315] width 24 height 24
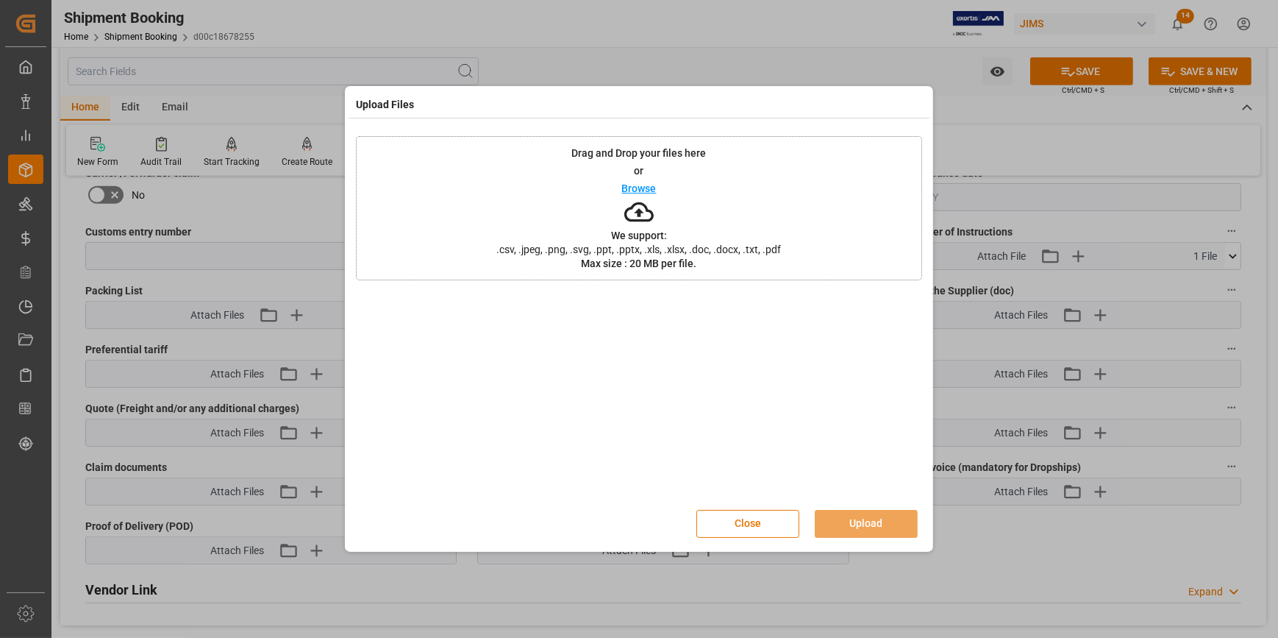
click at [638, 185] on p "Browse" at bounding box center [639, 188] width 35 height 10
click at [873, 517] on button "Upload" at bounding box center [866, 524] width 103 height 28
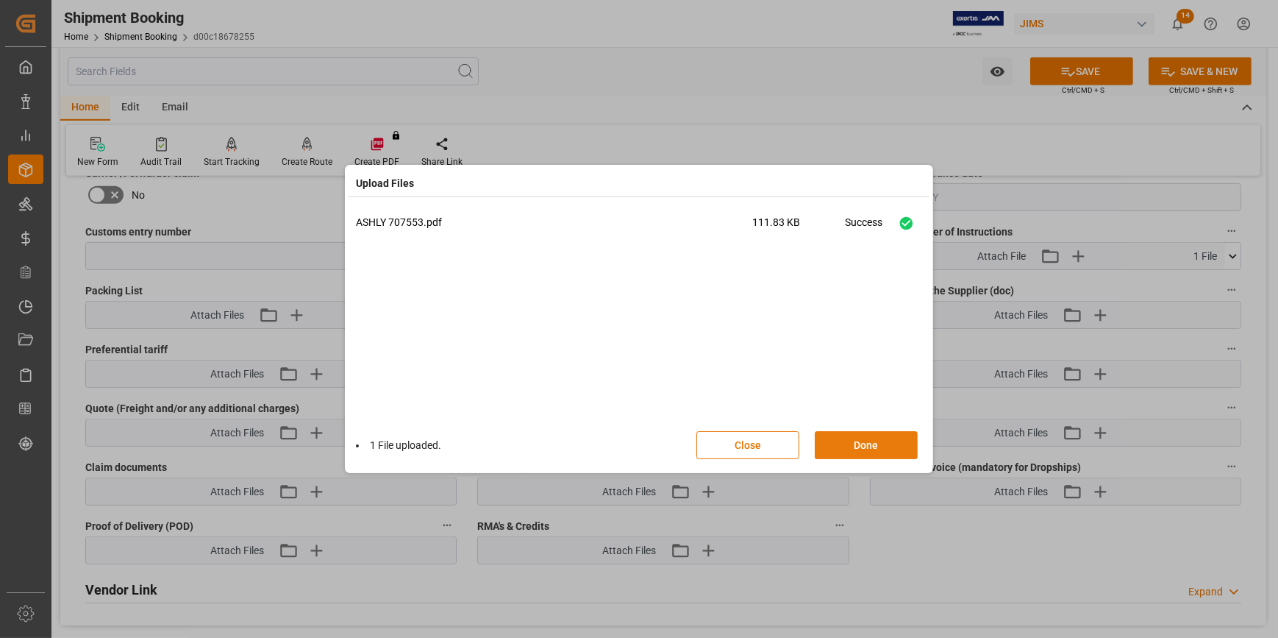
click at [879, 449] on button "Done" at bounding box center [866, 445] width 103 height 28
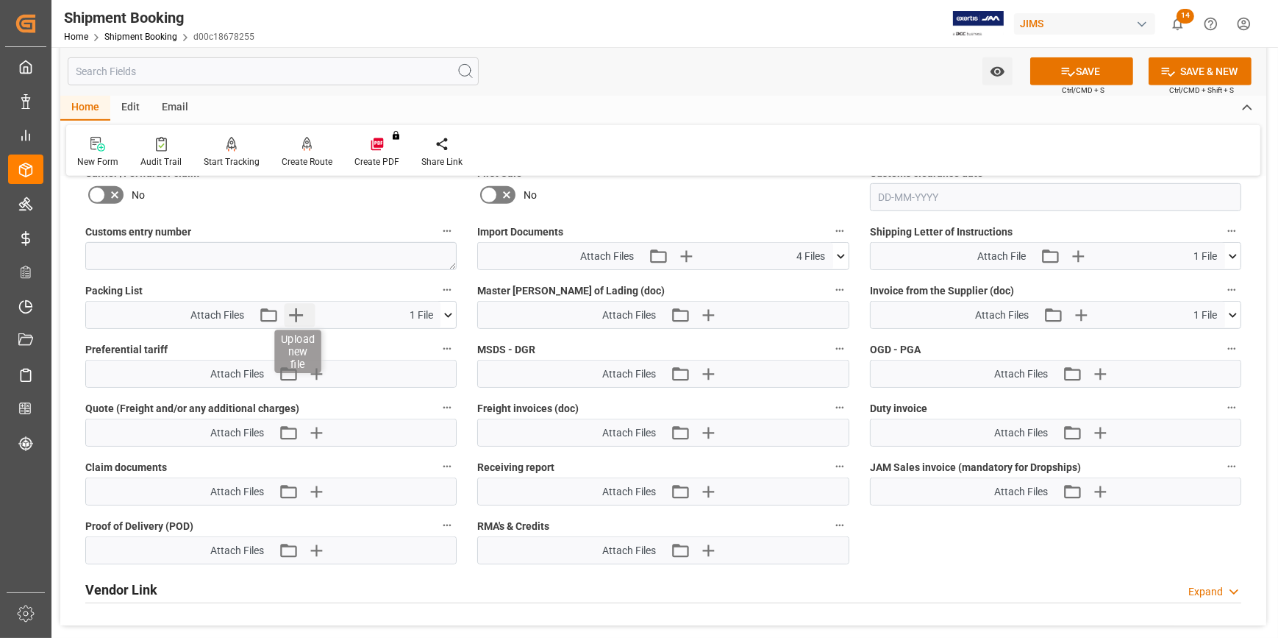
click at [291, 311] on icon "button" at bounding box center [296, 315] width 14 height 14
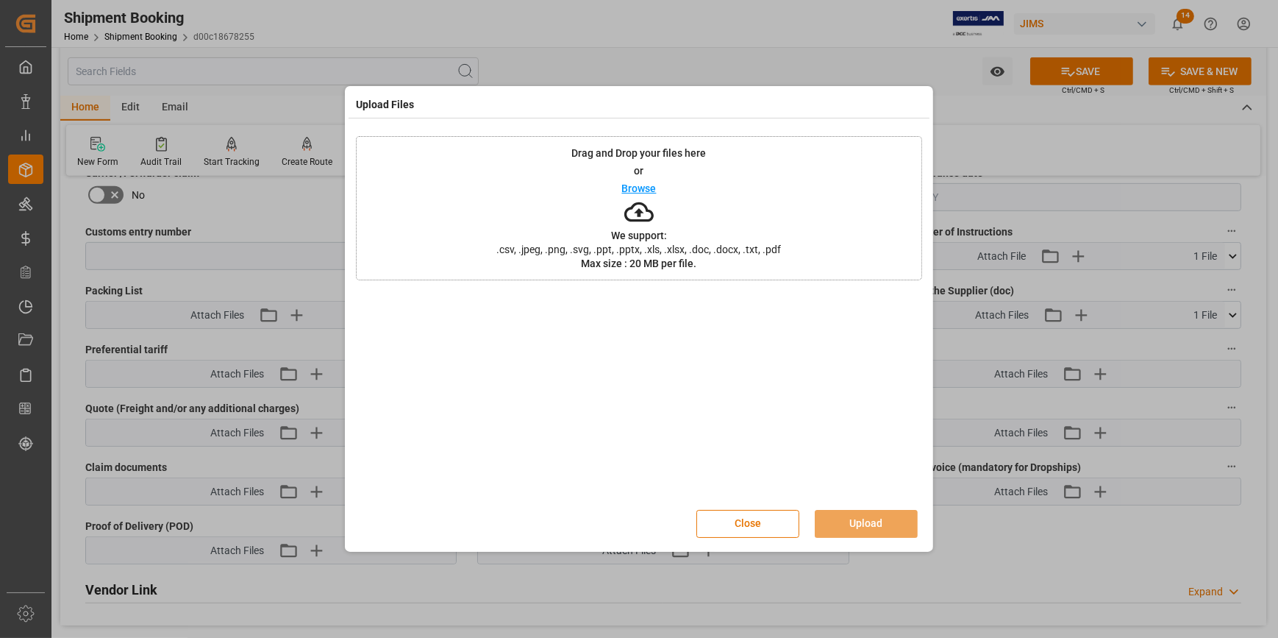
click at [641, 186] on p "Browse" at bounding box center [639, 188] width 35 height 10
click at [882, 516] on button "Upload" at bounding box center [866, 524] width 103 height 28
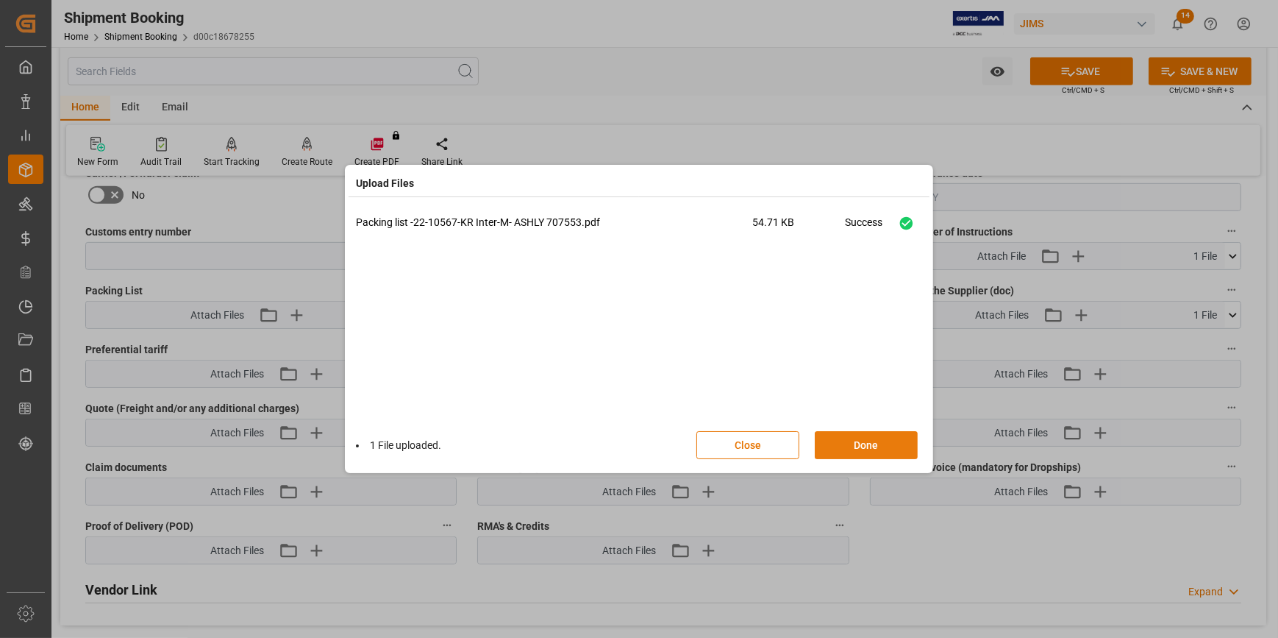
click at [869, 443] on button "Done" at bounding box center [866, 445] width 103 height 28
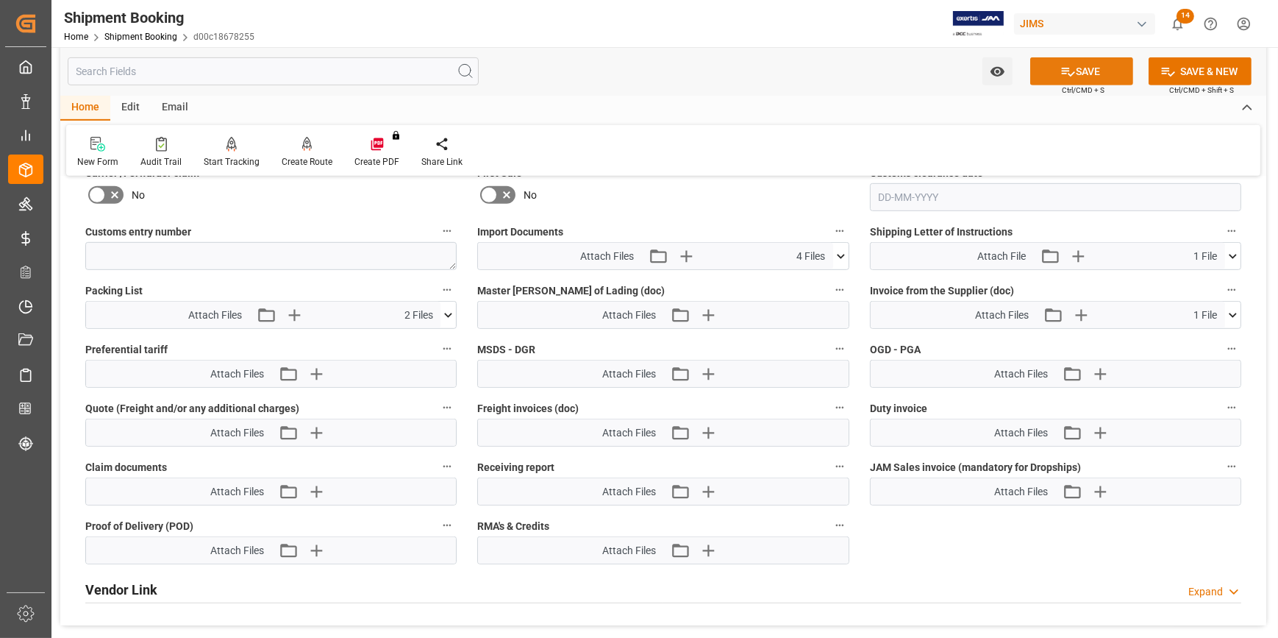
click at [1088, 71] on button "SAVE" at bounding box center [1081, 71] width 103 height 28
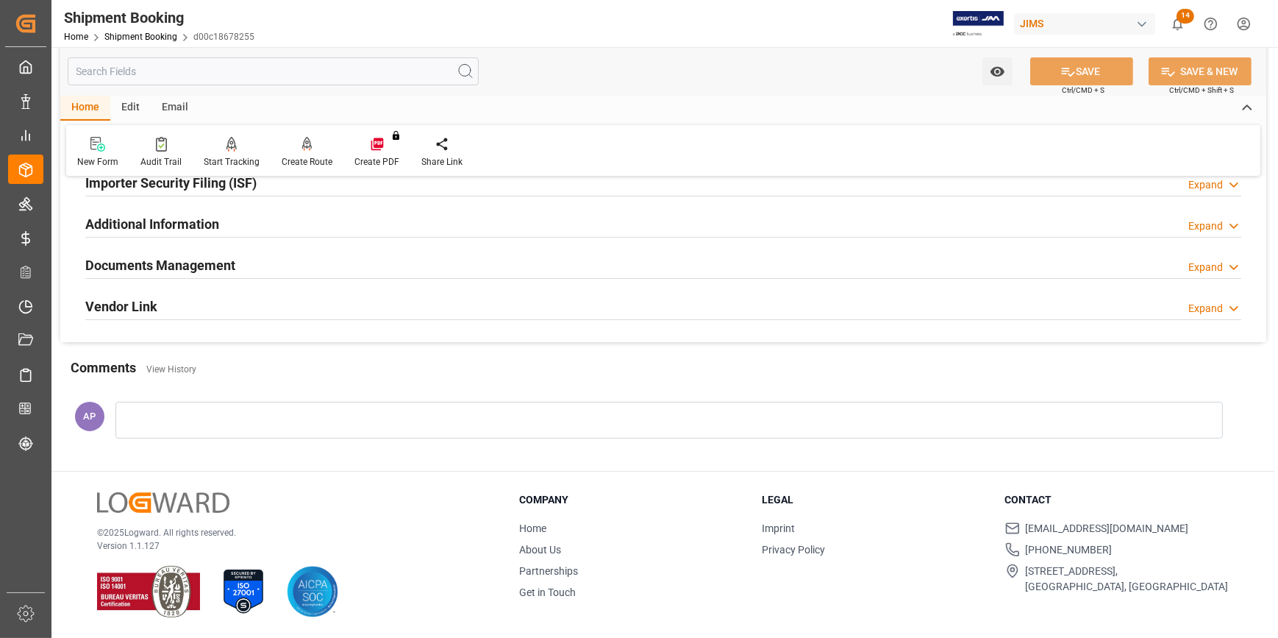
scroll to position [186, 0]
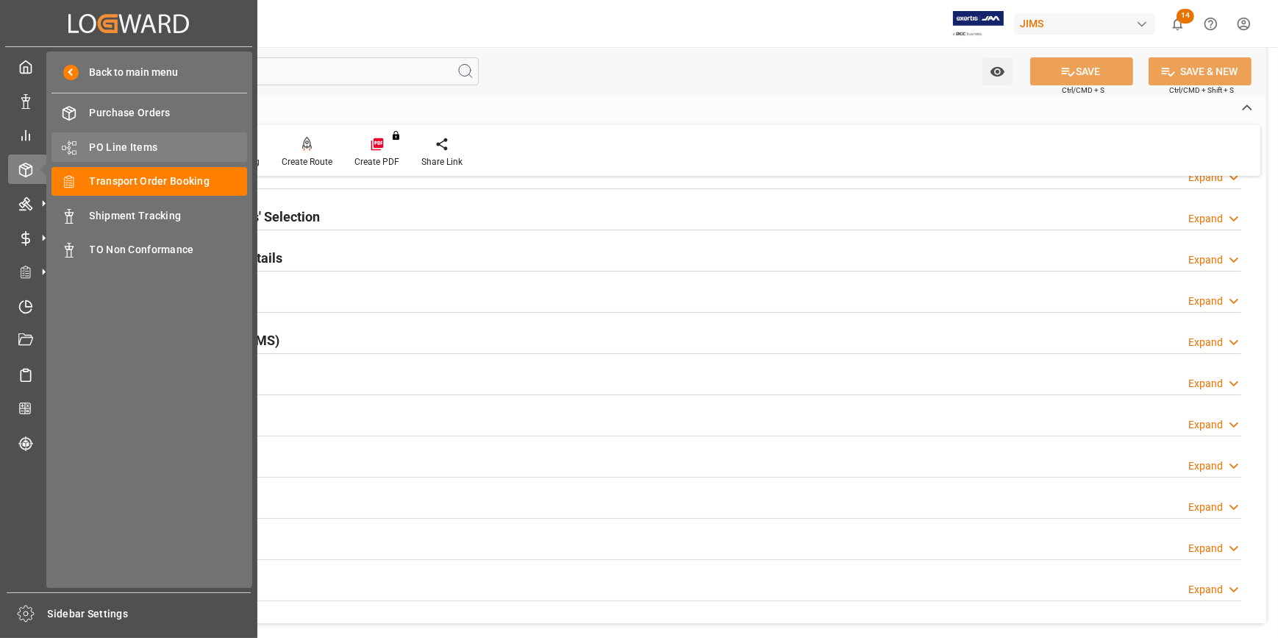
click at [123, 151] on span "PO Line Items" at bounding box center [169, 147] width 158 height 15
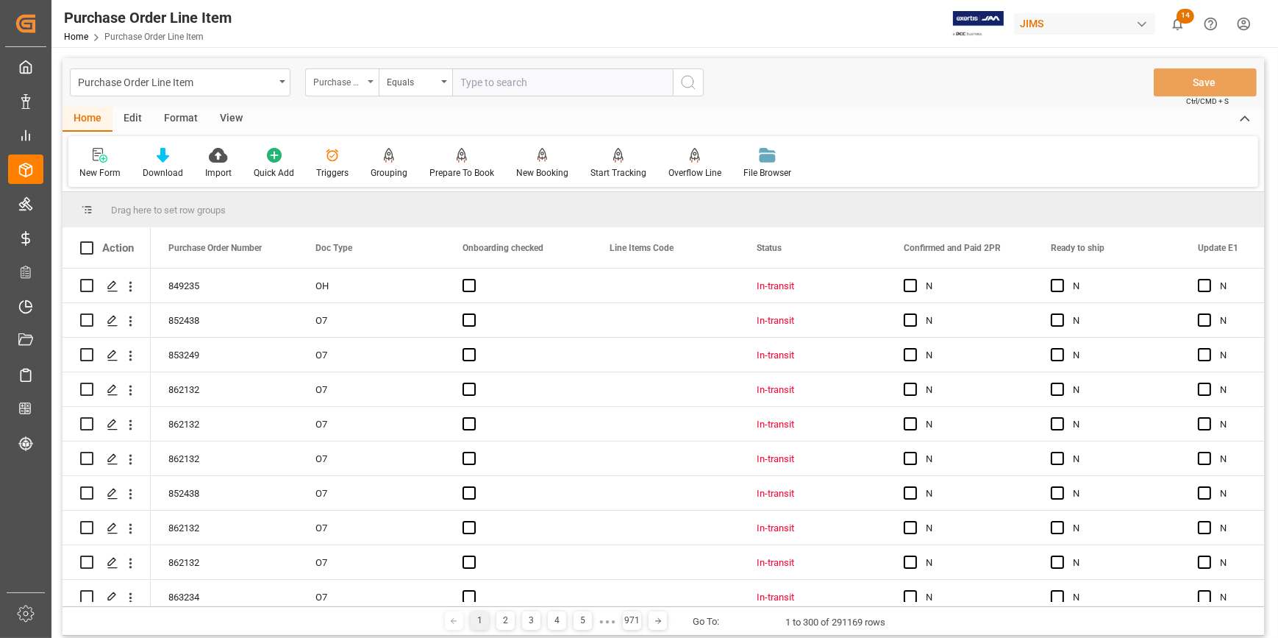
click at [364, 83] on div "Purchase Order Number" at bounding box center [342, 82] width 74 height 28
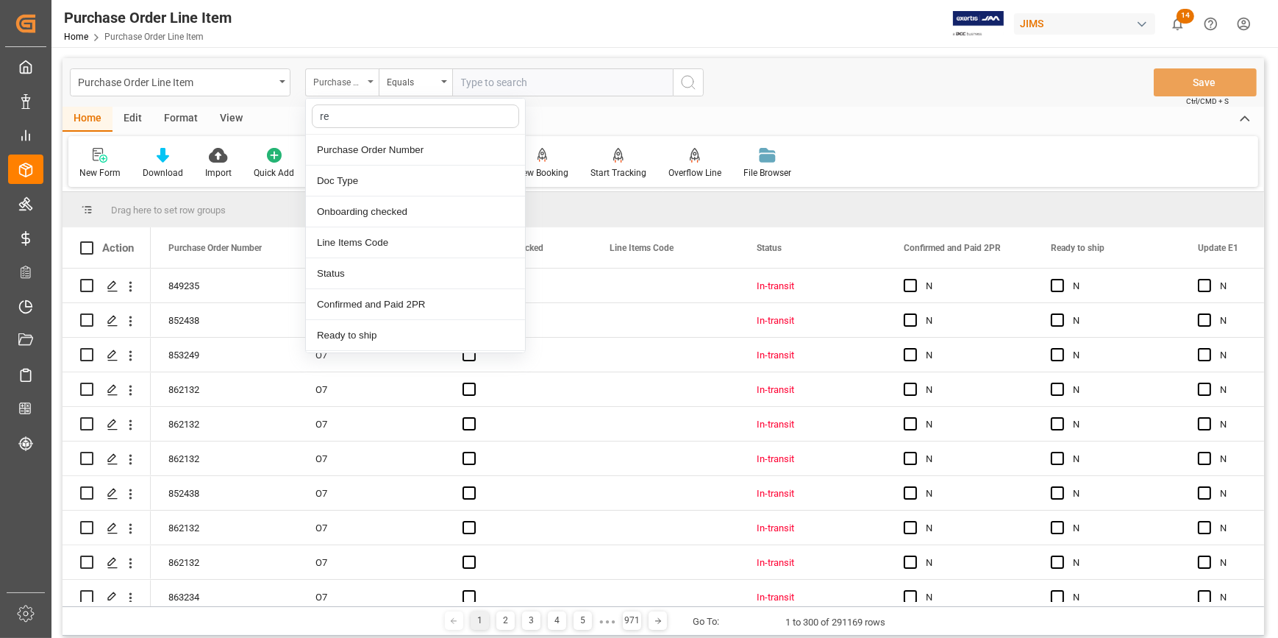
type input "ref"
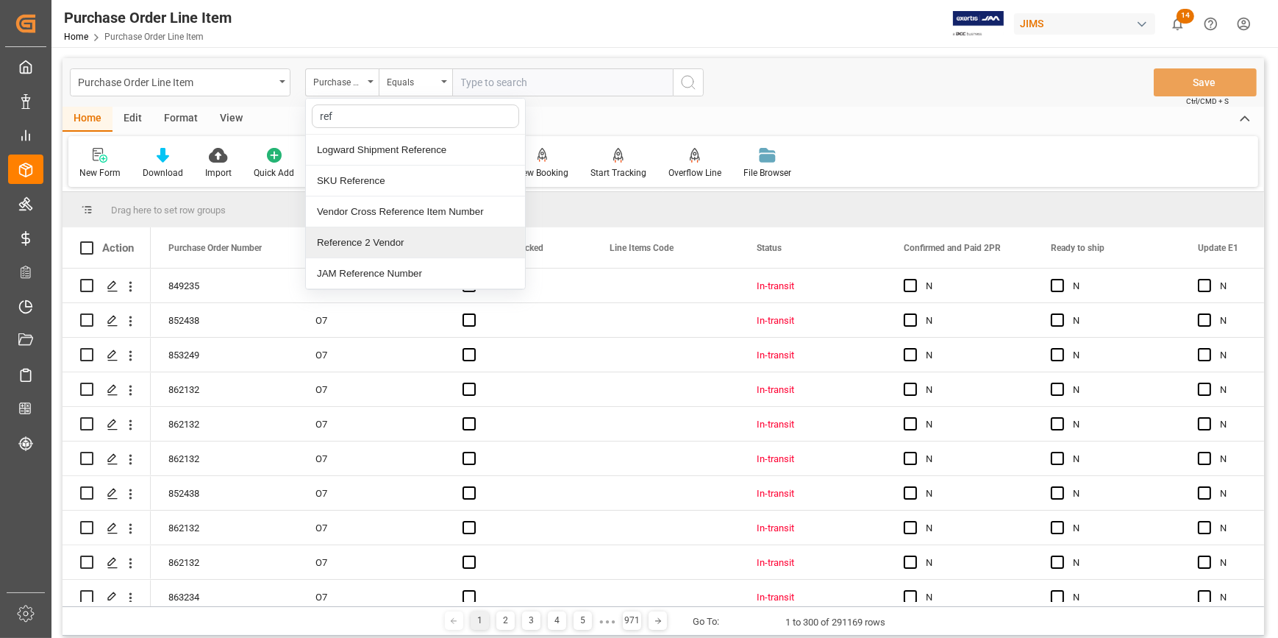
click at [377, 241] on div "Reference 2 Vendor" at bounding box center [415, 242] width 219 height 31
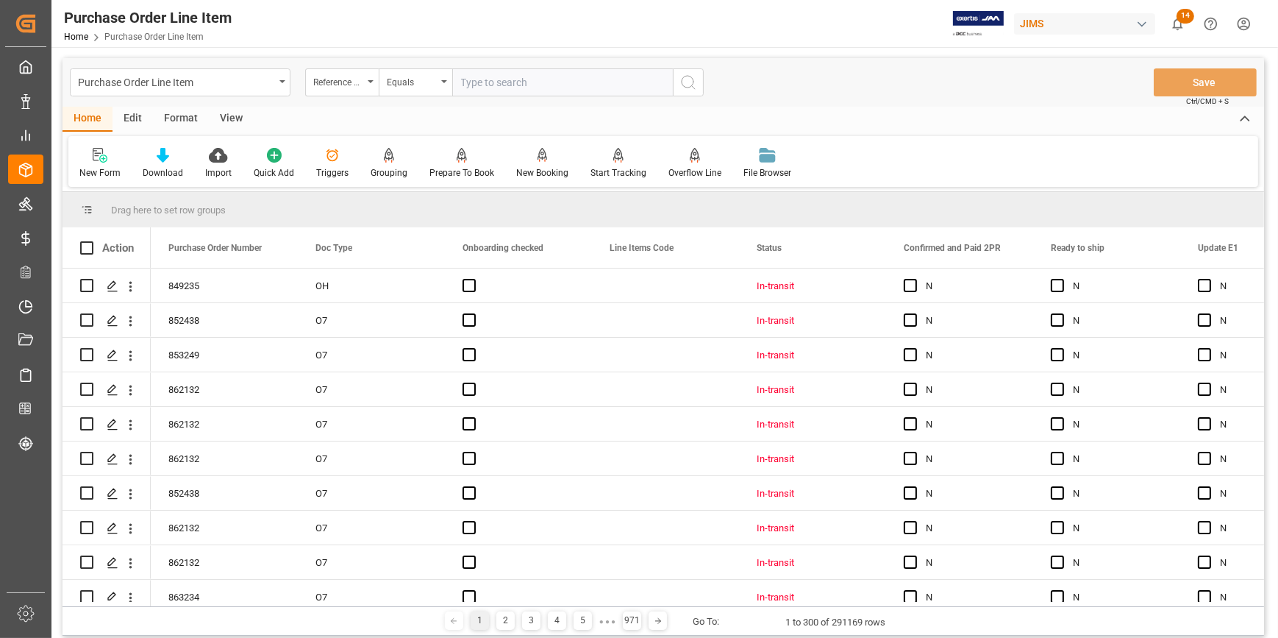
click at [464, 68] on input "text" at bounding box center [562, 82] width 221 height 28
click at [492, 93] on input "text" at bounding box center [562, 82] width 221 height 28
paste input "22-10567-KR"
type input "22-10567-KR"
drag, startPoint x: 905, startPoint y: 282, endPoint x: 960, endPoint y: 316, distance: 65.3
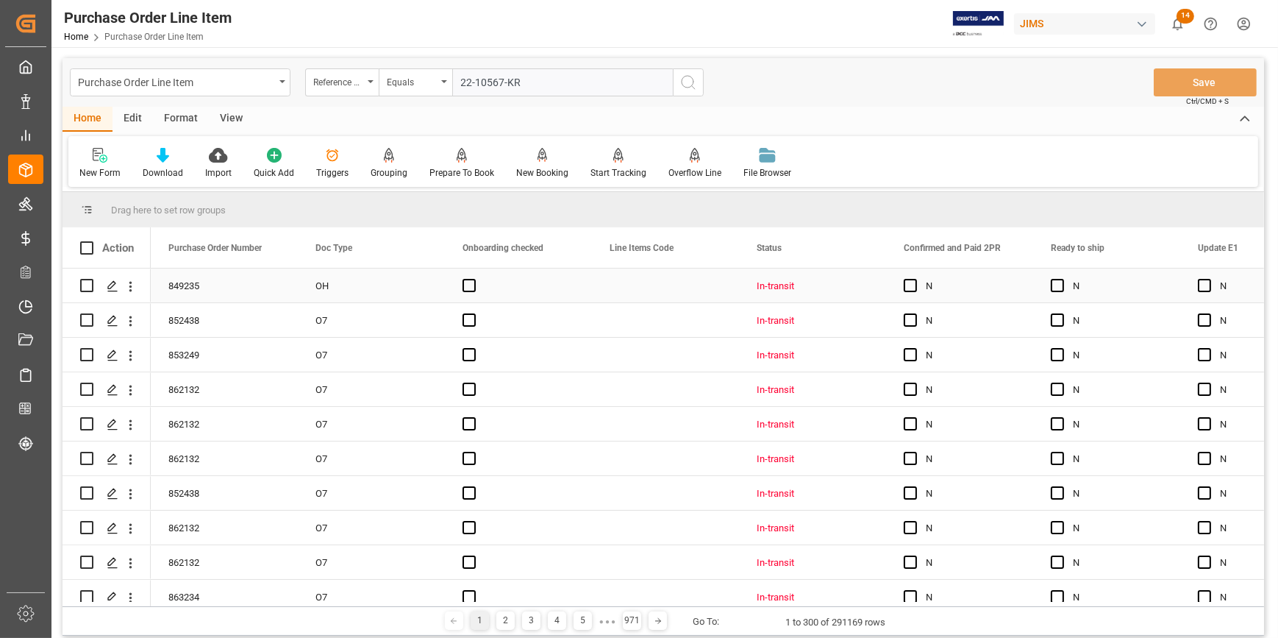
click at [905, 282] on span "Press SPACE to select this row." at bounding box center [910, 285] width 13 height 13
click at [915, 279] on input "Press SPACE to select this row." at bounding box center [915, 279] width 0 height 0
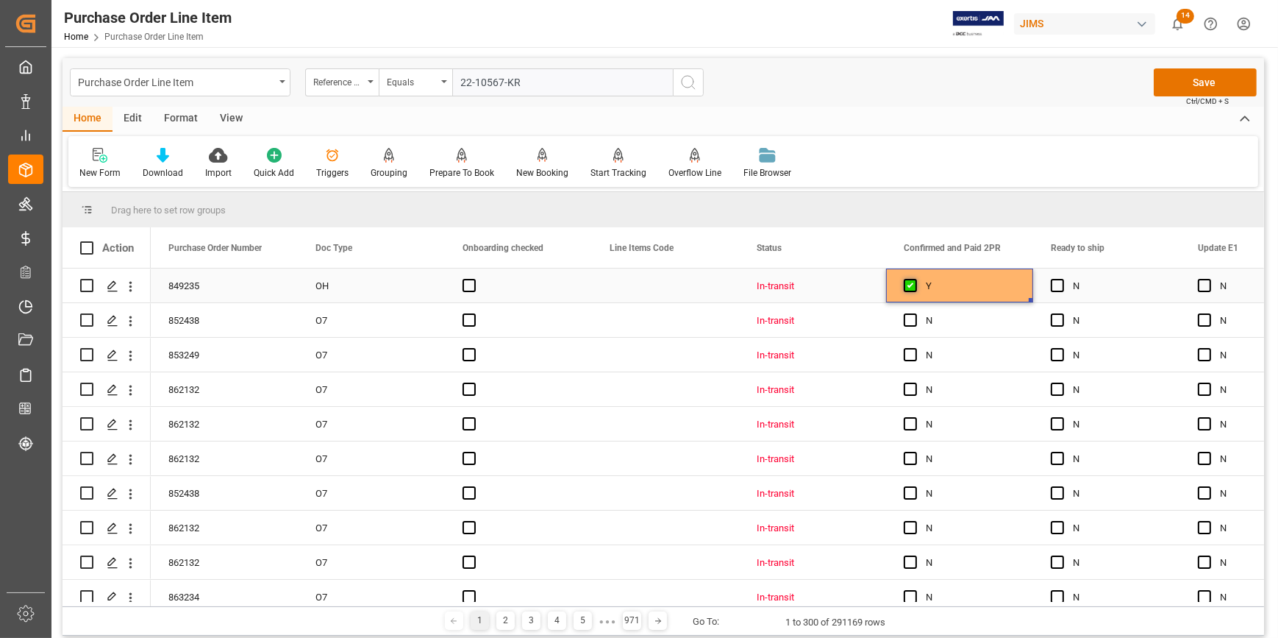
click at [908, 279] on span "Press SPACE to select this row." at bounding box center [910, 285] width 13 height 13
click at [915, 279] on input "Press SPACE to select this row." at bounding box center [915, 279] width 0 height 0
click at [683, 85] on circle "search button" at bounding box center [688, 82] width 12 height 12
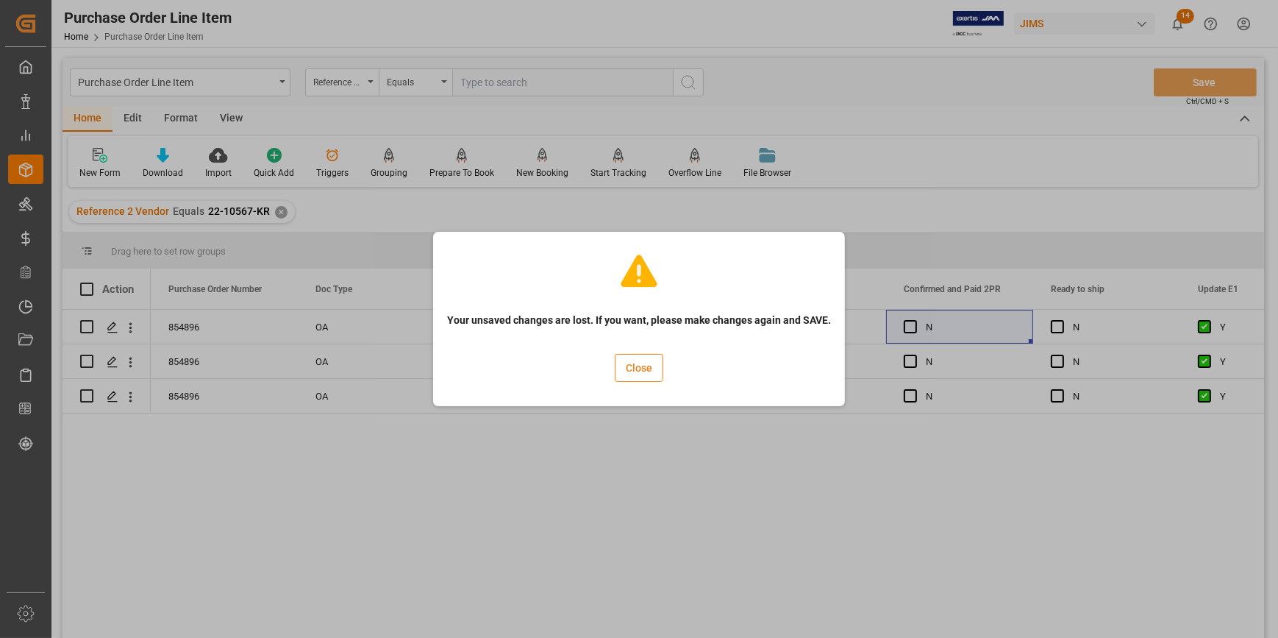
click at [647, 366] on button "Close" at bounding box center [639, 368] width 49 height 28
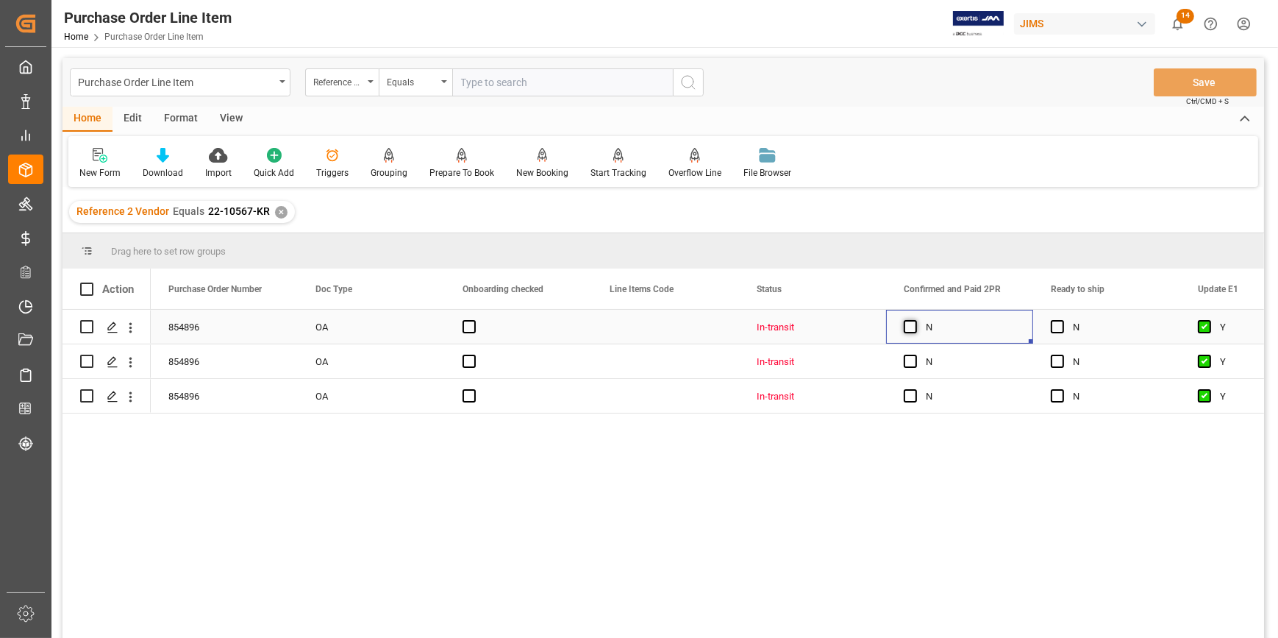
click at [915, 332] on span "Press SPACE to select this row." at bounding box center [910, 326] width 13 height 13
click at [915, 320] on input "Press SPACE to select this row." at bounding box center [915, 320] width 0 height 0
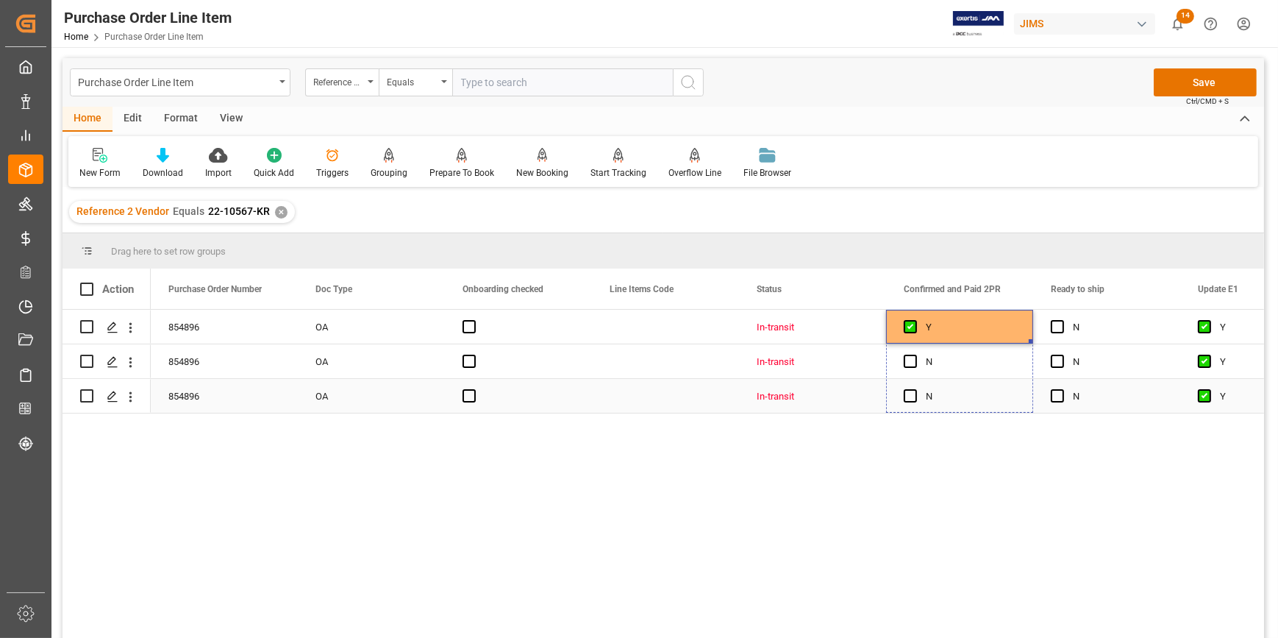
drag, startPoint x: 1032, startPoint y: 341, endPoint x: 1013, endPoint y: 393, distance: 55.4
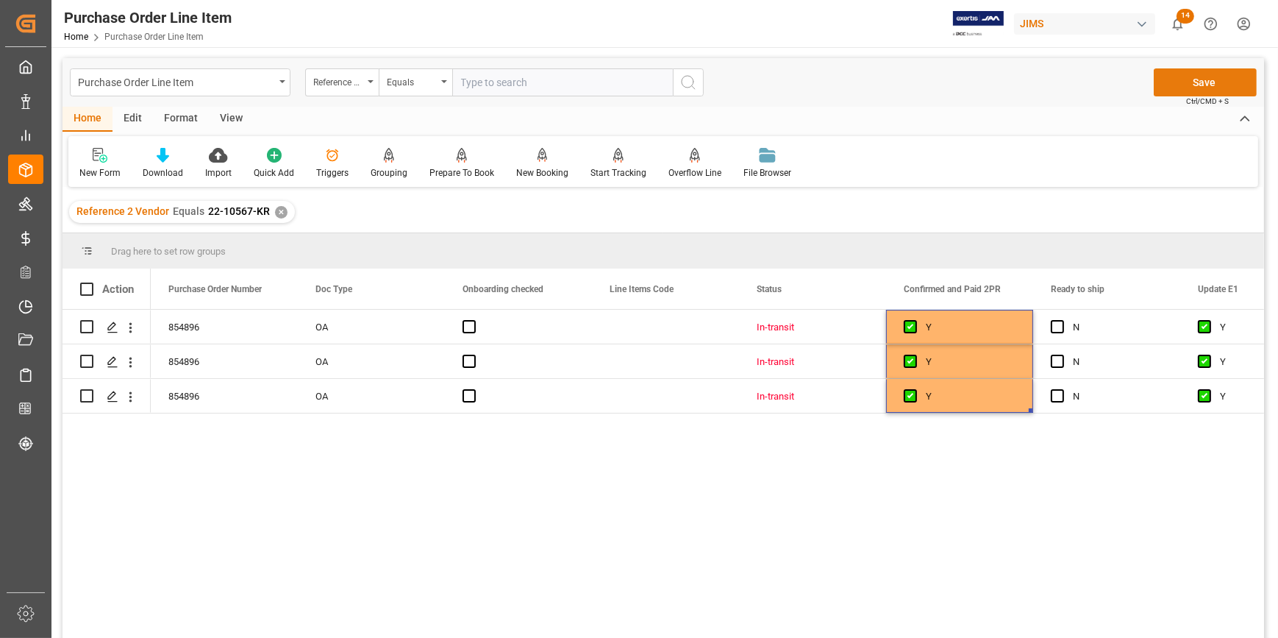
click at [1216, 82] on button "Save" at bounding box center [1205, 82] width 103 height 28
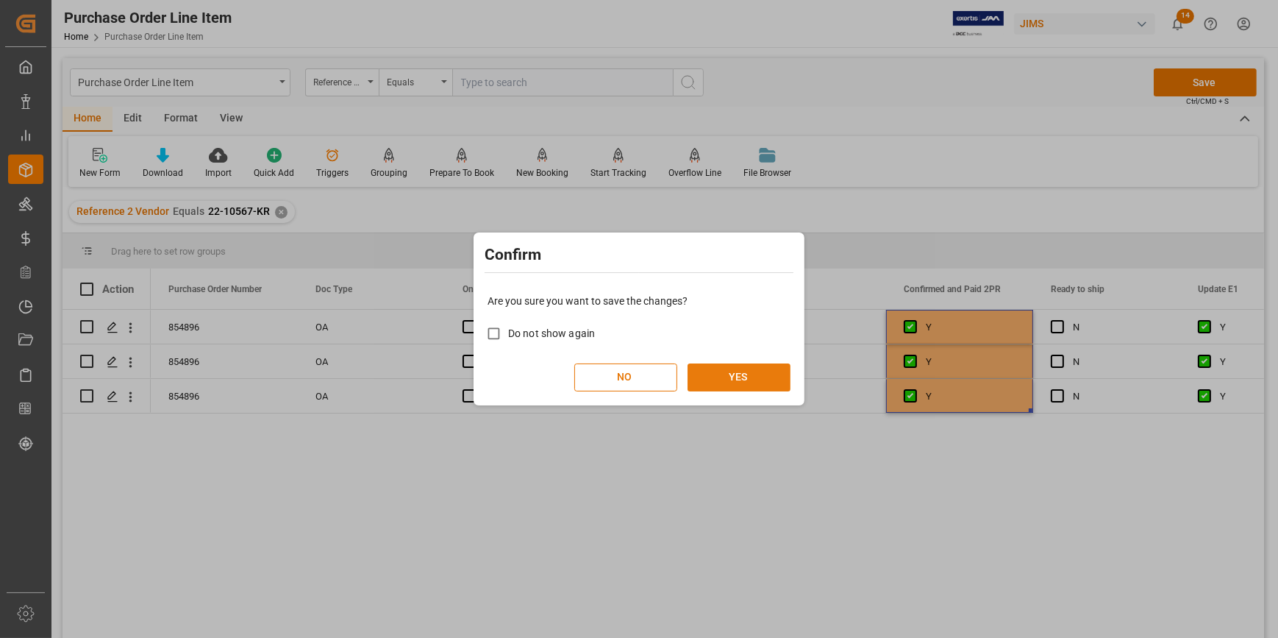
click at [713, 382] on button "YES" at bounding box center [739, 377] width 103 height 28
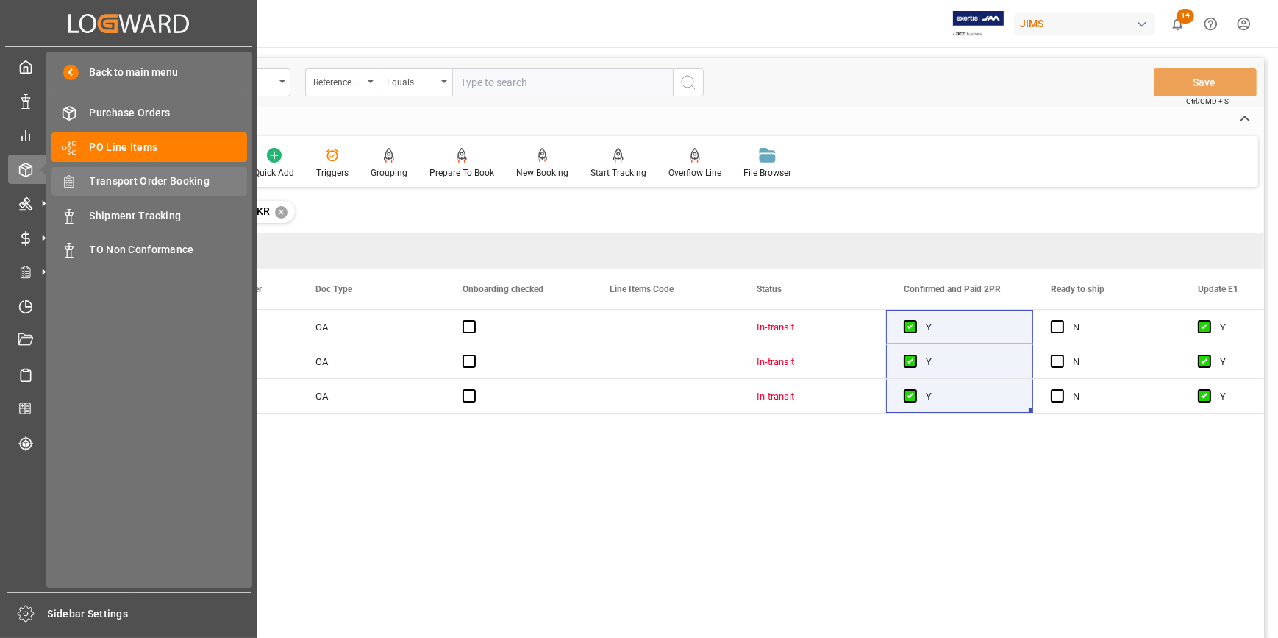
drag, startPoint x: 138, startPoint y: 177, endPoint x: 145, endPoint y: 182, distance: 8.4
click at [138, 177] on span "Transport Order Booking" at bounding box center [169, 181] width 158 height 15
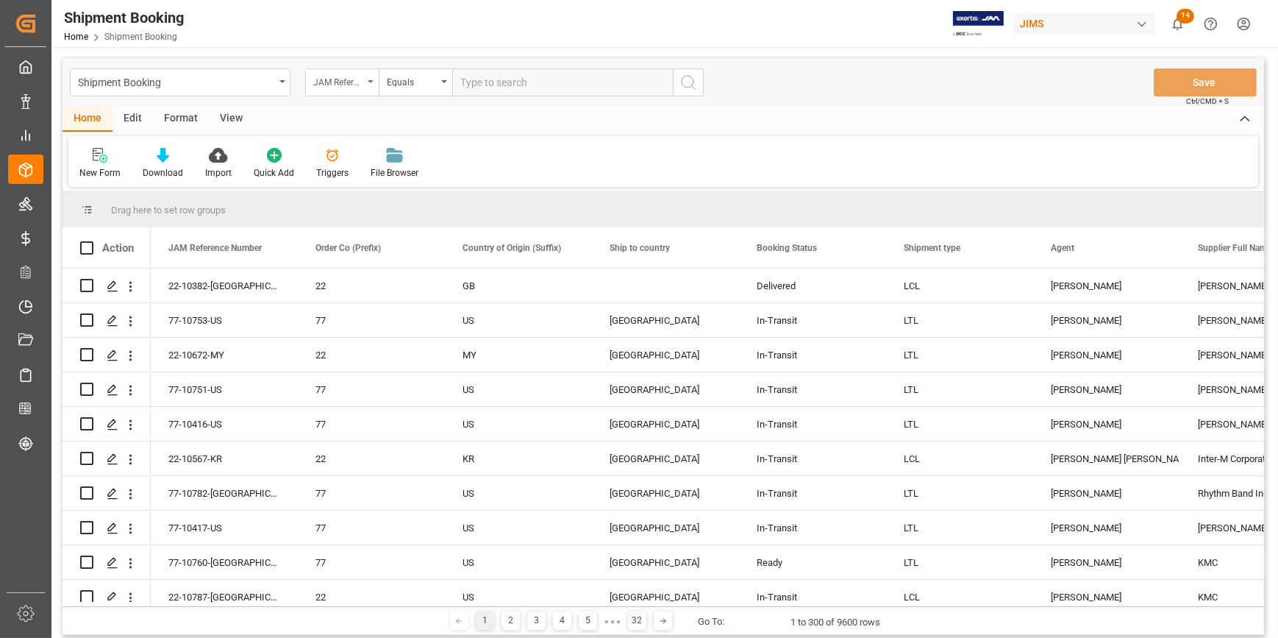
click at [351, 83] on div "JAM Reference Number" at bounding box center [338, 80] width 50 height 17
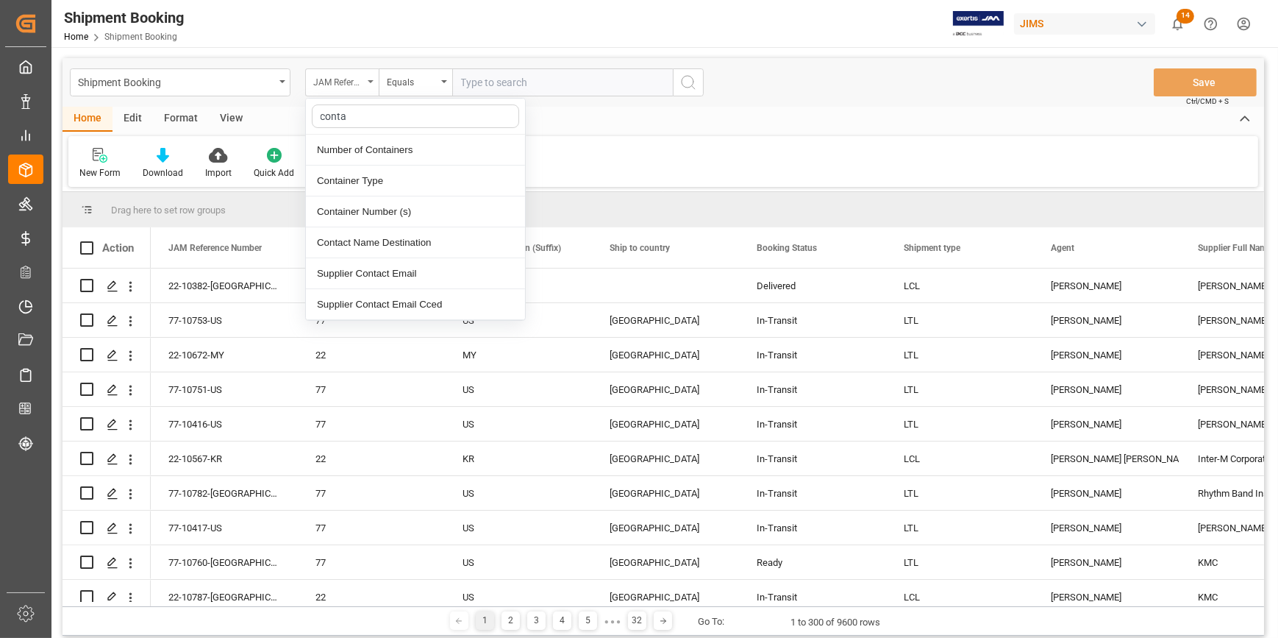
type input "contai"
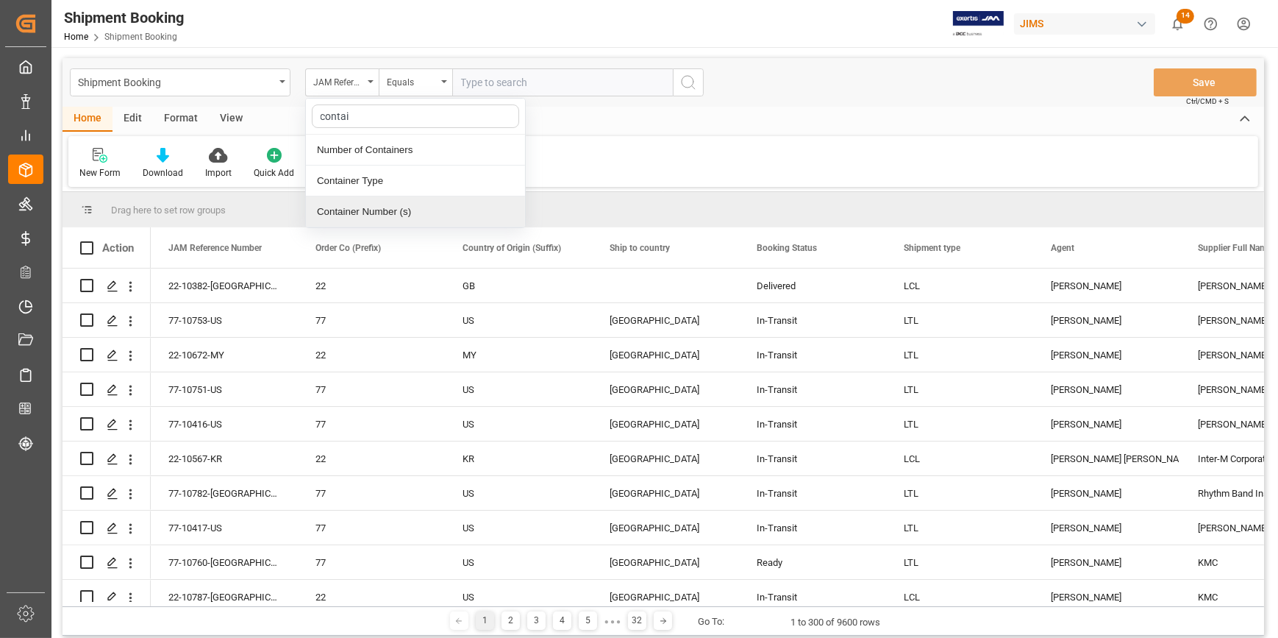
click at [386, 213] on div "Container Number (s)" at bounding box center [415, 211] width 219 height 31
click at [510, 81] on input "text" at bounding box center [562, 82] width 221 height 28
paste input "txgu7999430"
type input "txgu7999430"
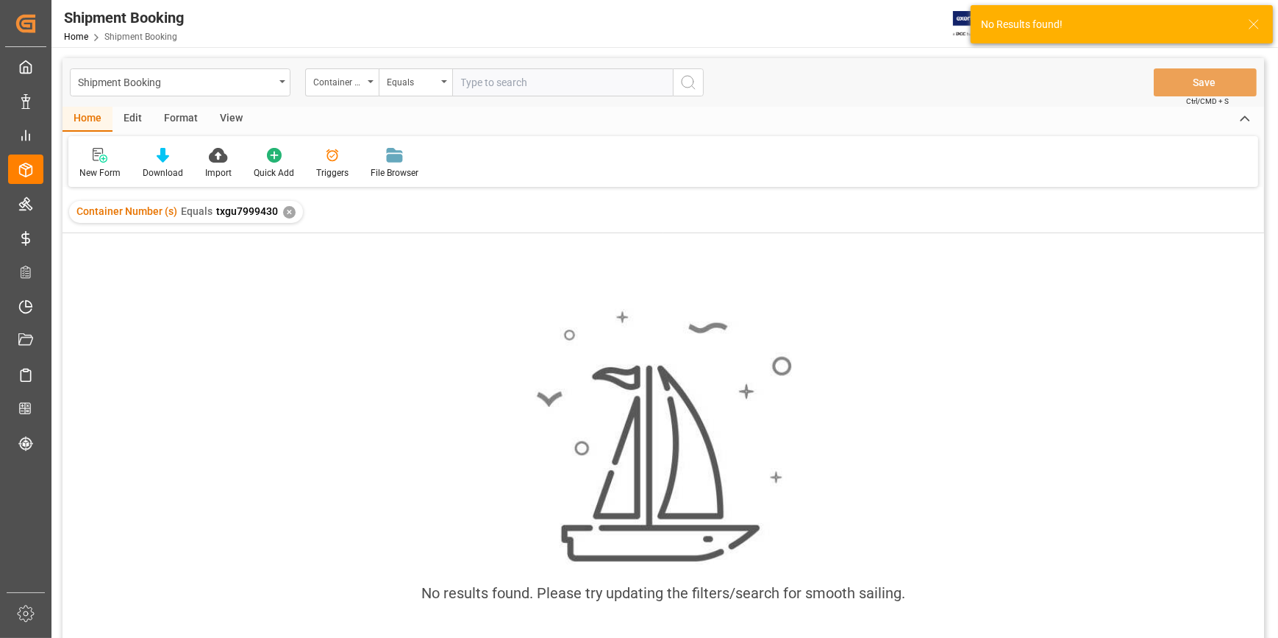
click at [284, 213] on div "✕" at bounding box center [289, 212] width 13 height 13
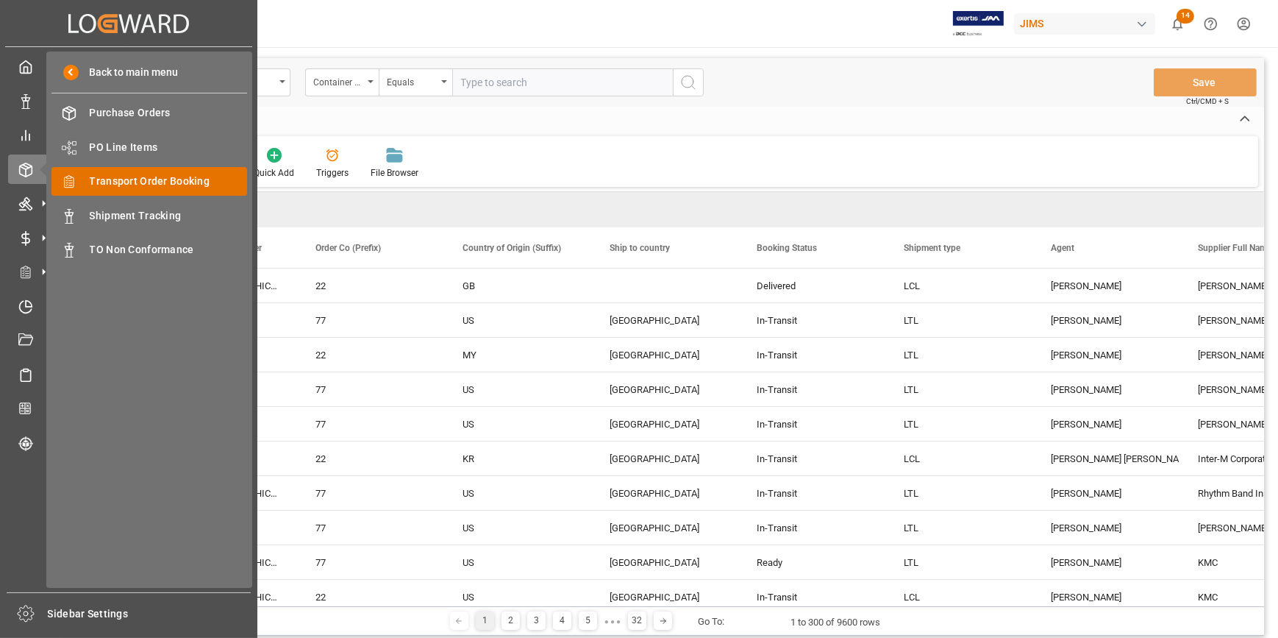
click at [121, 185] on span "Transport Order Booking" at bounding box center [169, 181] width 158 height 15
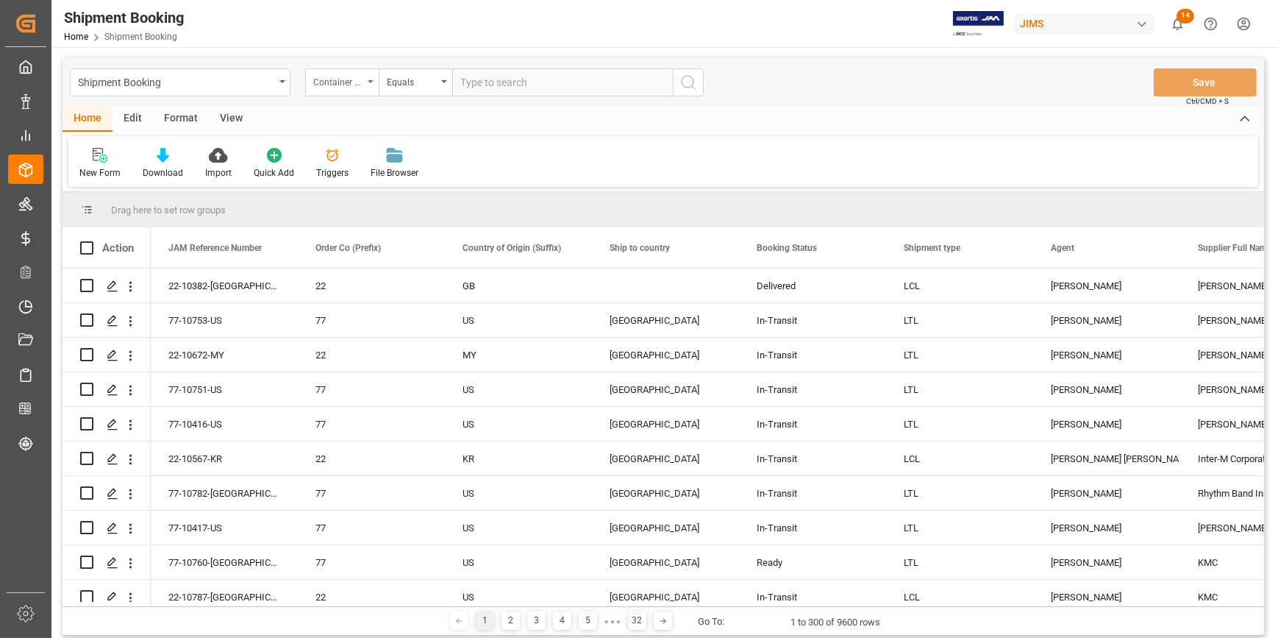
click at [346, 79] on div "Container Number (s)" at bounding box center [338, 80] width 50 height 17
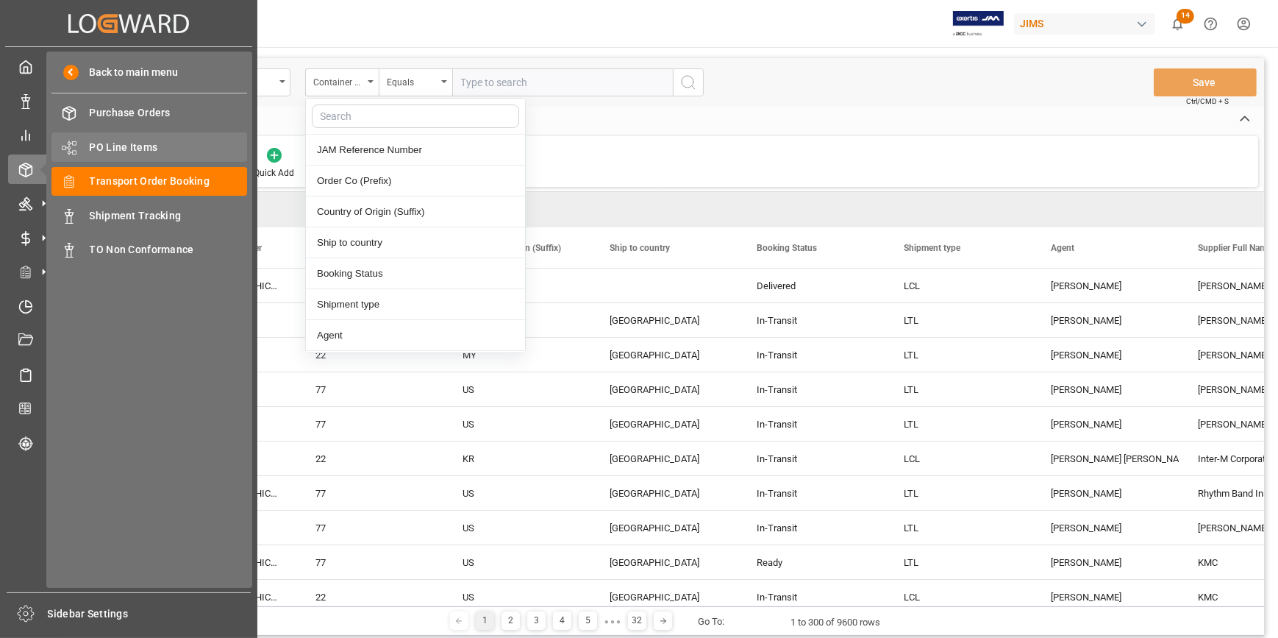
click at [115, 146] on span "PO Line Items" at bounding box center [169, 147] width 158 height 15
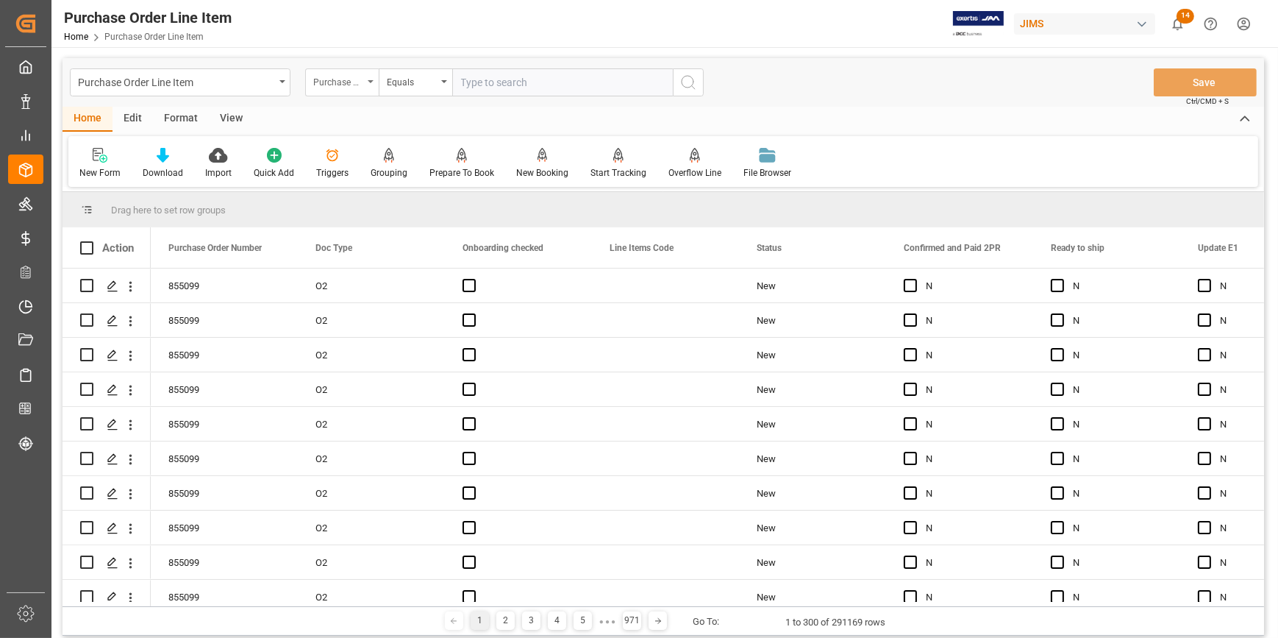
click at [357, 84] on div "Purchase Order Number" at bounding box center [338, 80] width 50 height 17
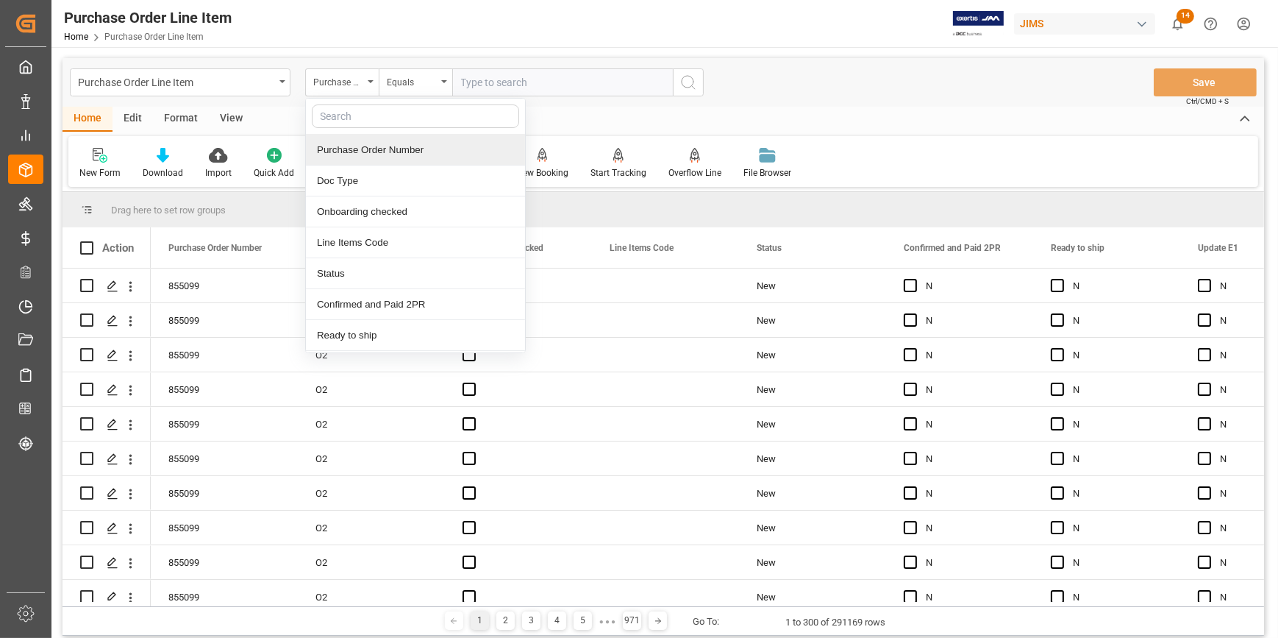
click at [358, 118] on input "text" at bounding box center [415, 116] width 207 height 24
type input "ref"
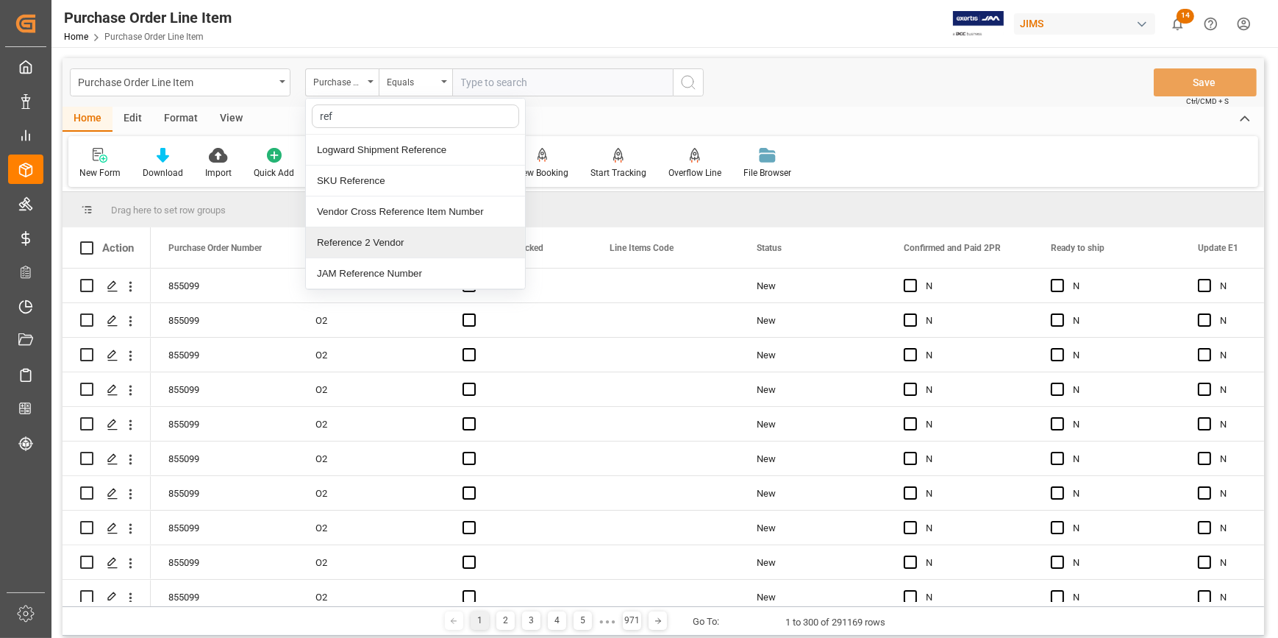
click at [374, 235] on div "Reference 2 Vendor" at bounding box center [415, 242] width 219 height 31
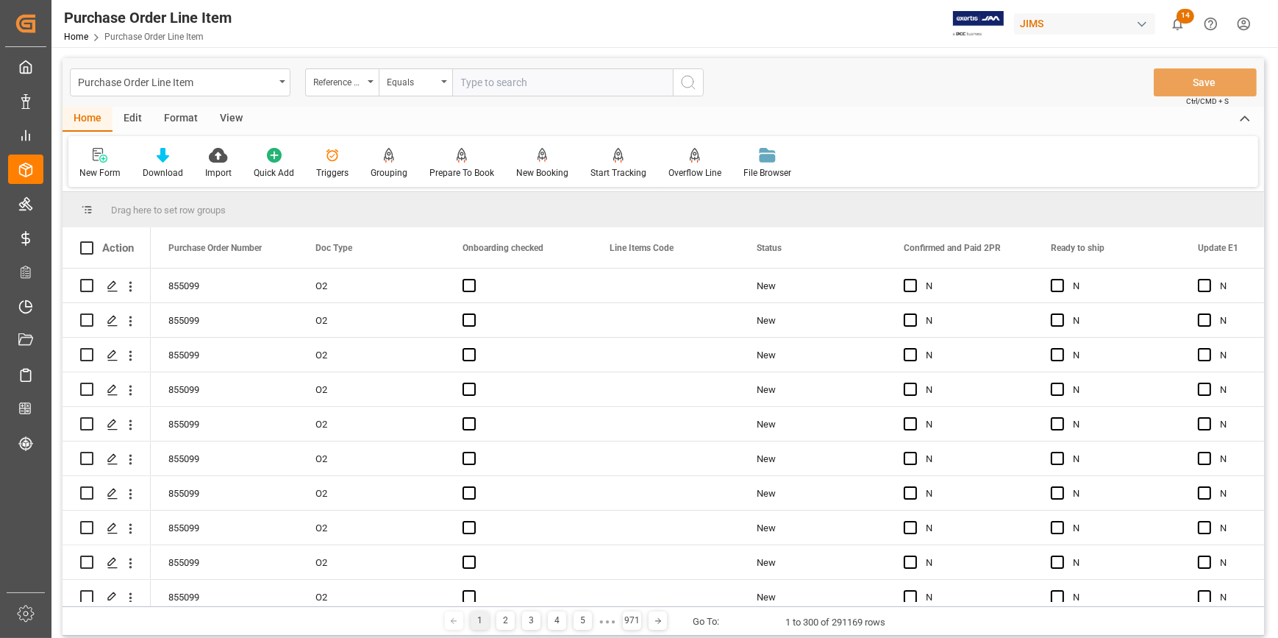
click at [478, 82] on input "text" at bounding box center [562, 82] width 221 height 28
paste input "22-10541-[GEOGRAPHIC_DATA]"
type input "22-10541-[GEOGRAPHIC_DATA]"
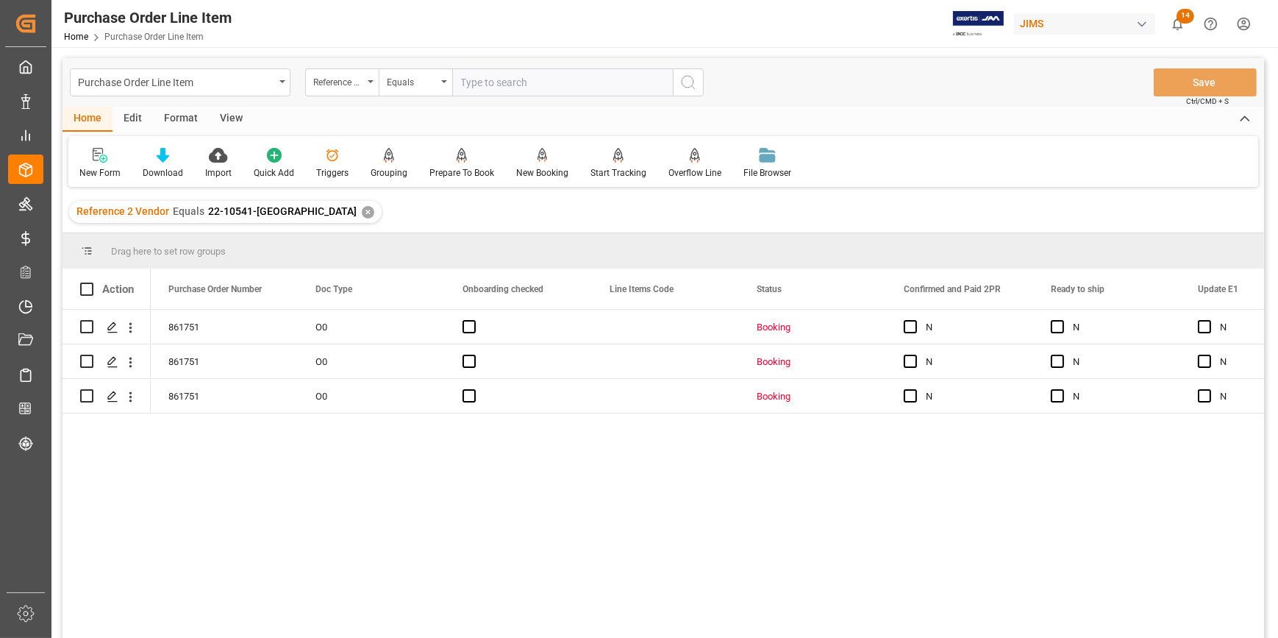
click at [238, 120] on div "View" at bounding box center [231, 119] width 45 height 25
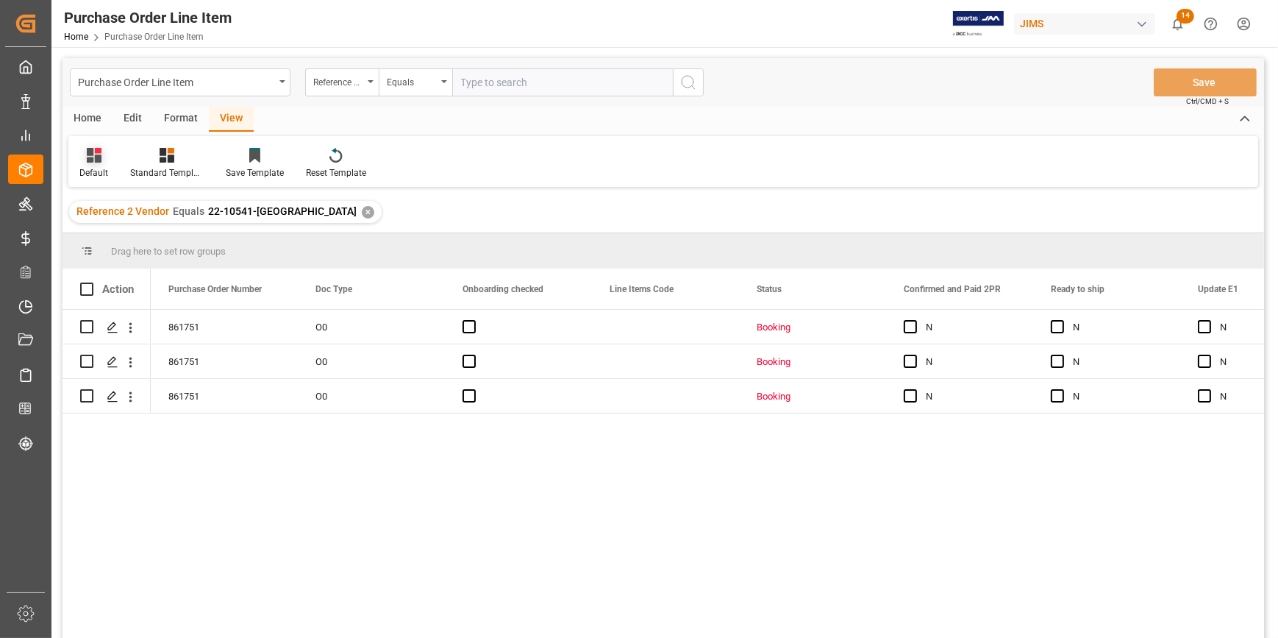
click at [104, 168] on div "Default" at bounding box center [93, 172] width 29 height 13
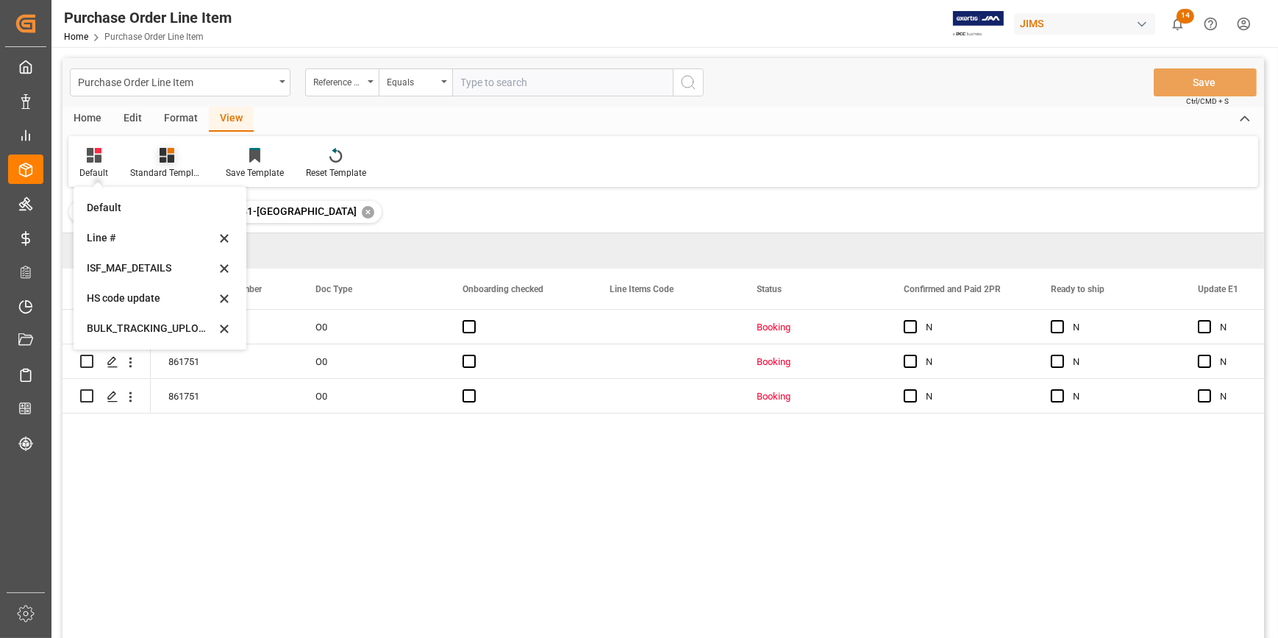
click at [182, 155] on div at bounding box center [167, 154] width 74 height 15
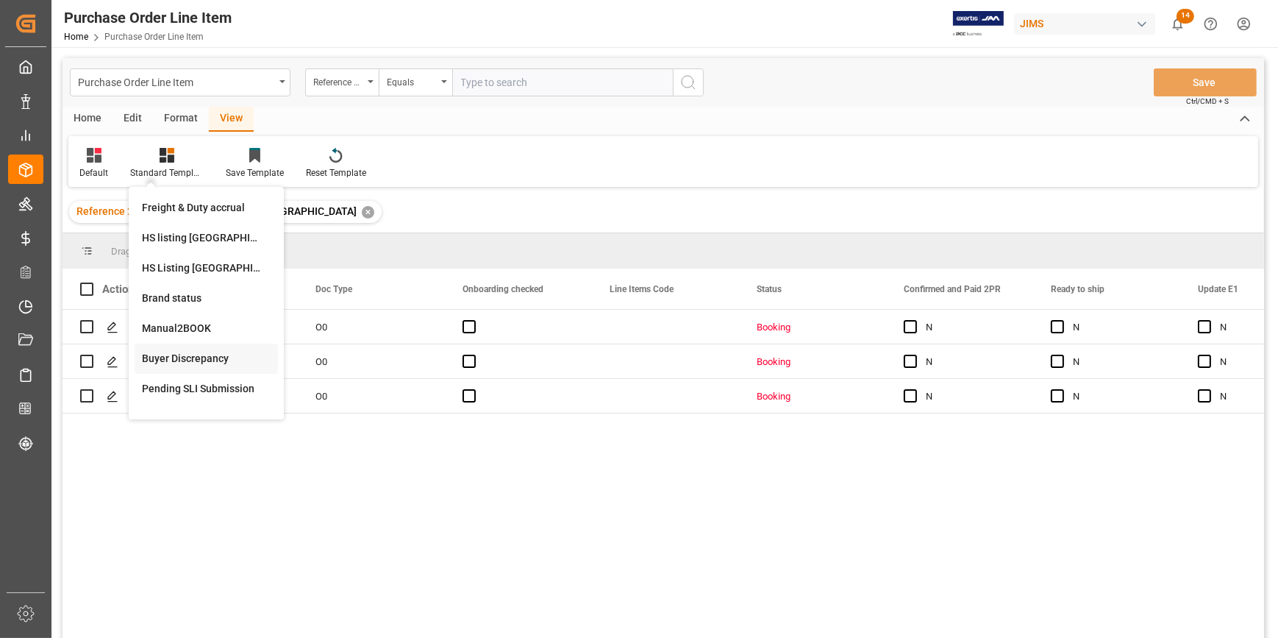
click at [187, 352] on div "Buyer Discrepancy" at bounding box center [206, 358] width 129 height 15
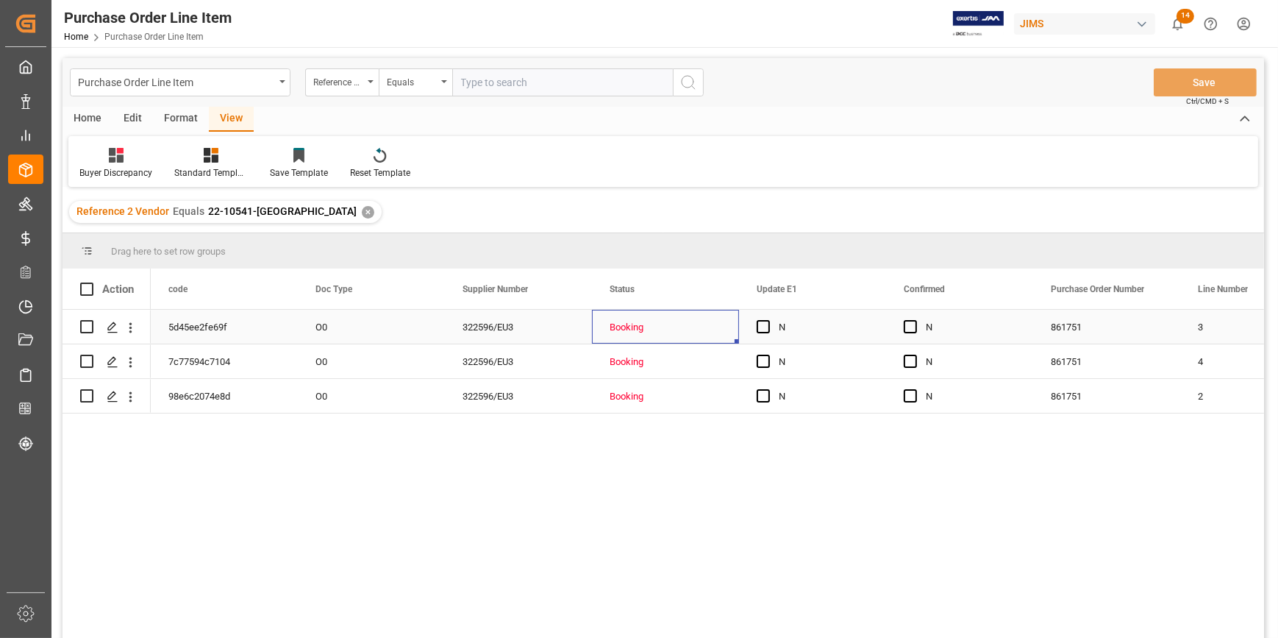
click at [703, 333] on div "Booking" at bounding box center [666, 327] width 112 height 34
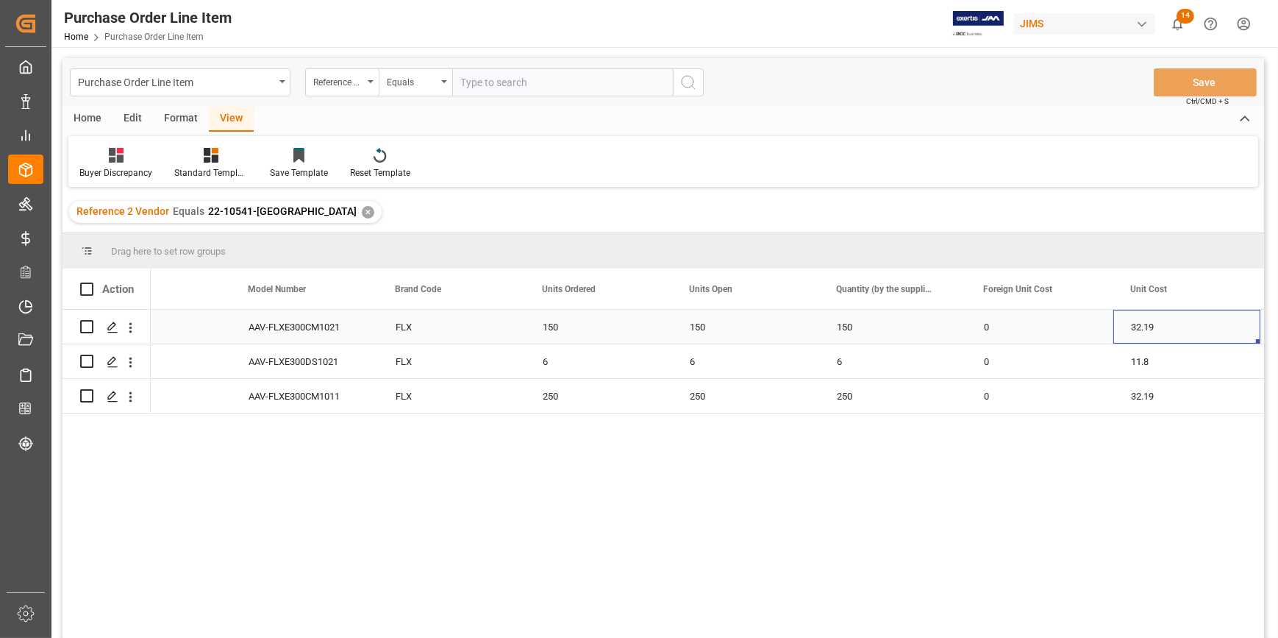
scroll to position [0, 1096]
click at [783, 367] on div "6" at bounding box center [745, 361] width 147 height 34
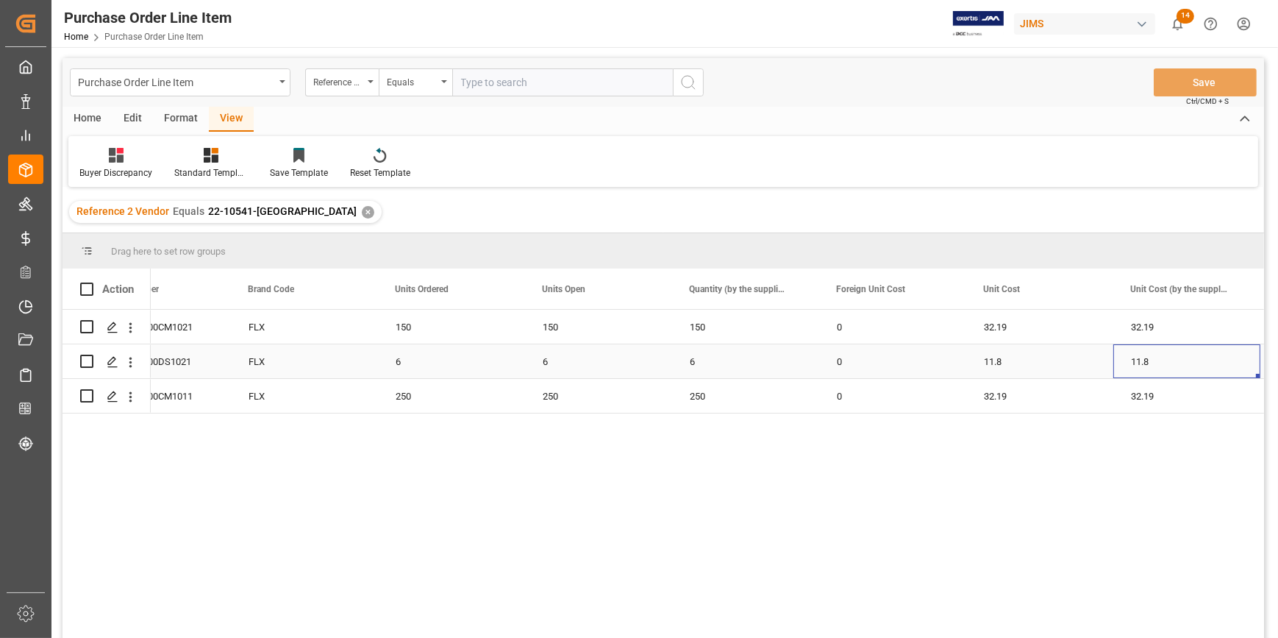
scroll to position [0, 1391]
click at [905, 488] on div "AAV-FLXE300CM1021 FLX 150 150 150 0 32.19 32.19 USD AAV-FLXE300DS1021 FLX 6 6 6…" at bounding box center [707, 479] width 1113 height 338
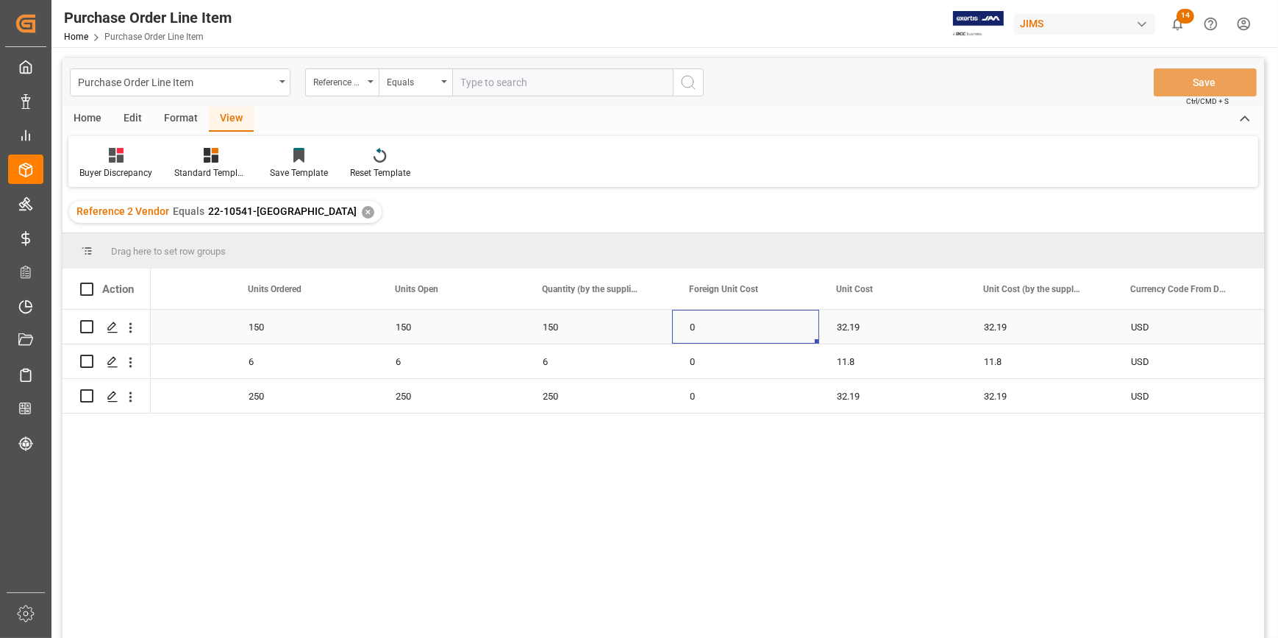
click at [809, 336] on div "0" at bounding box center [745, 327] width 147 height 34
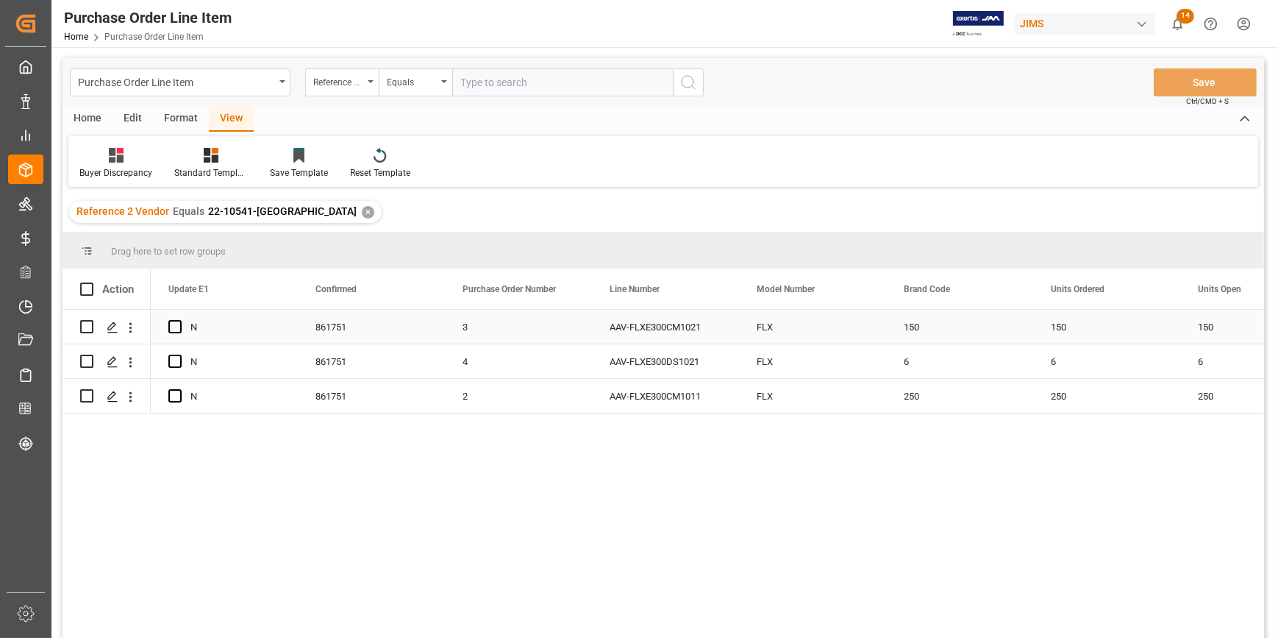
scroll to position [0, 0]
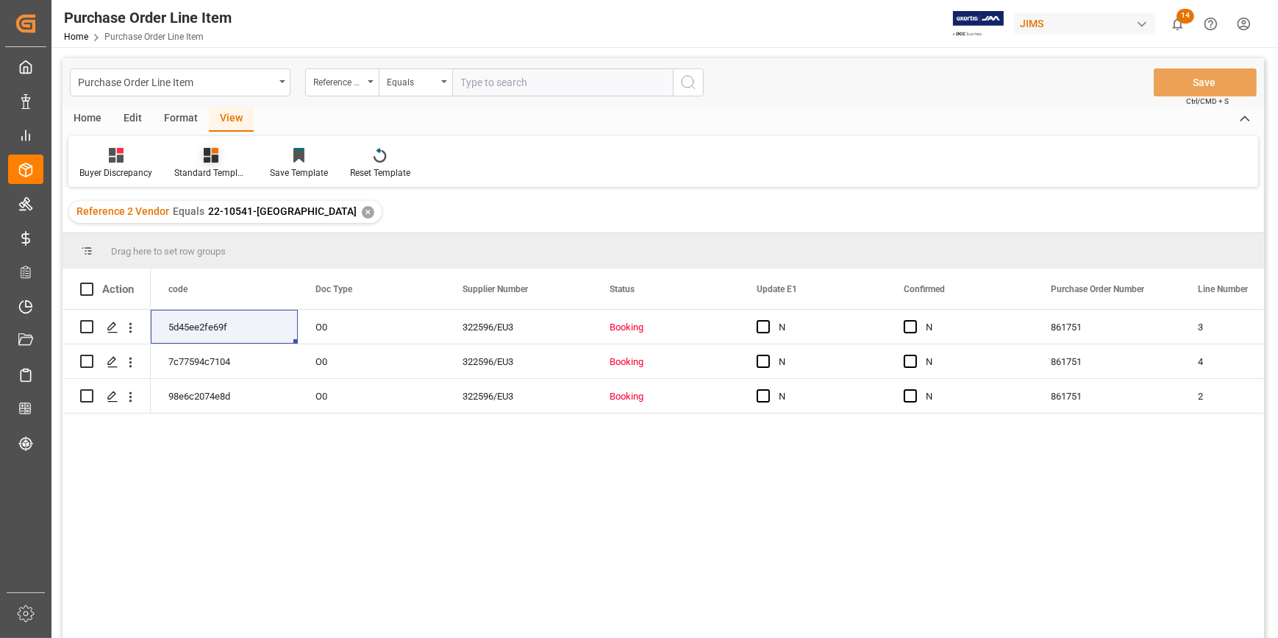
click at [228, 161] on div at bounding box center [211, 154] width 74 height 15
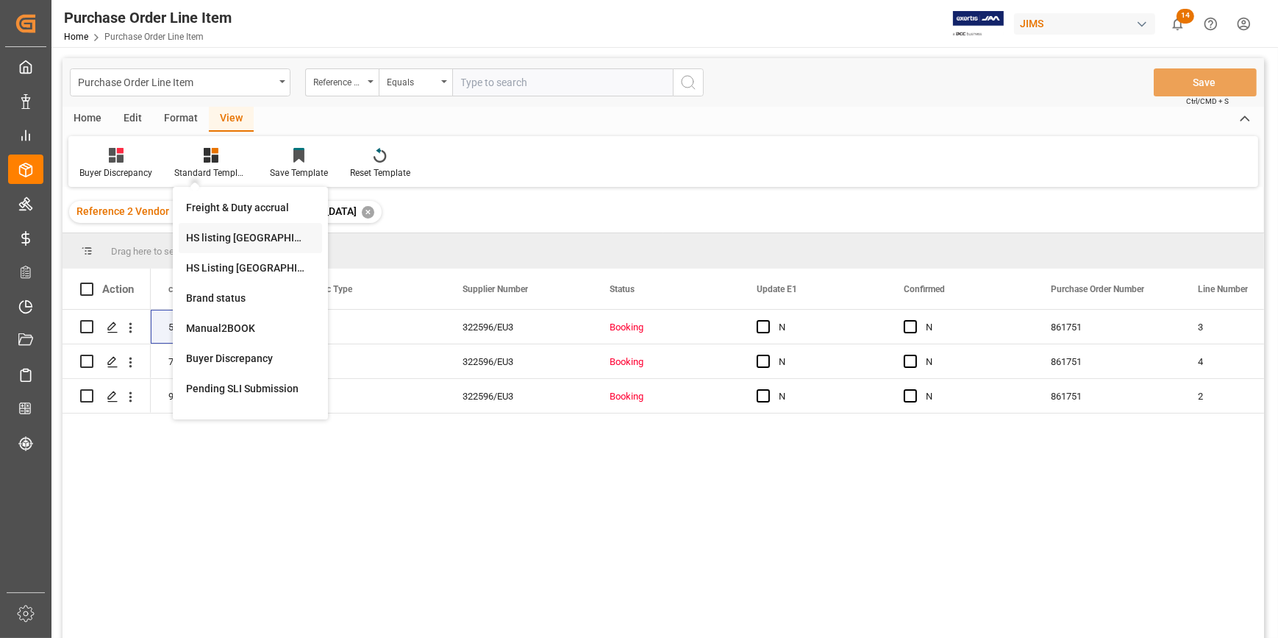
click at [218, 238] on div "HS listing [GEOGRAPHIC_DATA]" at bounding box center [250, 237] width 129 height 15
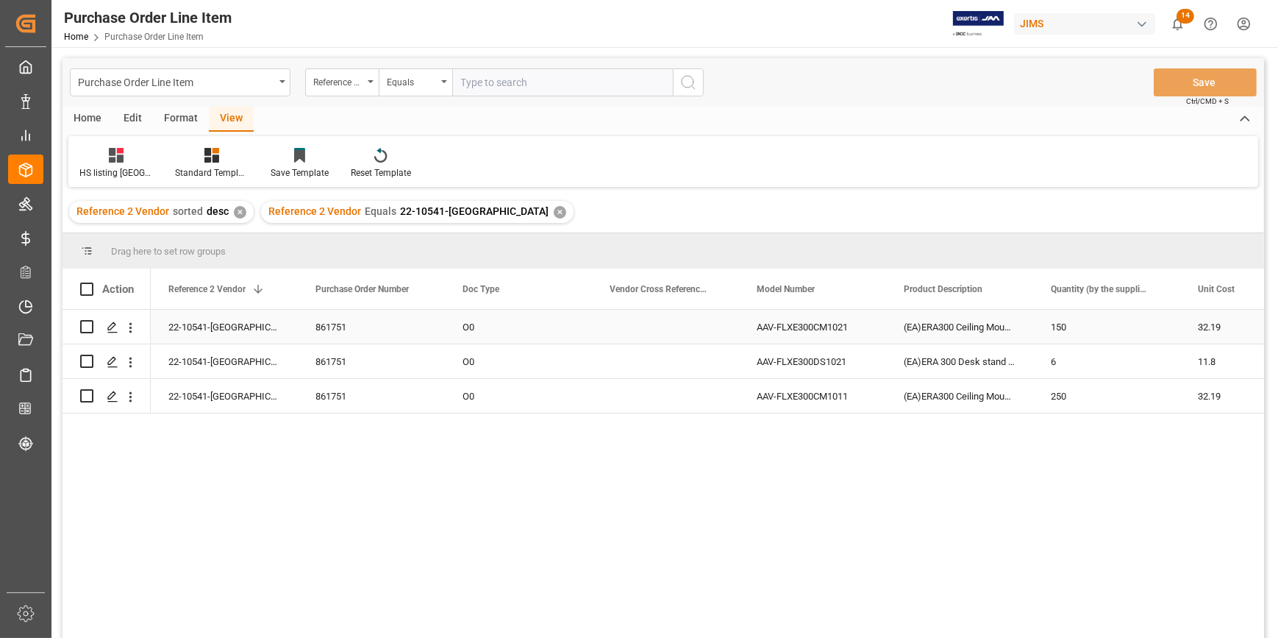
click at [212, 338] on div "22-10541-[GEOGRAPHIC_DATA]" at bounding box center [224, 327] width 147 height 34
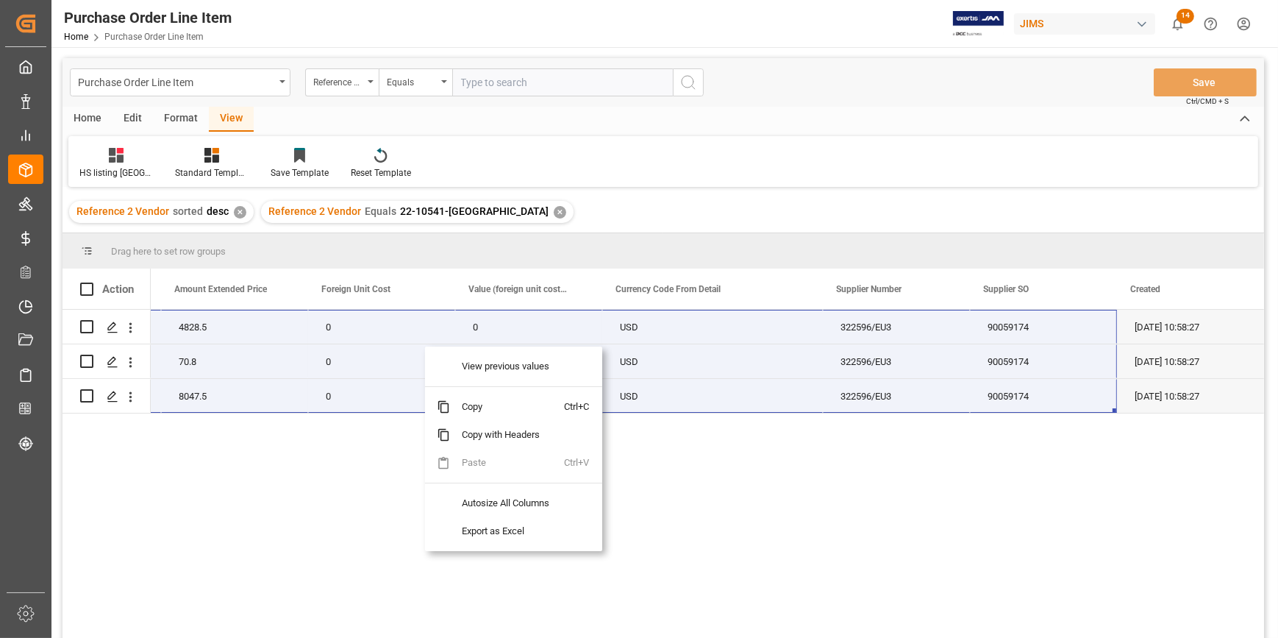
click at [361, 473] on div "22-10541-GB 150 32.19 4828.5 0 0 USD 322596/EU3 90059174 [DATE] 10:58:27 6 11.8…" at bounding box center [707, 479] width 1113 height 338
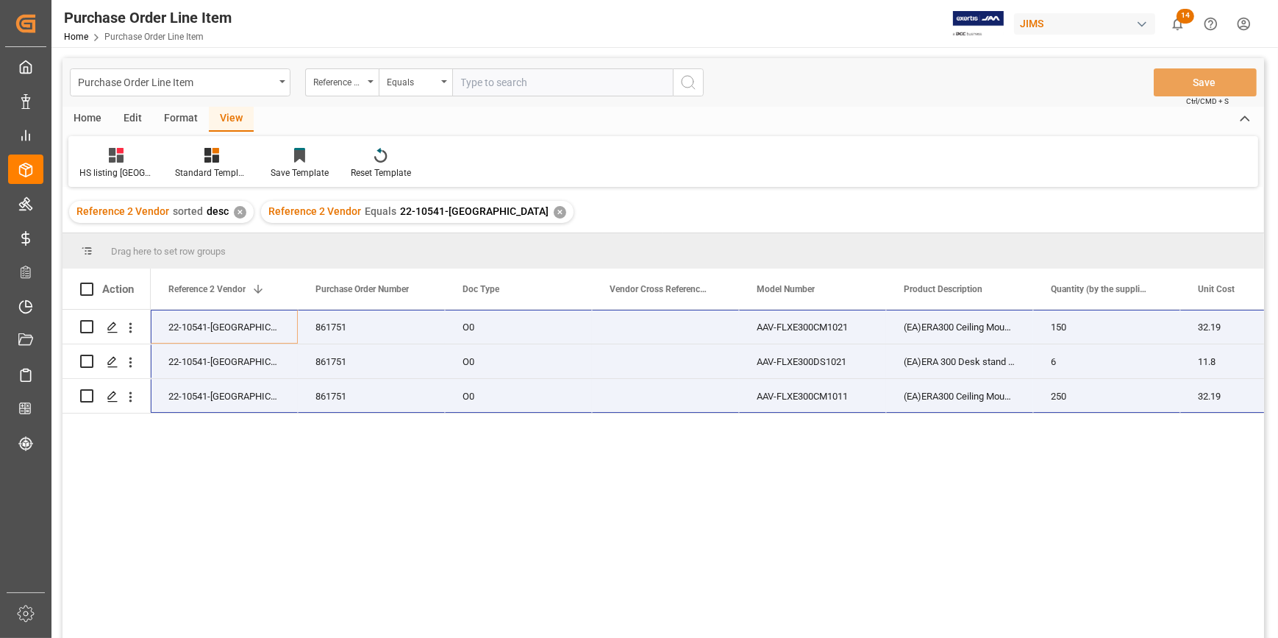
click at [285, 375] on div "22-10541-[GEOGRAPHIC_DATA]" at bounding box center [224, 361] width 147 height 34
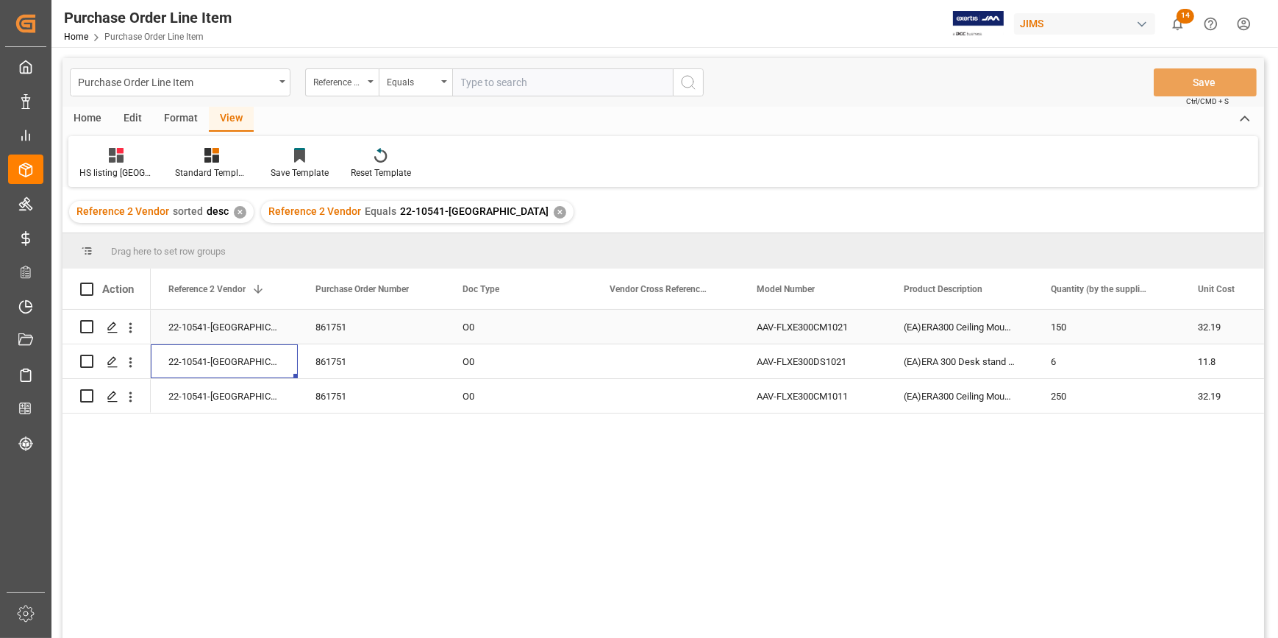
click at [247, 330] on div "22-10541-[GEOGRAPHIC_DATA]" at bounding box center [224, 327] width 147 height 34
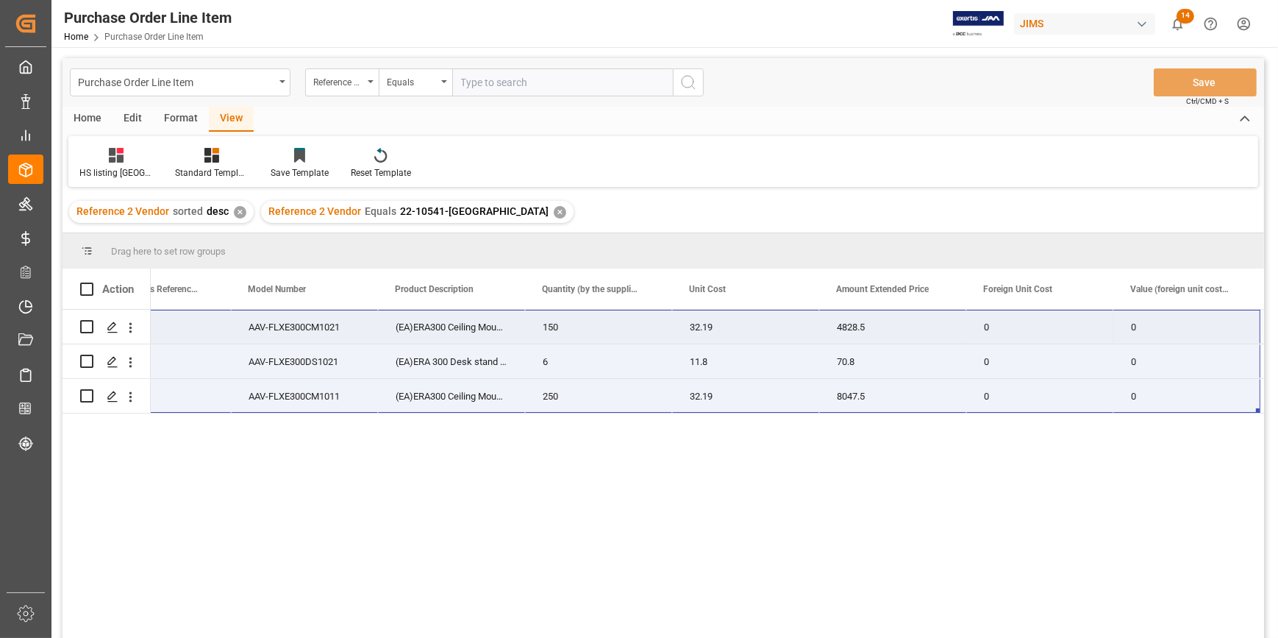
scroll to position [0, 729]
